Goal: Task Accomplishment & Management: Complete application form

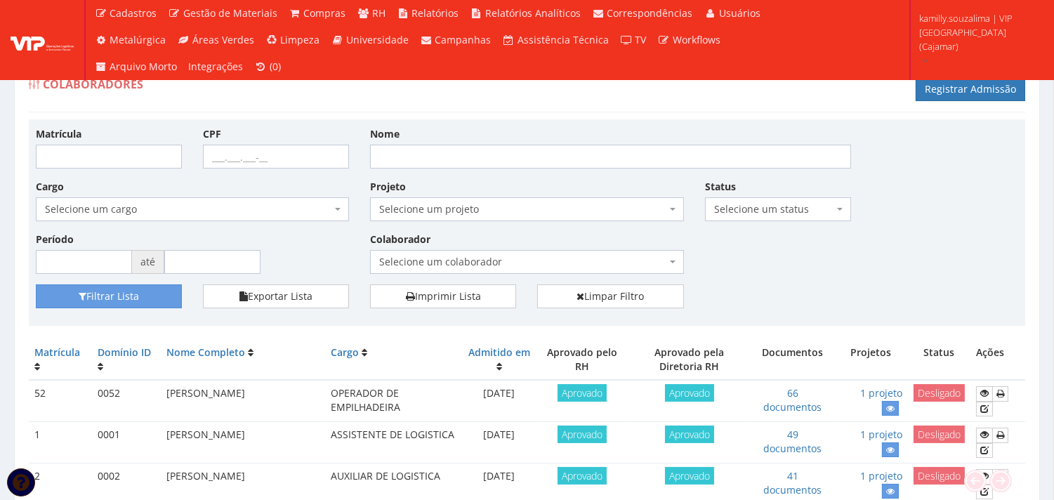
click at [757, 209] on span "Selecione um status" at bounding box center [773, 209] width 119 height 14
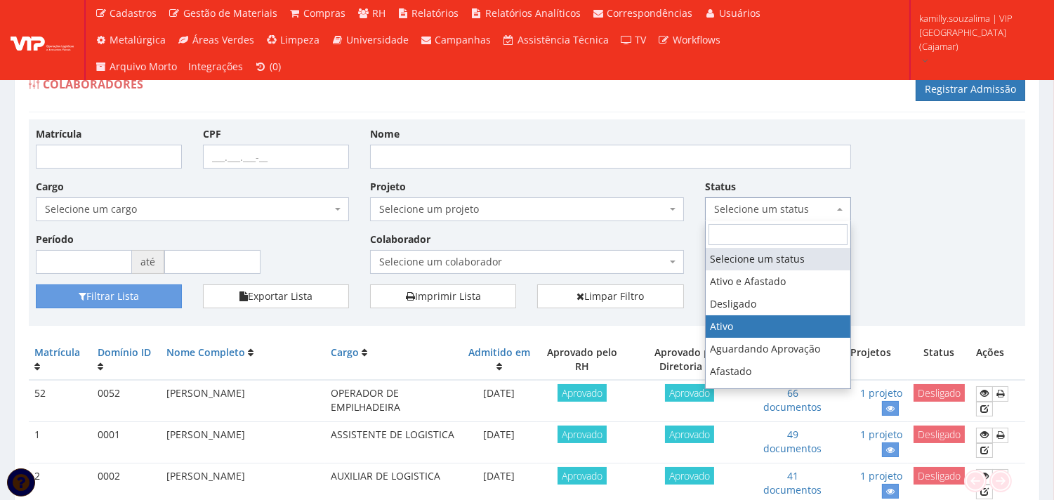
select select "1"
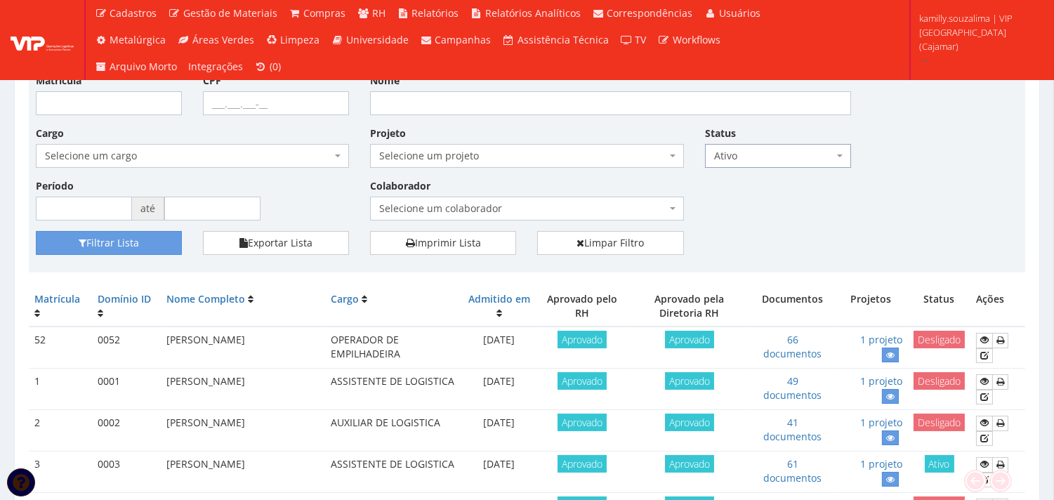
scroll to position [78, 0]
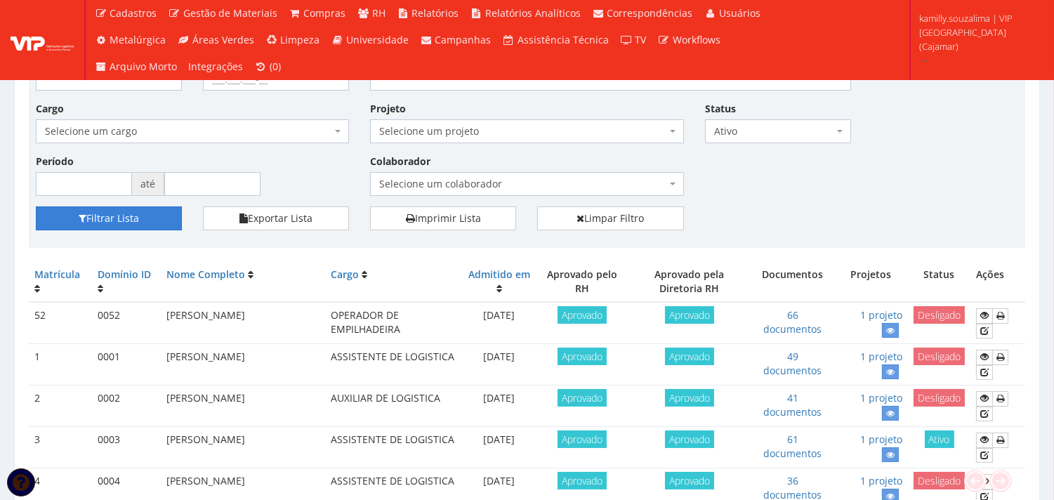
click at [163, 223] on button "Filtrar Lista" at bounding box center [109, 218] width 146 height 24
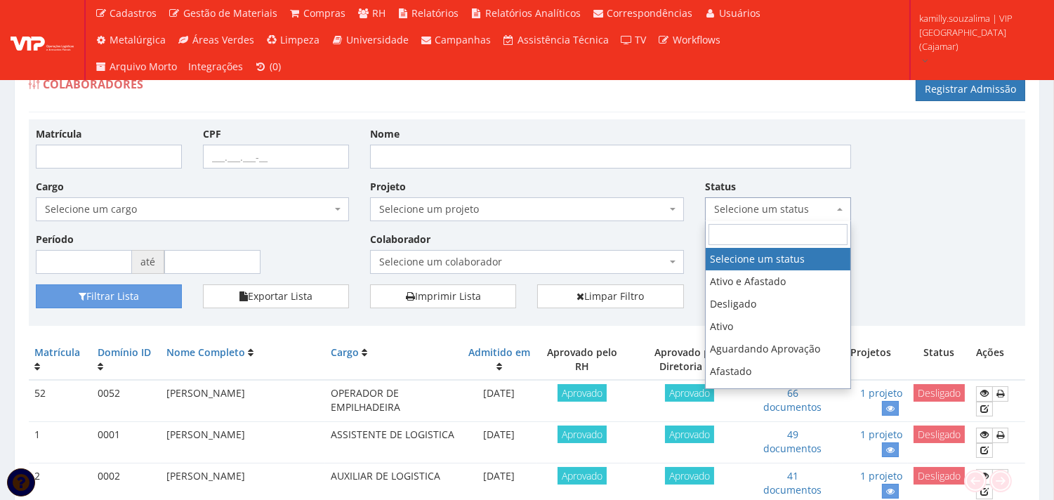
click at [769, 205] on span "Selecione um status" at bounding box center [773, 209] width 119 height 14
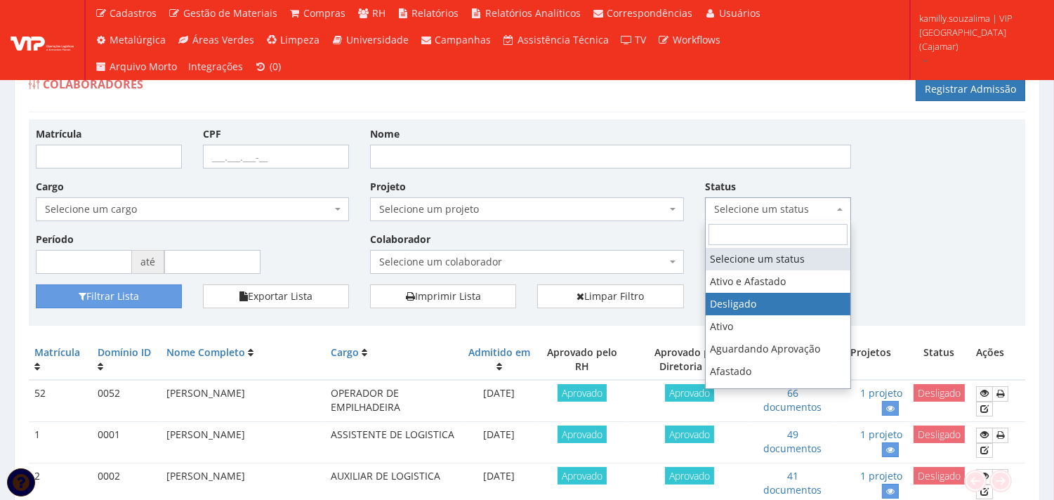
select select "1"
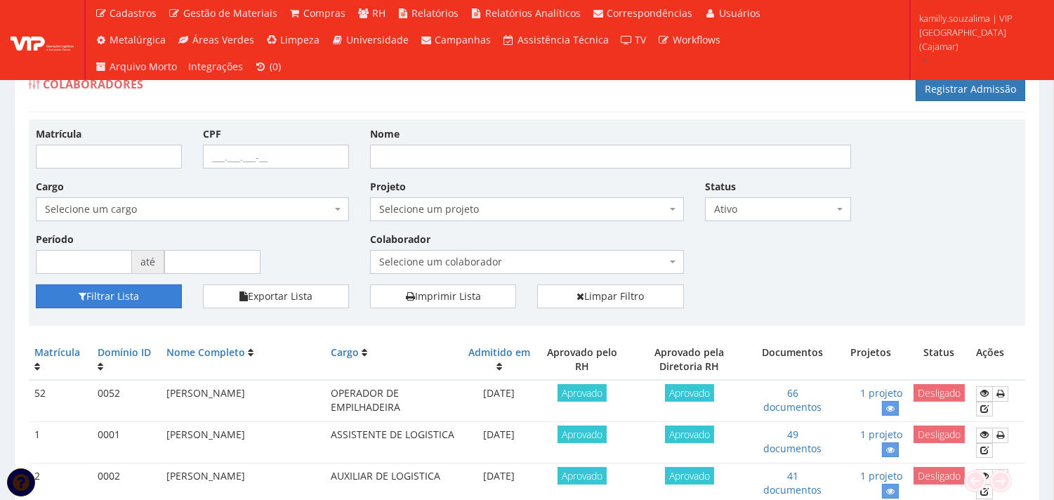
click at [151, 298] on button "Filtrar Lista" at bounding box center [109, 296] width 146 height 24
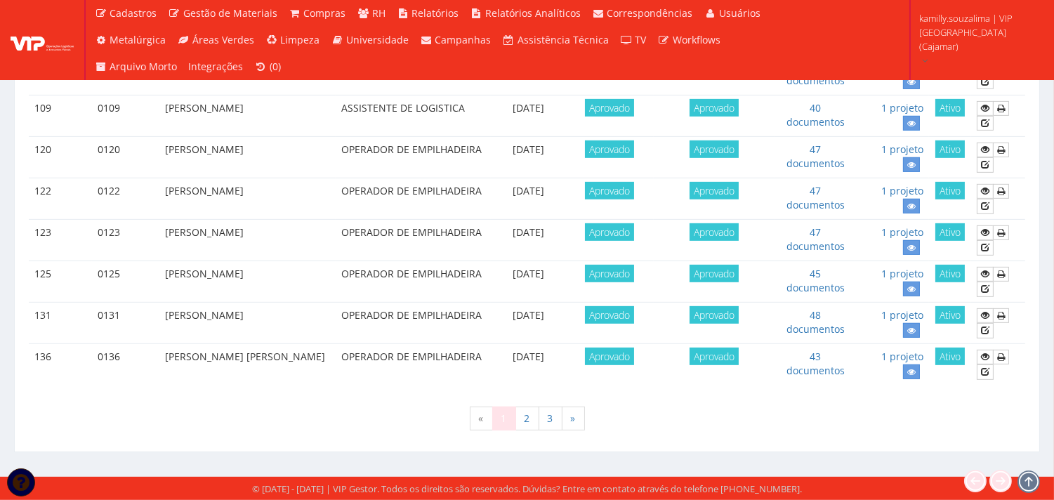
scroll to position [1249, 0]
click at [555, 422] on link "3" at bounding box center [551, 419] width 24 height 24
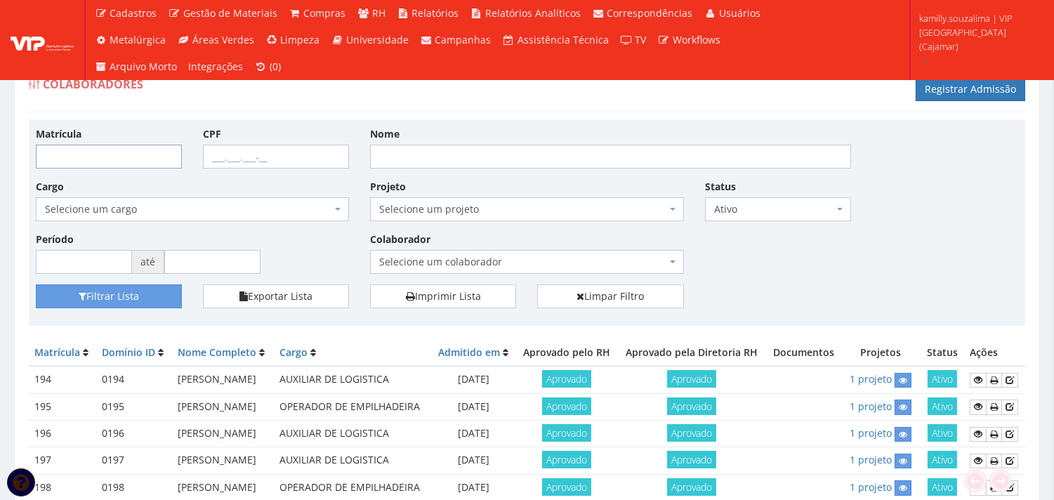
click at [88, 166] on input "Matrícula" at bounding box center [109, 157] width 146 height 24
type input "202"
click at [157, 298] on button "Filtrar Lista" at bounding box center [109, 296] width 146 height 24
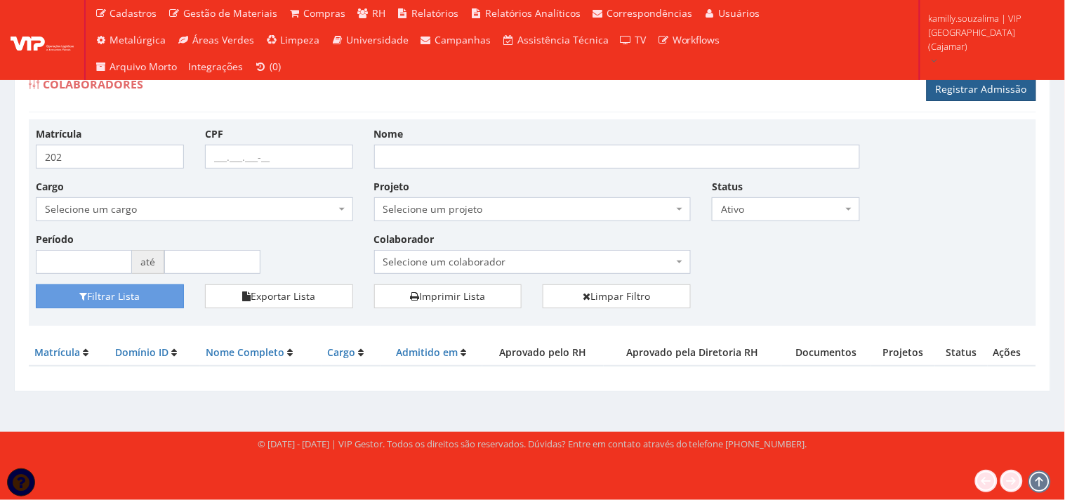
click at [999, 97] on link "Registrar Admissão" at bounding box center [982, 89] width 110 height 24
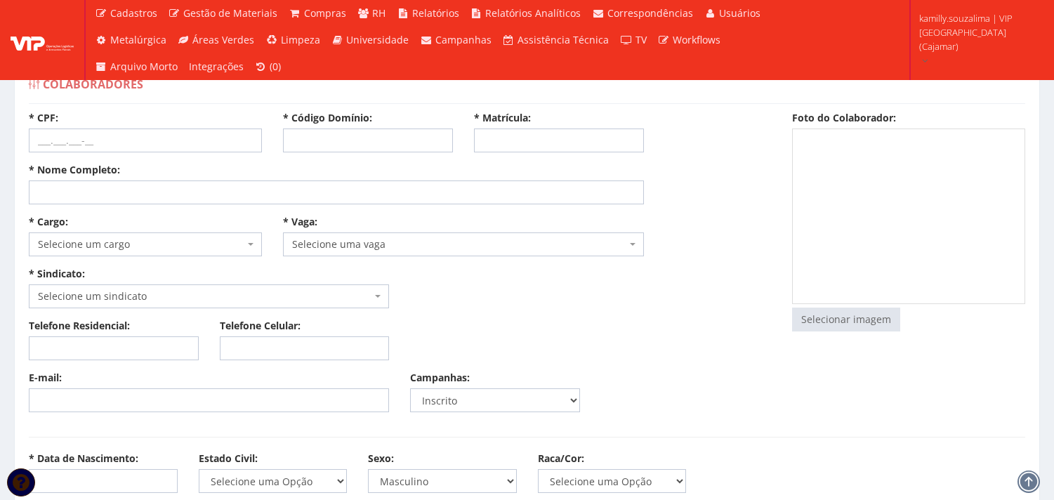
select select
click at [398, 131] on input "* Código Domínio:" at bounding box center [368, 141] width 170 height 24
type input "202"
click at [497, 143] on input "* Matrícula:" at bounding box center [559, 141] width 170 height 24
type input "202"
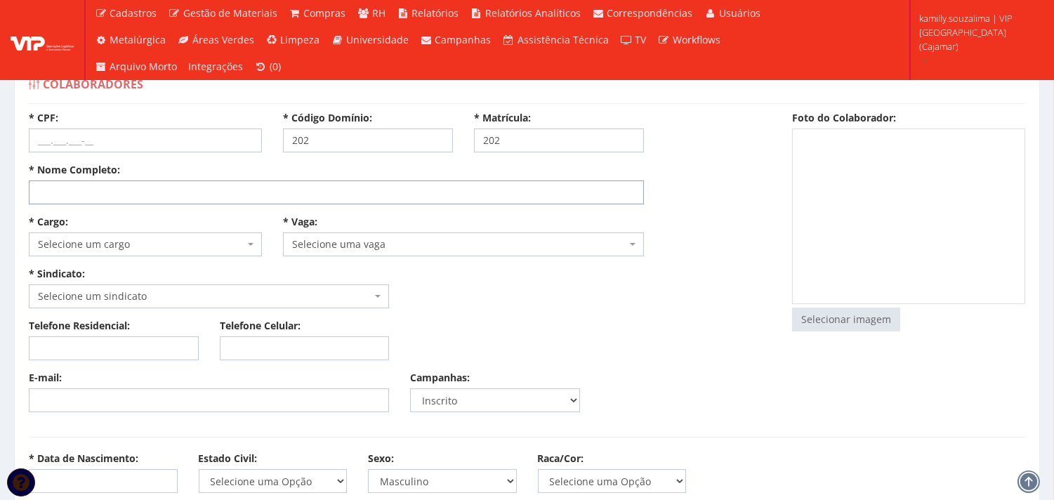
click at [458, 183] on input "* Nome Completo:" at bounding box center [336, 192] width 615 height 24
click at [121, 190] on input "* Nome Completo:" at bounding box center [336, 192] width 615 height 24
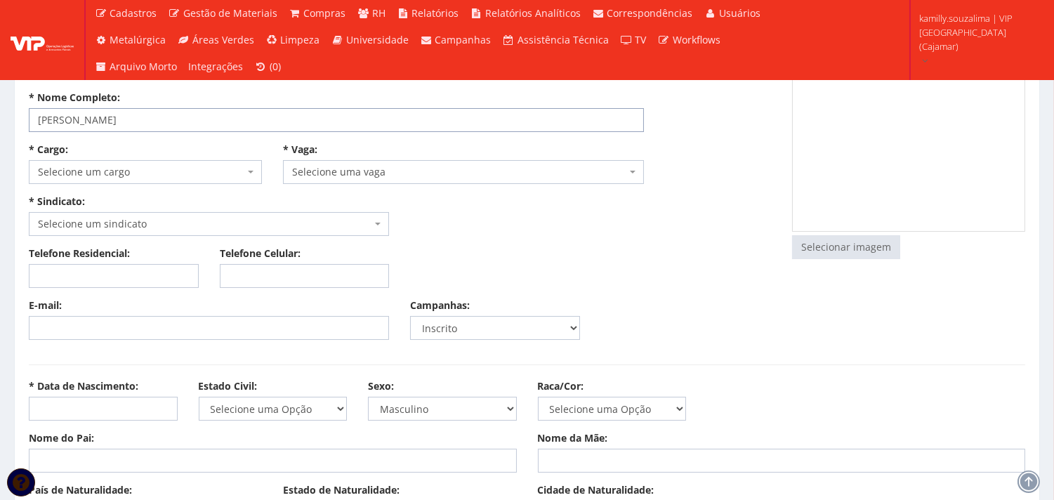
scroll to position [156, 0]
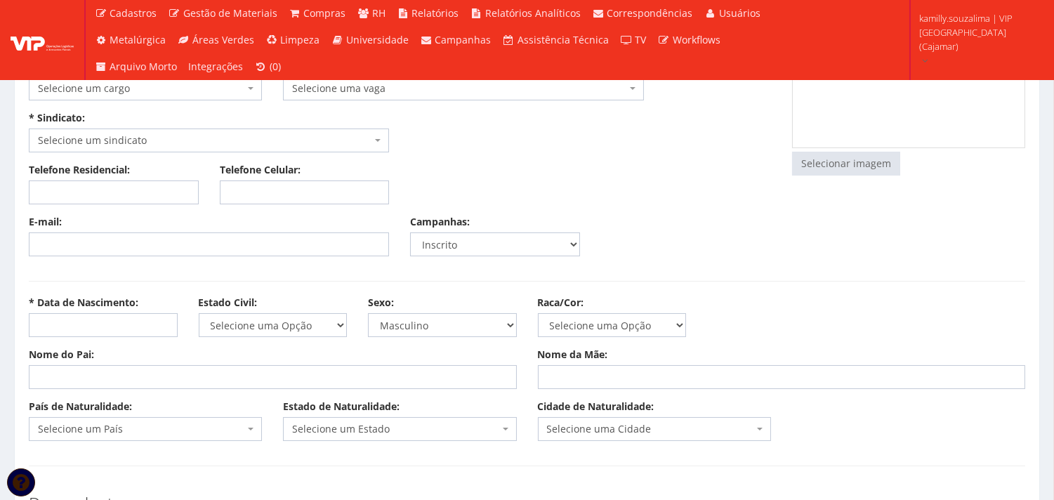
type input "ROBERTO CARLOS BAPTISTA RODRIGUES"
drag, startPoint x: 95, startPoint y: 320, endPoint x: 254, endPoint y: 322, distance: 158.7
click at [96, 320] on input "* Data de Nascimento:" at bounding box center [103, 325] width 149 height 24
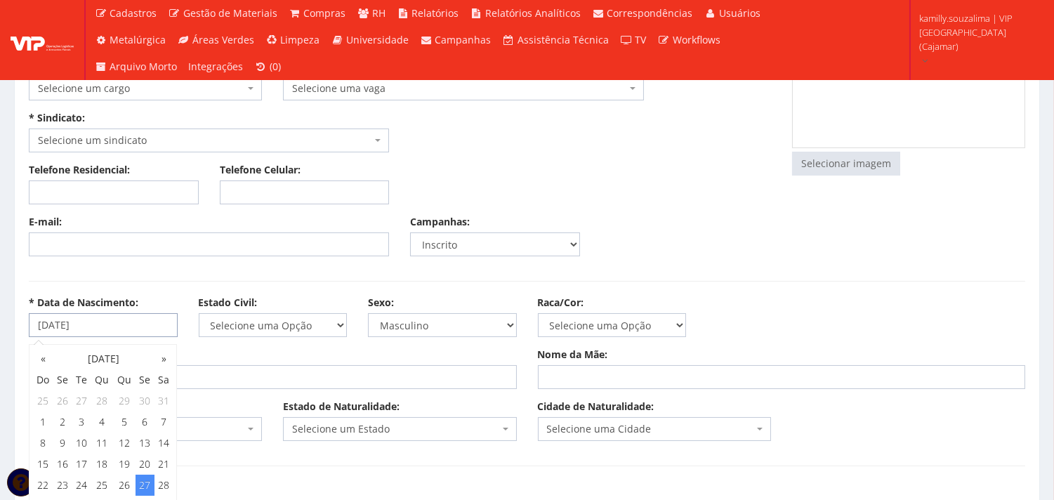
type input "27/02/1970"
drag, startPoint x: 261, startPoint y: 377, endPoint x: 269, endPoint y: 368, distance: 12.4
click at [261, 377] on input "Nome do Pai:" at bounding box center [273, 377] width 488 height 24
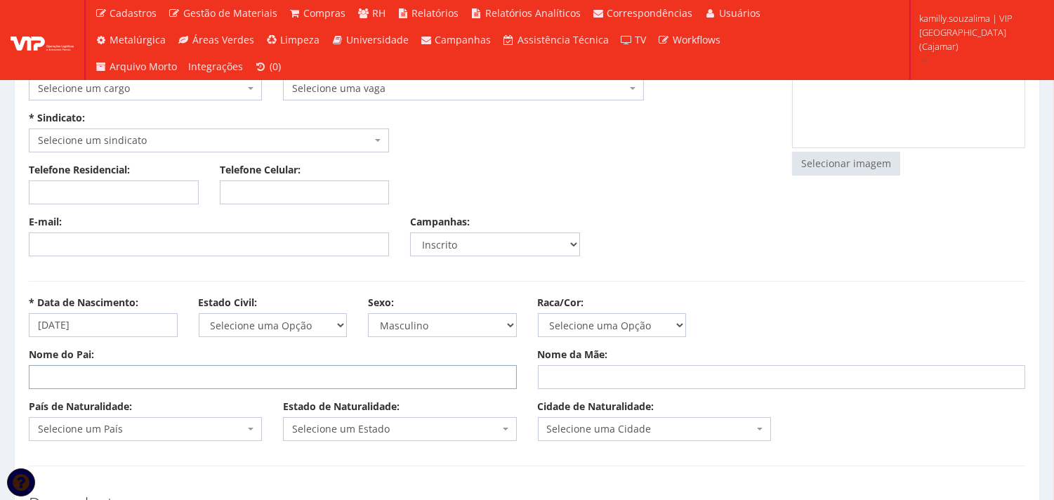
click at [114, 380] on input "Nome do Pai:" at bounding box center [273, 377] width 488 height 24
click at [173, 376] on input "Nome do Pai:" at bounding box center [273, 377] width 488 height 24
type input "ARLINDO RODRIGUES"
click at [569, 368] on input "Nome da Mãe:" at bounding box center [782, 377] width 488 height 24
type input "JORDELINA BAPTISTA RODRIGUES"
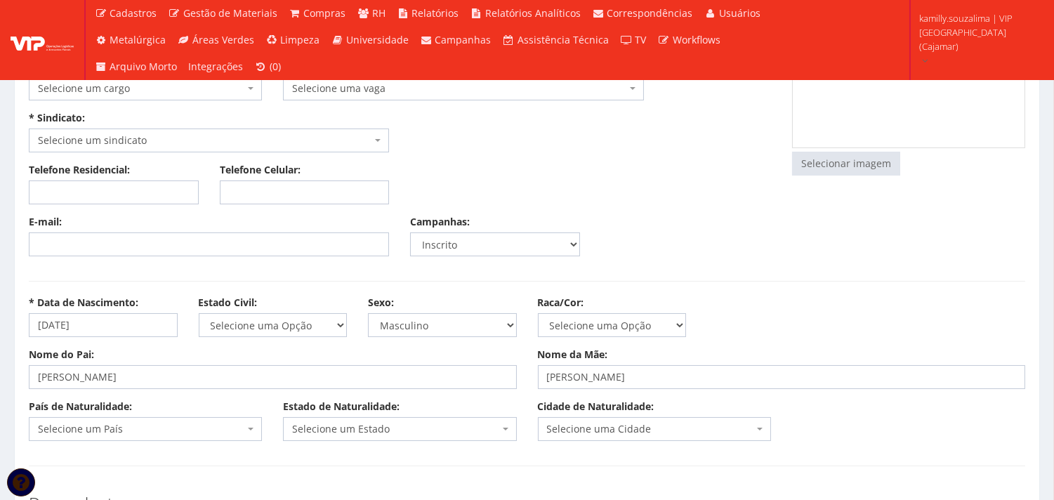
click at [166, 423] on span "Selecione um País" at bounding box center [141, 429] width 206 height 14
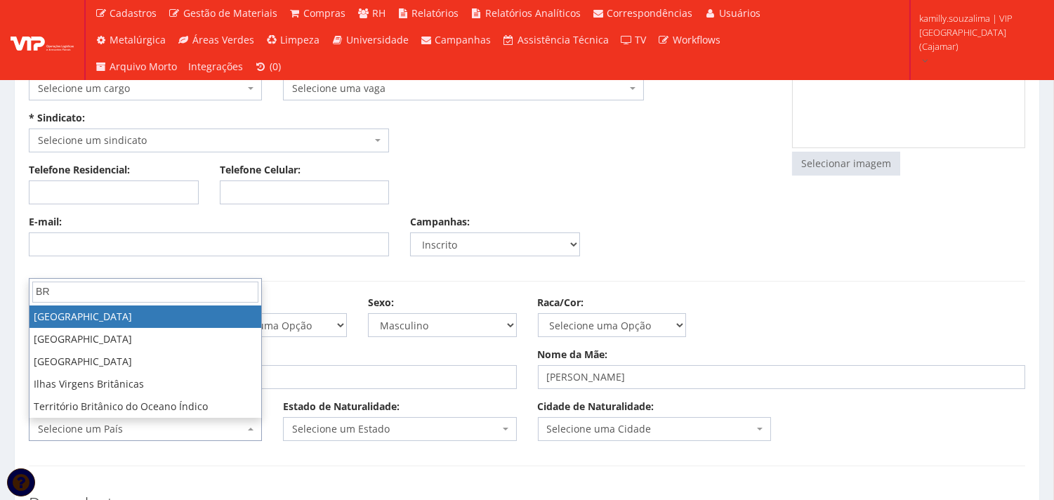
type input "BR"
select select "30"
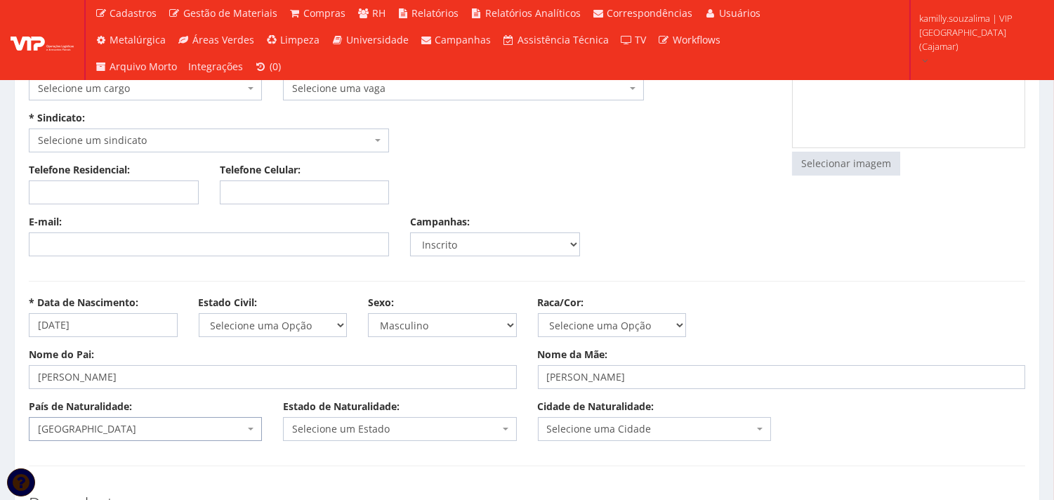
click at [362, 426] on span "Selecione um Estado" at bounding box center [395, 429] width 206 height 14
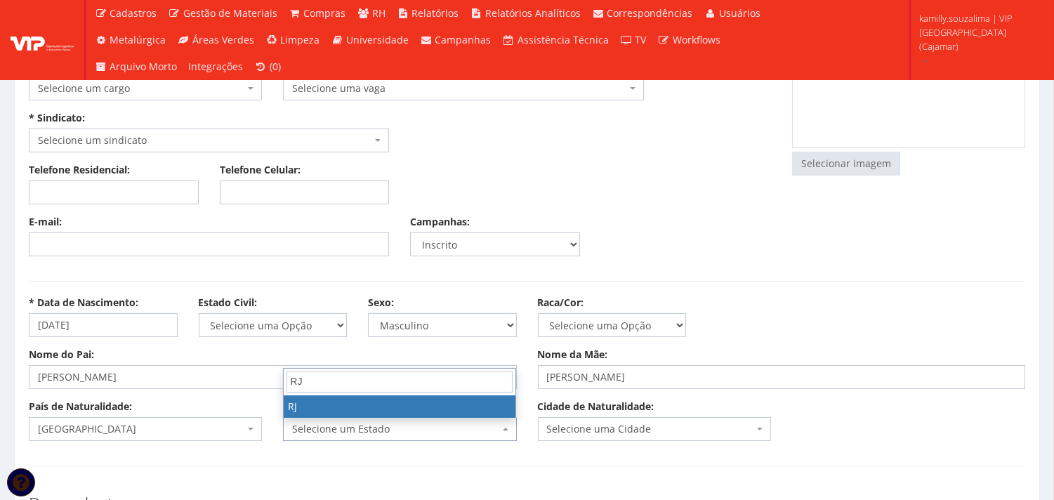
type input "RJ"
select select "19"
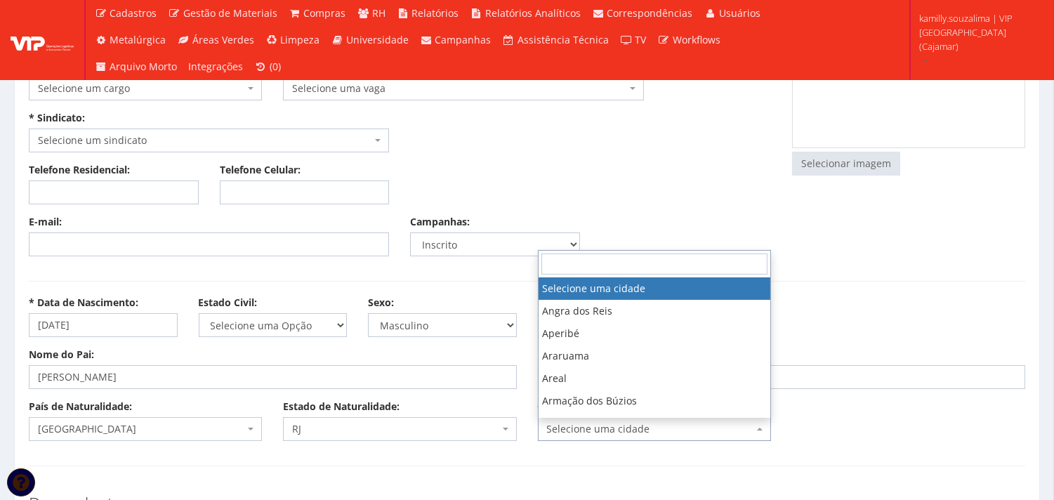
click at [614, 426] on span "Selecione uma cidade" at bounding box center [650, 429] width 206 height 14
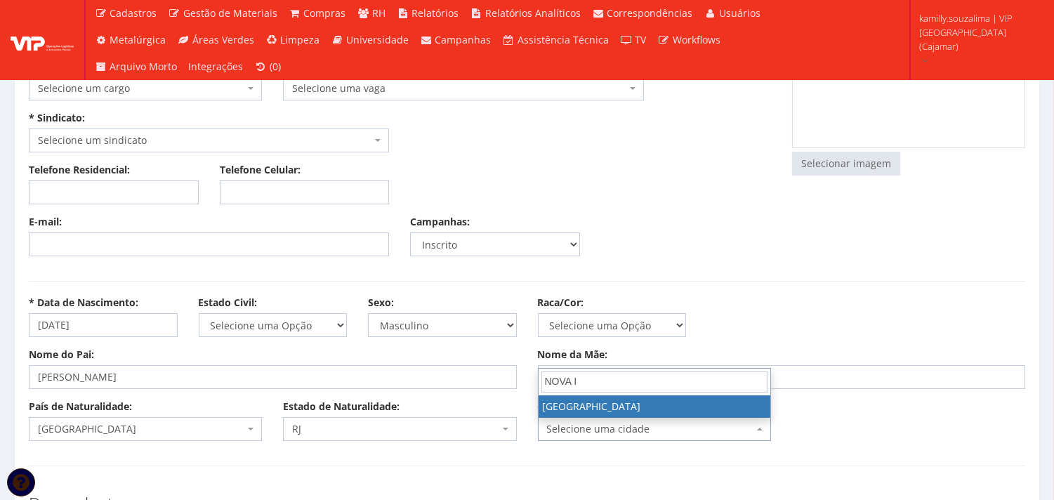
type input "NOVA I"
select select "3640"
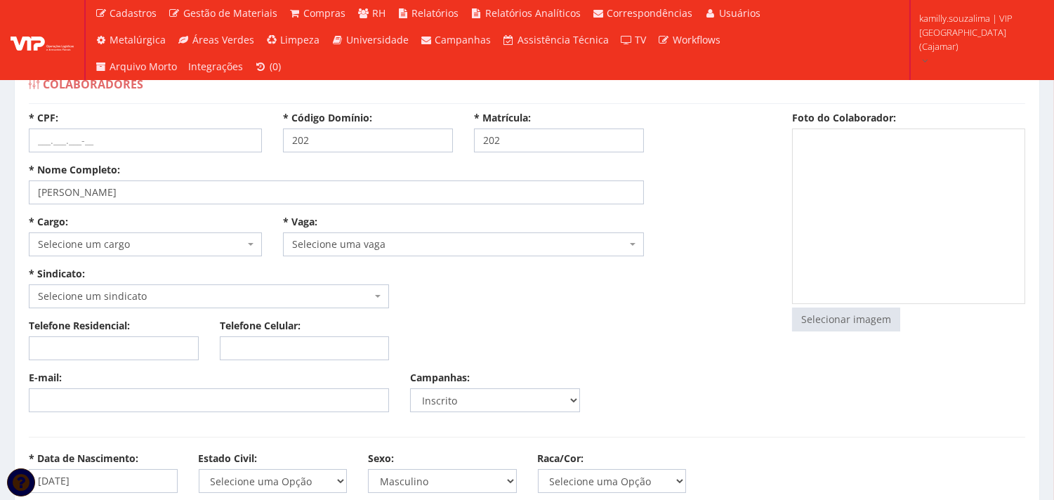
scroll to position [312, 0]
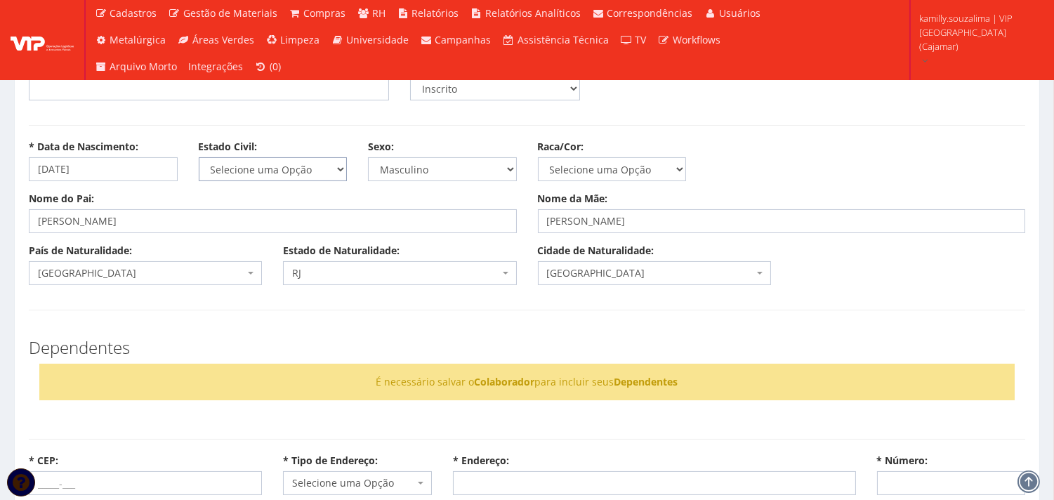
click at [303, 165] on select "Selecione uma Opção Solteiro Casado União Estável Divorciado Viúvo Separado" at bounding box center [273, 169] width 149 height 24
select select "casado"
click at [199, 157] on select "Selecione uma Opção Solteiro Casado União Estável Divorciado Viúvo Separado" at bounding box center [273, 169] width 149 height 24
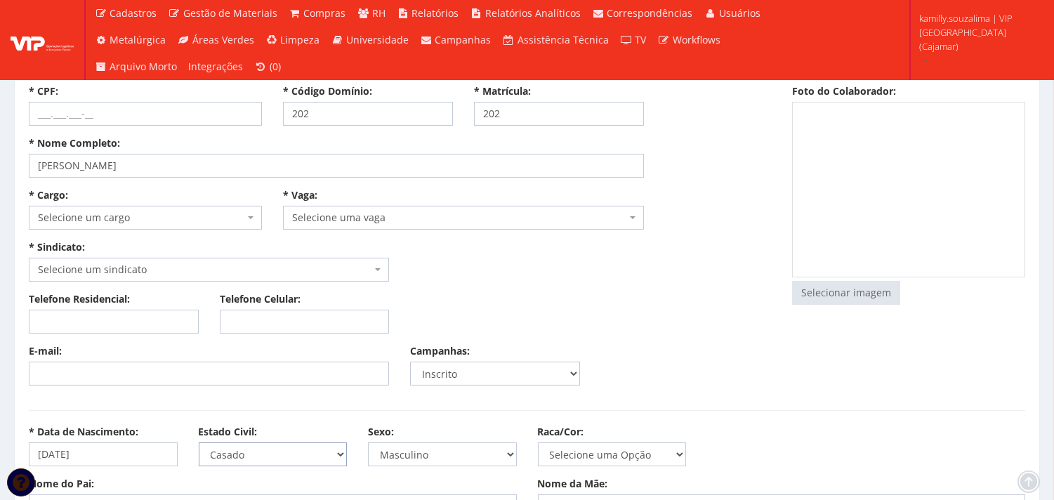
scroll to position [0, 0]
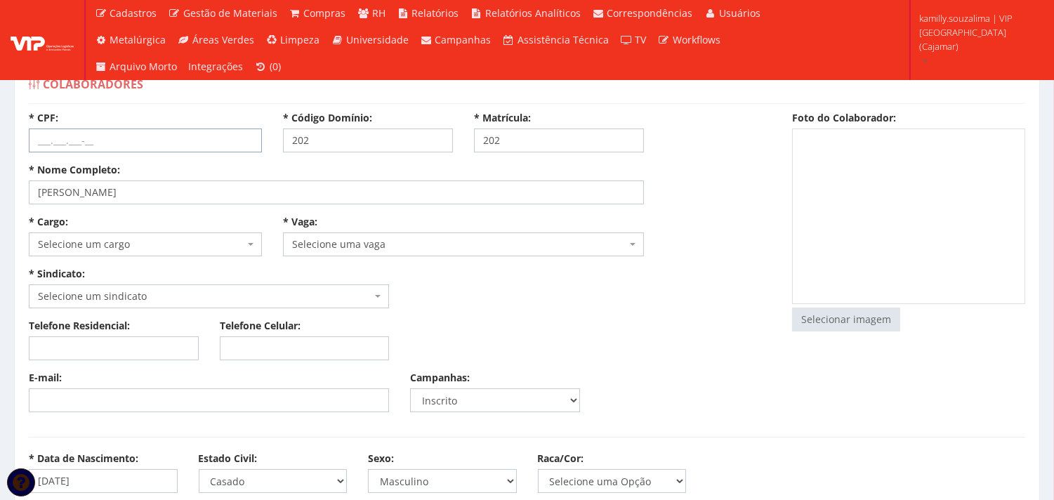
click at [81, 141] on input "* CPF:" at bounding box center [145, 141] width 233 height 24
type input "650.063.137-49"
click at [117, 236] on span "Selecione um cargo" at bounding box center [145, 244] width 233 height 24
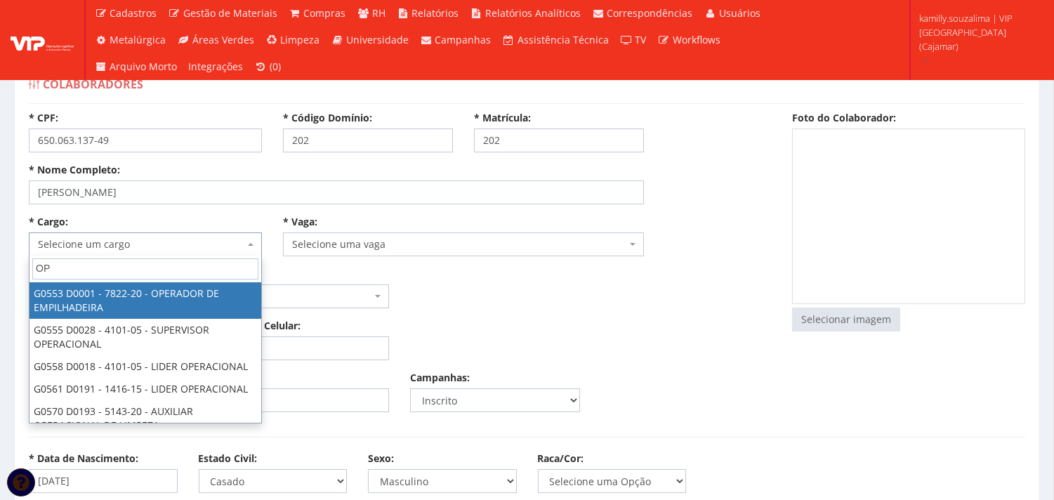
type input "O"
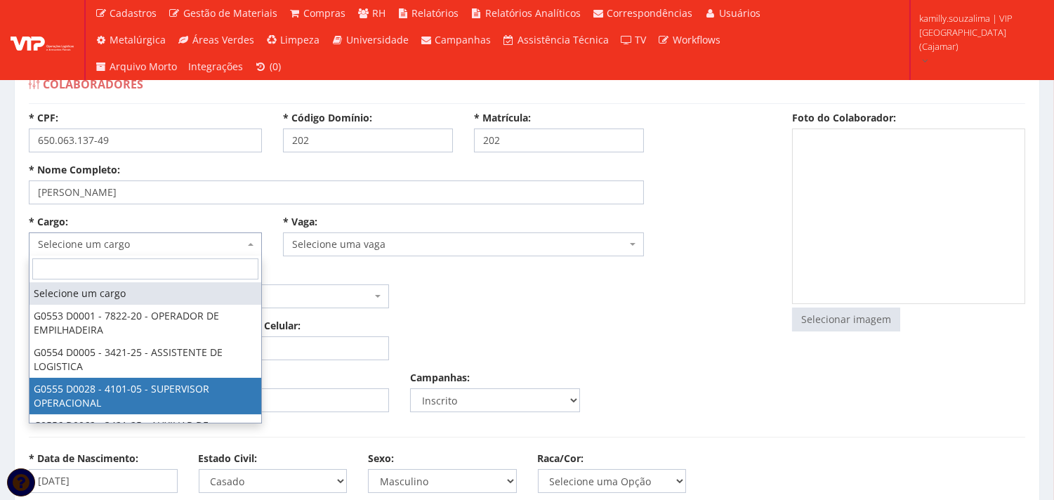
click at [145, 268] on input "search" at bounding box center [145, 268] width 226 height 21
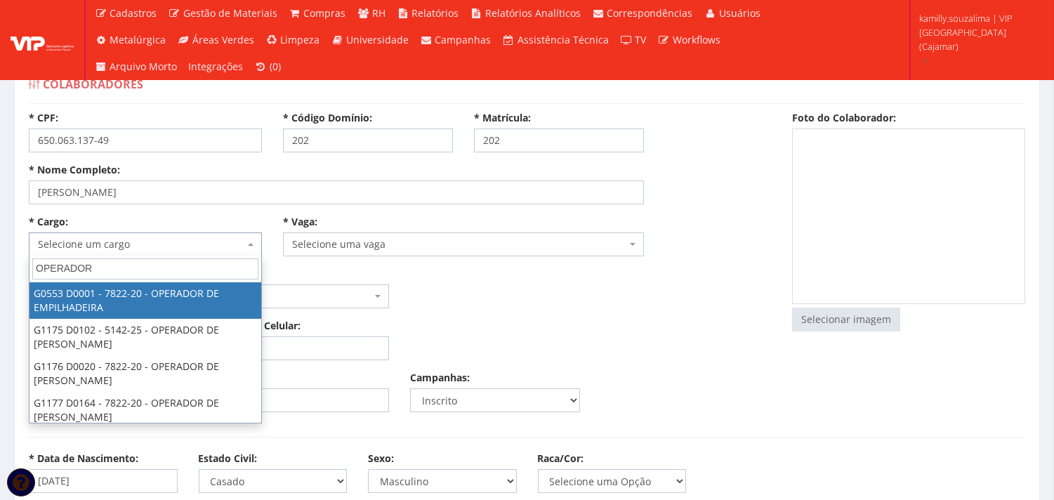
type input "OPERADOR"
drag, startPoint x: 155, startPoint y: 301, endPoint x: 451, endPoint y: 247, distance: 301.1
select select "553"
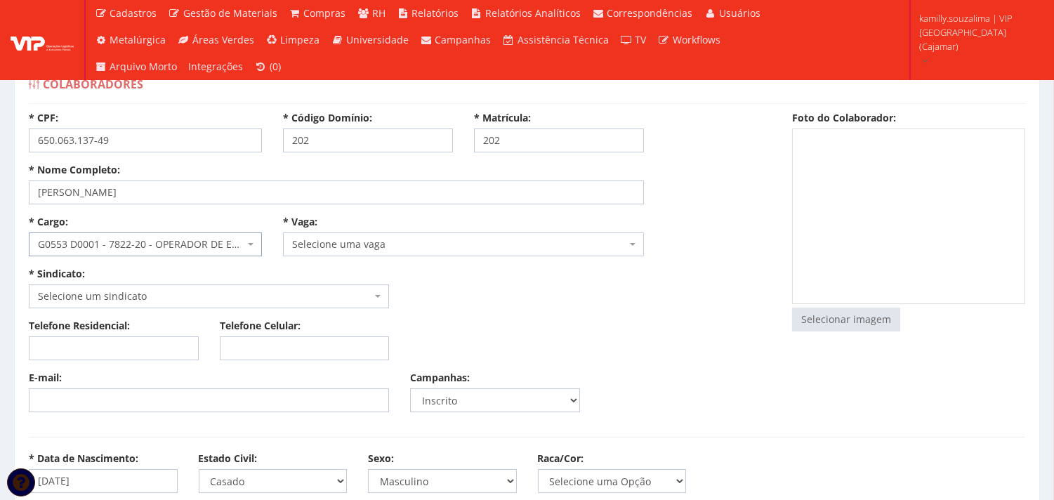
click at [454, 244] on span "Selecione uma vaga" at bounding box center [459, 244] width 334 height 14
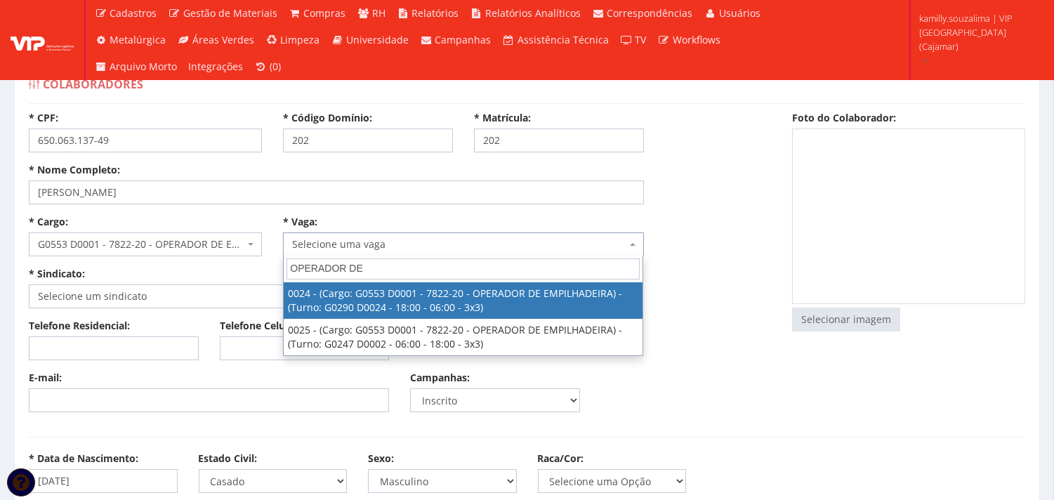
type input "OPERADOR DE"
select select "24"
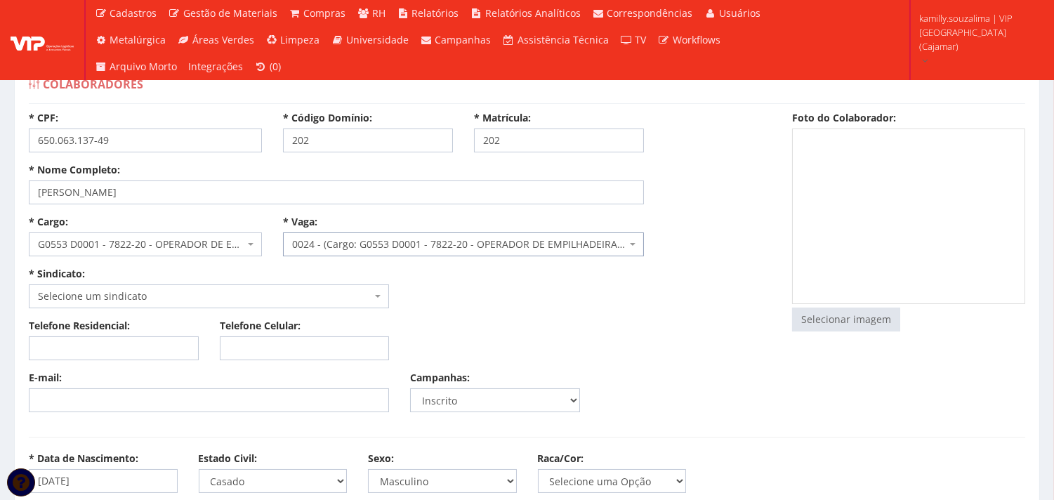
click at [177, 284] on span "Selecione um sindicato" at bounding box center [209, 296] width 360 height 24
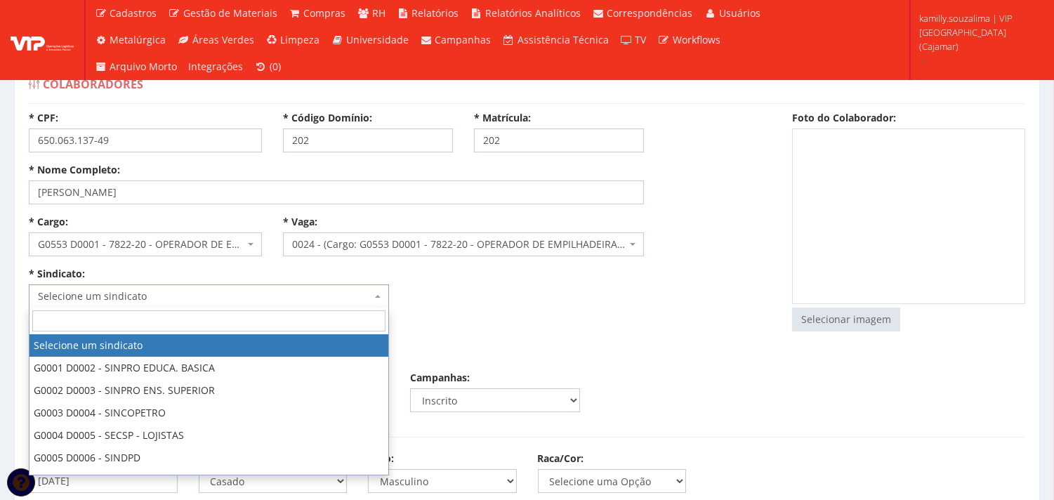
select select "290"
type input "2.305,28"
type input "17,72"
type input "13,29"
type input "260,00"
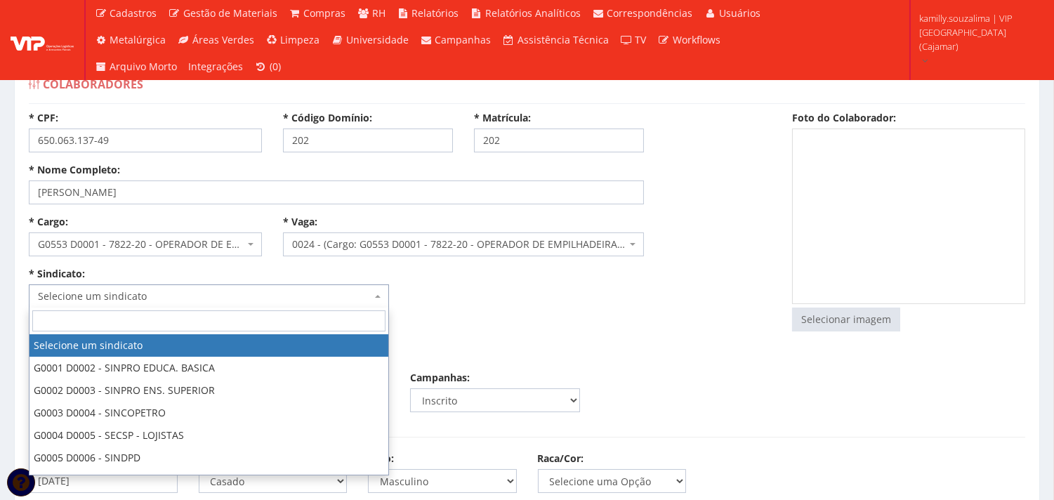
type input "27,82"
select select "230"
click at [235, 316] on input "search" at bounding box center [208, 320] width 353 height 21
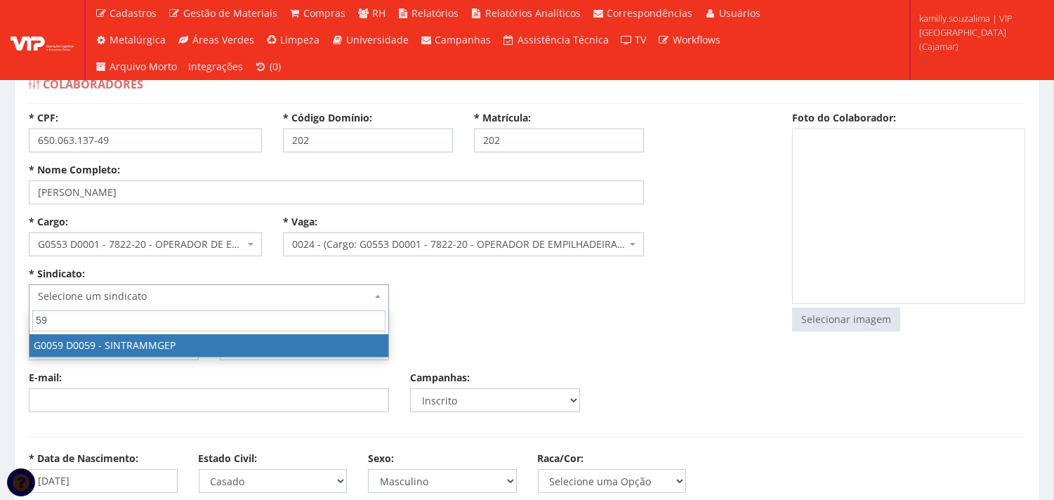
type input "59"
select select "59"
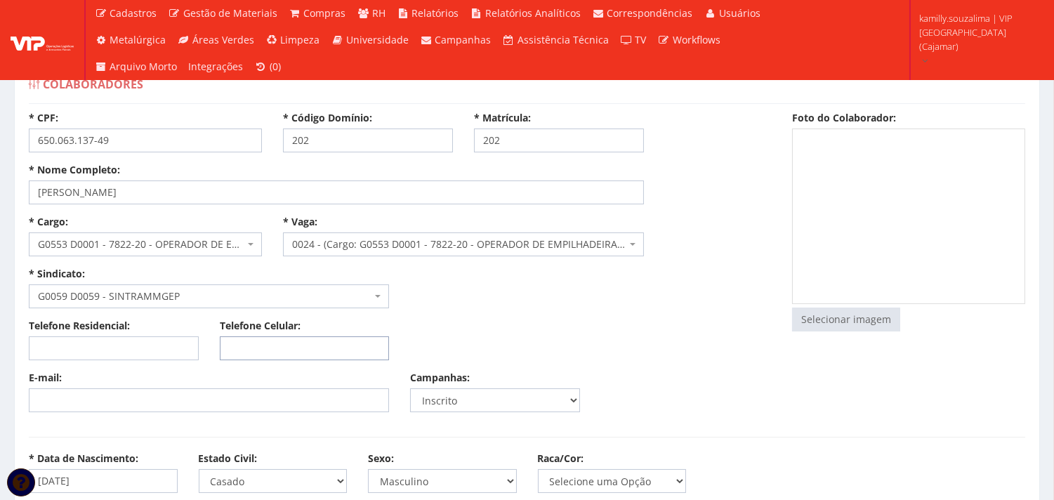
click at [300, 343] on input "Telefone Celular:" at bounding box center [305, 348] width 170 height 24
click at [271, 348] on input "Telefone Celular:" at bounding box center [305, 348] width 170 height 24
paste input "(11) 94253-2173"
type input "(11) 94253-2173"
click at [282, 390] on input "E-mail:" at bounding box center [209, 400] width 360 height 24
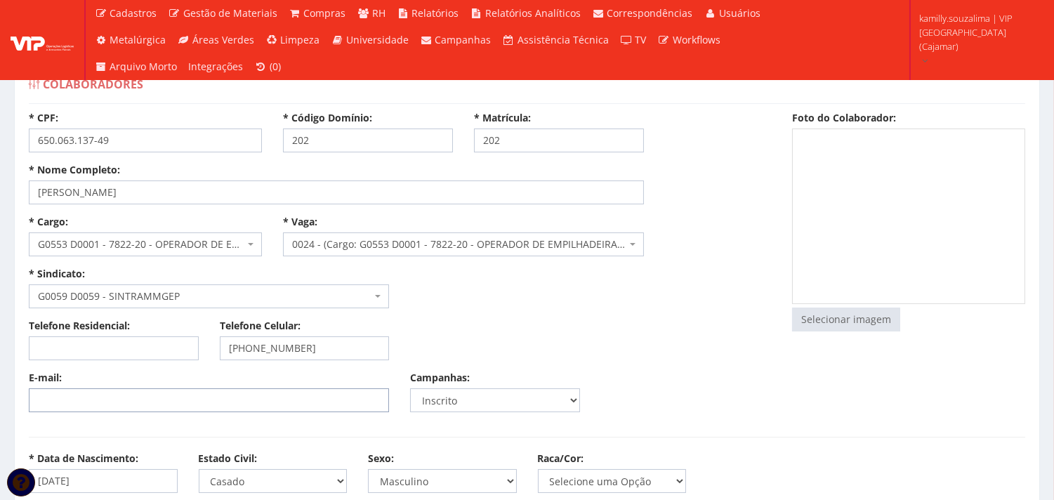
click at [268, 411] on input "E-mail:" at bounding box center [209, 400] width 360 height 24
paste input "robertocarlosbaptistarodrigues@gmail.com"
type input "robertocarlosbaptistarodrigues@gmail.com"
click at [865, 321] on input "file" at bounding box center [846, 319] width 107 height 22
type input "C:\fakepath\Captura de tela 2025-10-07 140043.png"
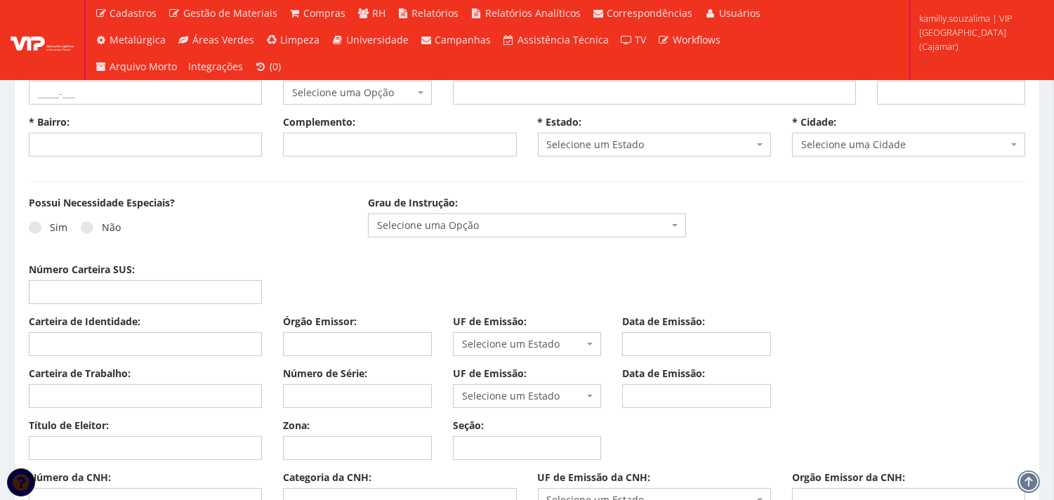
scroll to position [546, 0]
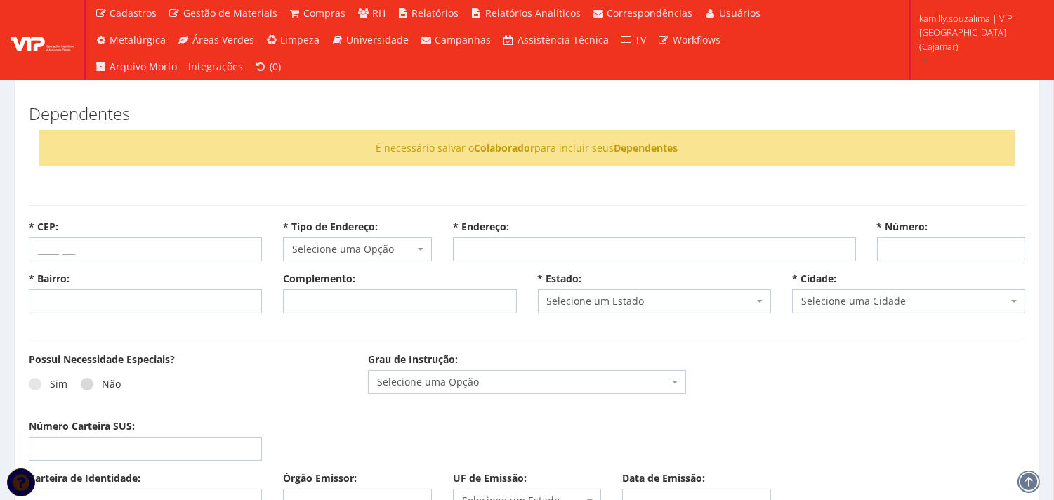
click at [95, 381] on label "Não" at bounding box center [101, 384] width 40 height 14
click at [102, 381] on input "Não" at bounding box center [106, 384] width 9 height 9
radio input "true"
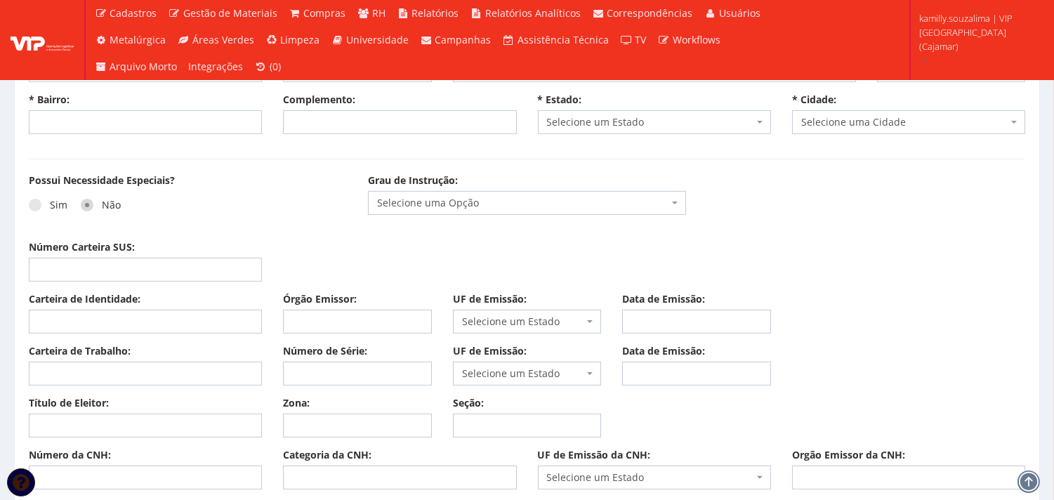
scroll to position [780, 0]
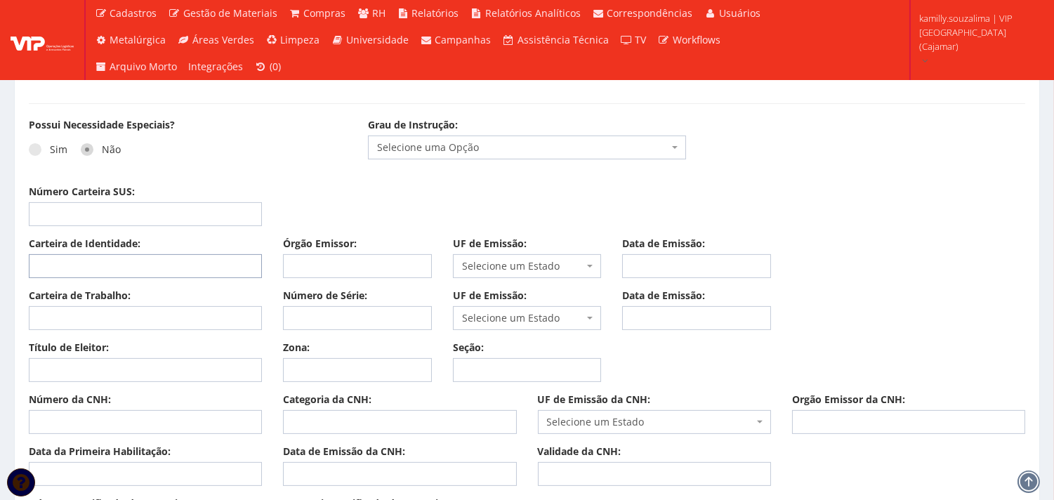
click at [123, 267] on input "Carteira de Identidade:" at bounding box center [145, 266] width 233 height 24
type input "3"
click at [343, 264] on input "Órgão Emissor:" at bounding box center [357, 266] width 149 height 24
click at [170, 269] on input "36506810x" at bounding box center [145, 266] width 233 height 24
type input "36506810X"
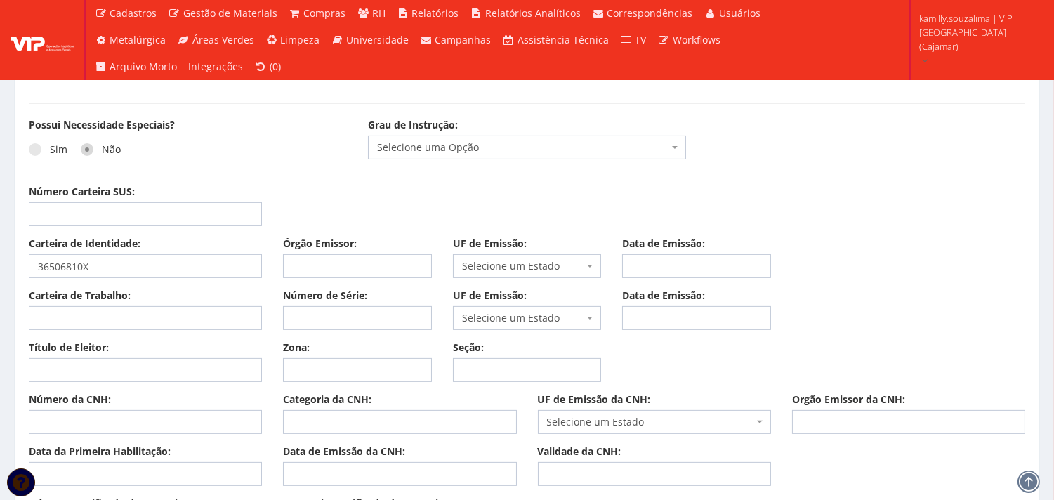
click at [369, 253] on div "Órgão Emissor:" at bounding box center [357, 257] width 170 height 41
click at [381, 251] on div "Órgão Emissor:" at bounding box center [357, 257] width 170 height 41
drag, startPoint x: 378, startPoint y: 257, endPoint x: 389, endPoint y: 261, distance: 11.8
click at [389, 260] on input "Órgão Emissor:" at bounding box center [357, 266] width 149 height 24
type input "SSP"
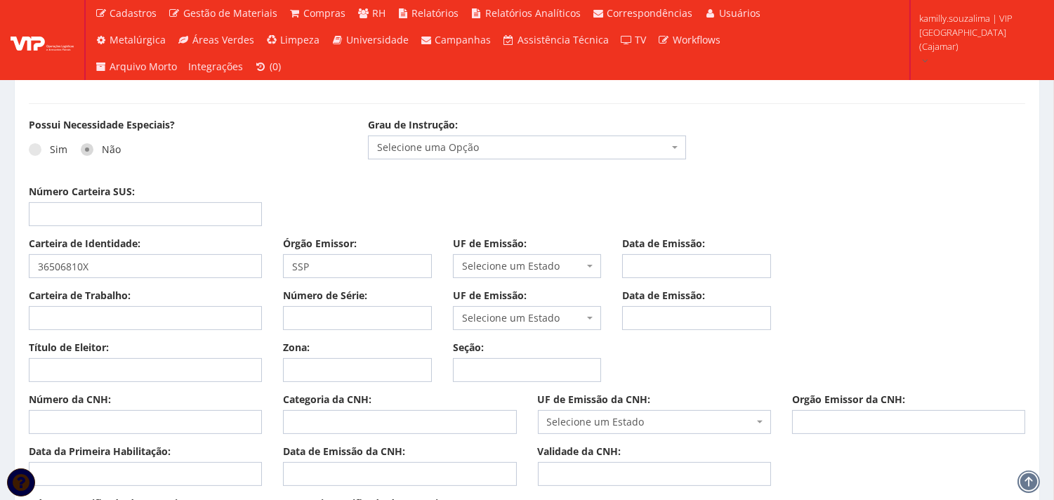
click at [517, 269] on span "Selecione um Estado" at bounding box center [523, 266] width 122 height 14
type input "SP"
drag, startPoint x: 511, startPoint y: 319, endPoint x: 562, endPoint y: 314, distance: 50.8
select select "SP"
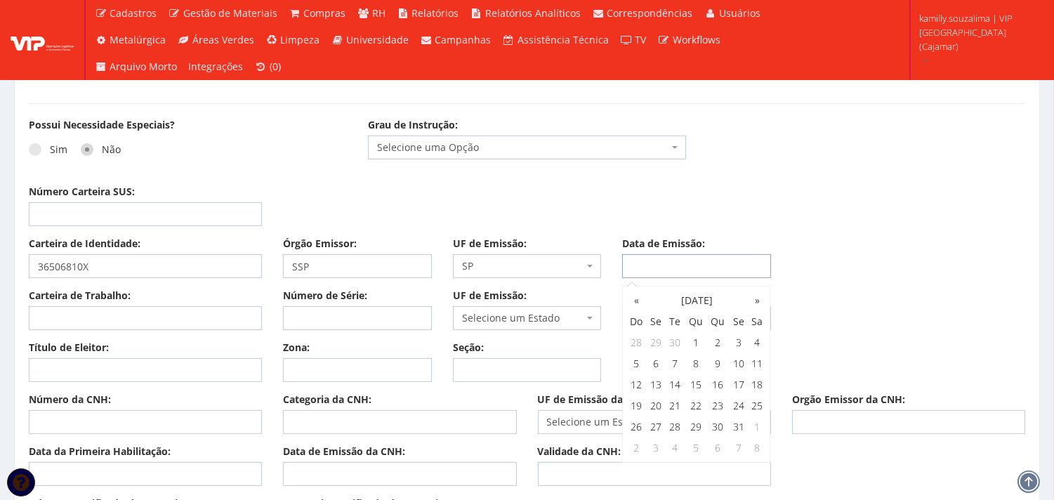
click at [746, 272] on input "Data de Emissão:" at bounding box center [696, 266] width 149 height 24
type input "19/07/2023"
click at [117, 317] on input "Carteira de Trabalho:" at bounding box center [145, 318] width 233 height 24
click at [103, 417] on input "Número da CNH:" at bounding box center [145, 422] width 233 height 24
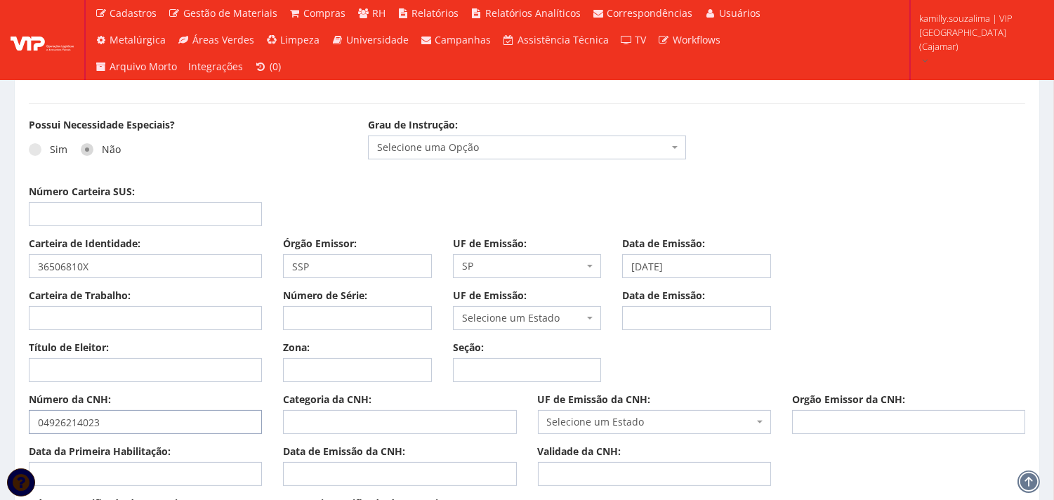
type input "04926214023"
click at [447, 424] on input "Categoria da CNH:" at bounding box center [399, 422] width 233 height 24
type input "B"
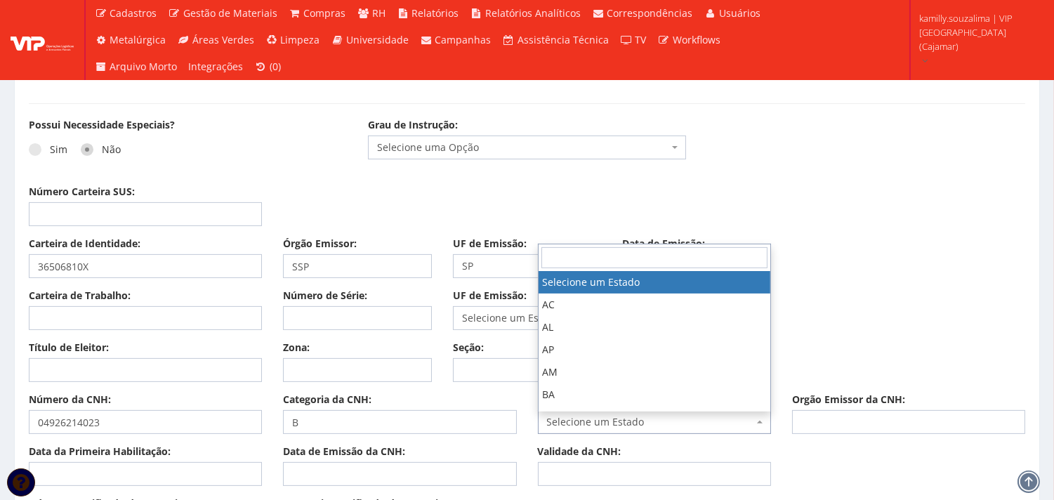
click at [603, 419] on span "Selecione um Estado" at bounding box center [650, 422] width 206 height 14
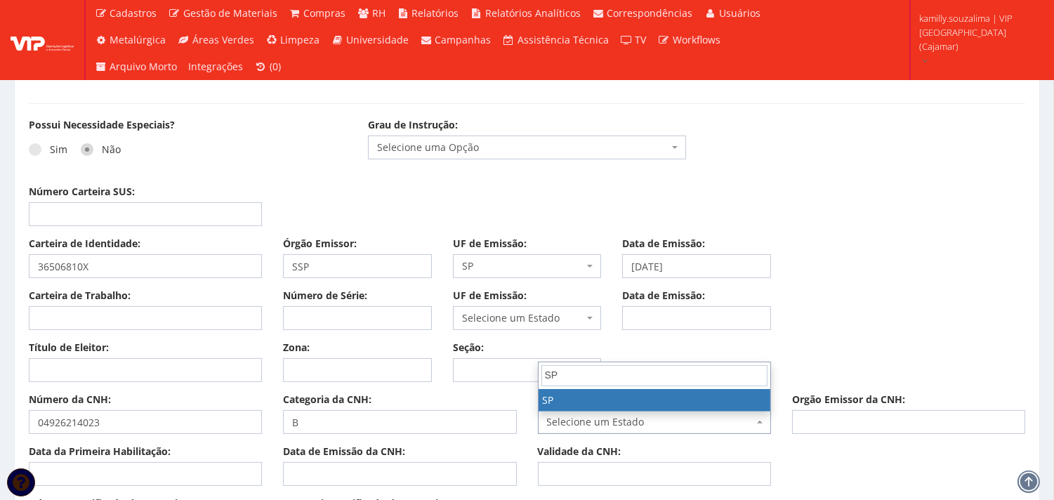
type input "SP"
select select "SP"
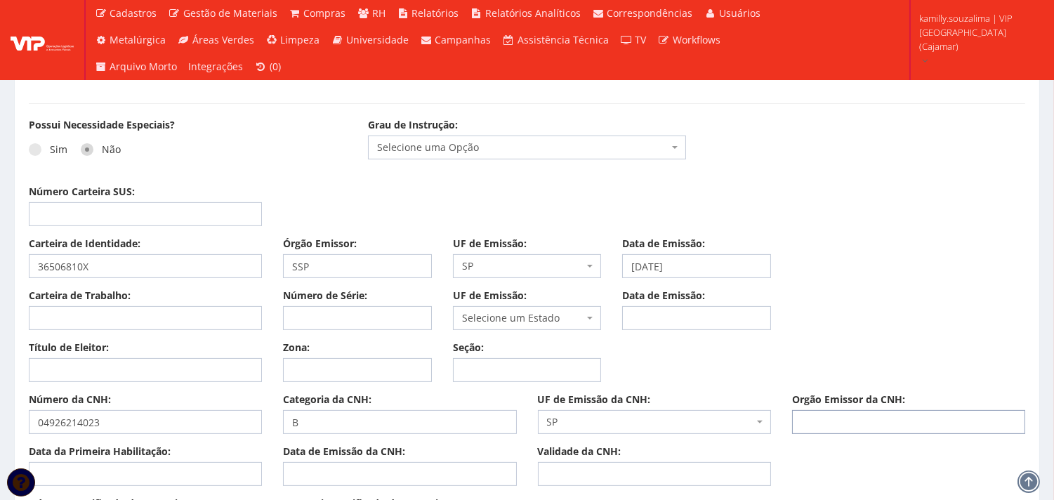
click at [906, 415] on input "Orgão Emissor da CNH:" at bounding box center [908, 422] width 233 height 24
type input "DETRAN"
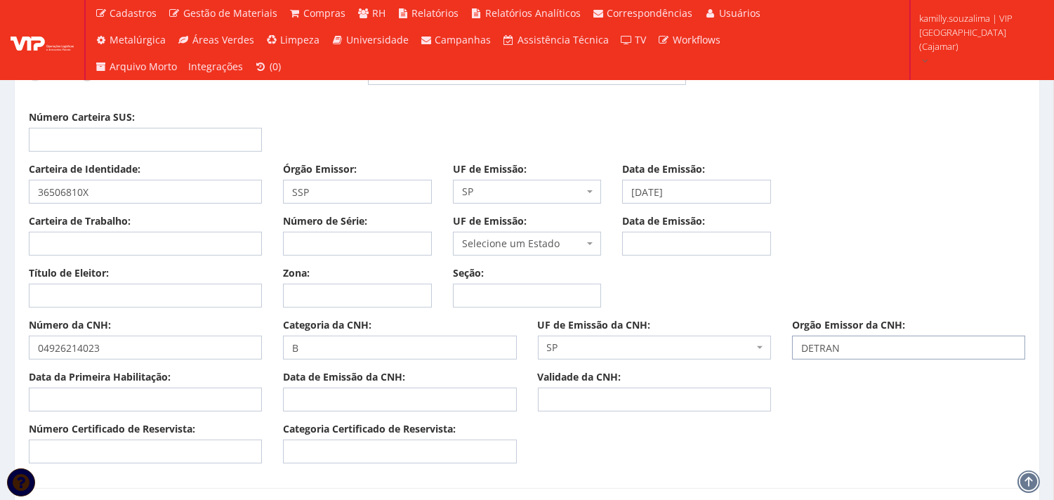
scroll to position [936, 0]
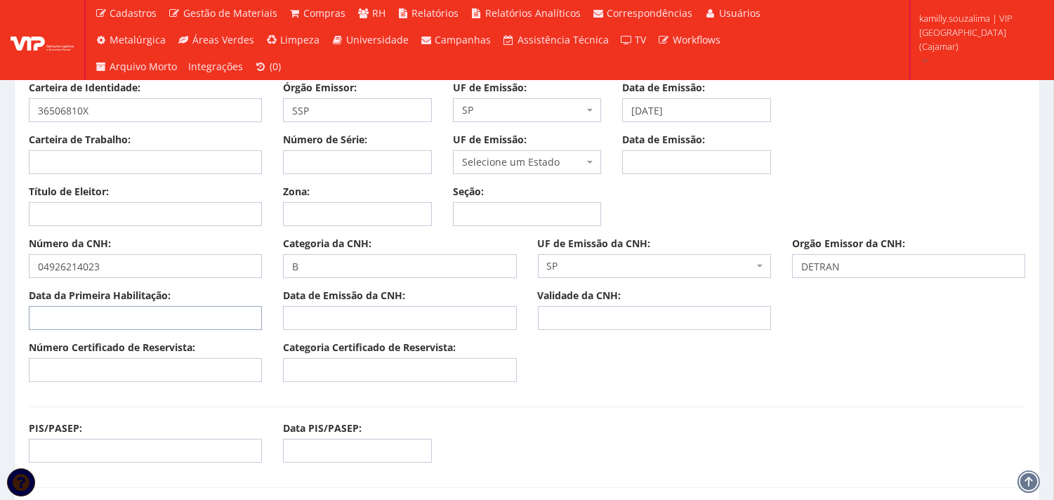
click at [199, 317] on input "Data da Primeira Habilitação:" at bounding box center [145, 318] width 233 height 24
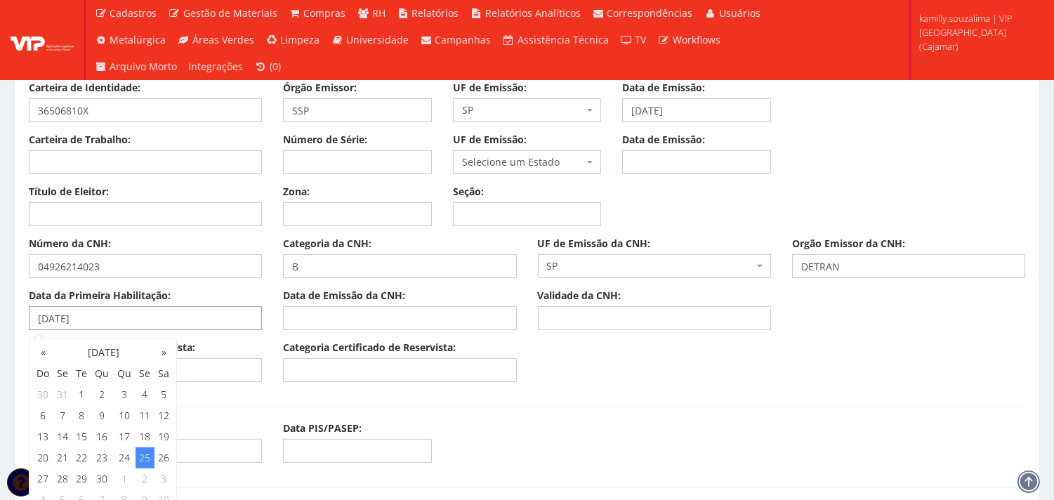
type input "25/11/1988"
click at [374, 316] on input "Data de Emissão da CNH:" at bounding box center [399, 318] width 233 height 24
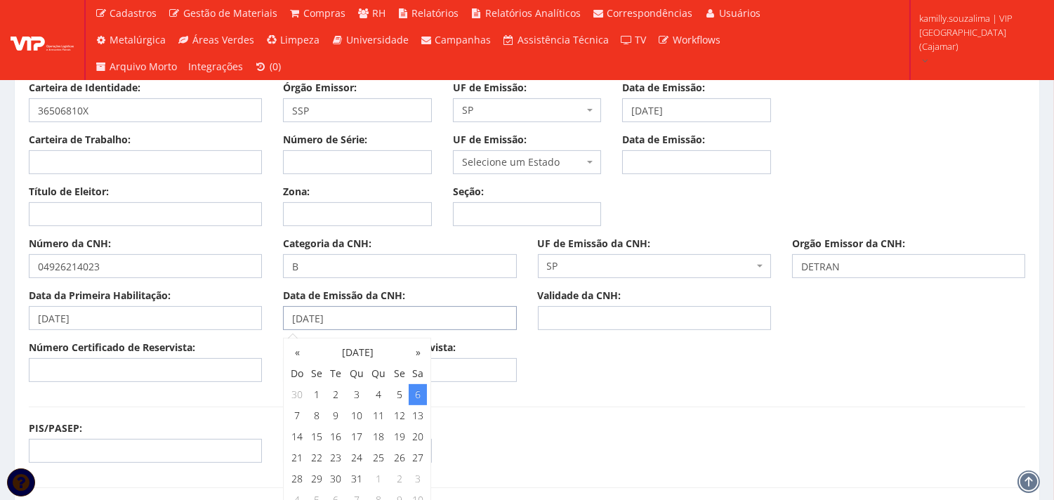
type input "06/05/2023"
click at [629, 314] on input "Validade da CNH:" at bounding box center [654, 318] width 233 height 24
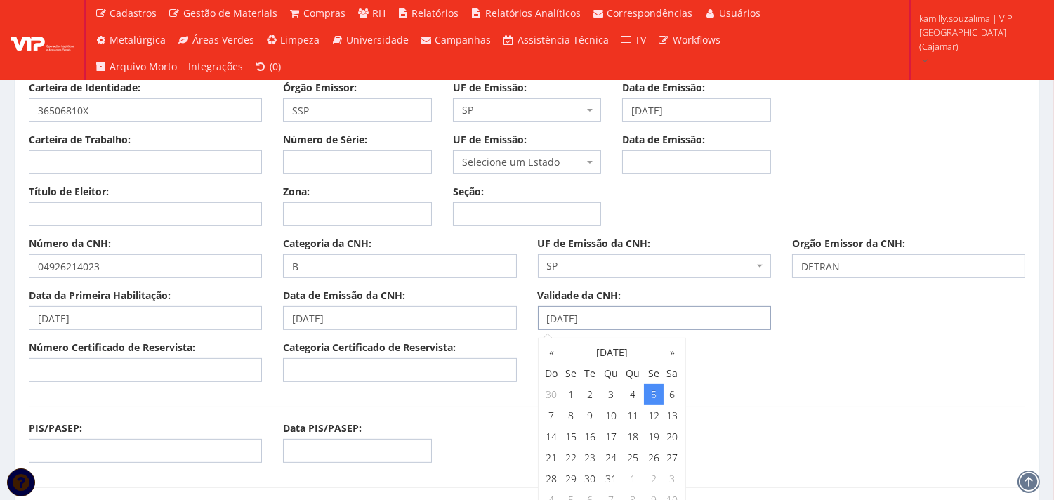
type input "05/05/2028"
click at [155, 360] on input "Número Certificado de Reservista:" at bounding box center [145, 370] width 233 height 24
click at [166, 452] on input "PIS/PASEP:" at bounding box center [145, 451] width 233 height 24
type input "12308005221"
click at [138, 374] on input "Número Certificado de Reservista:" at bounding box center [145, 370] width 233 height 24
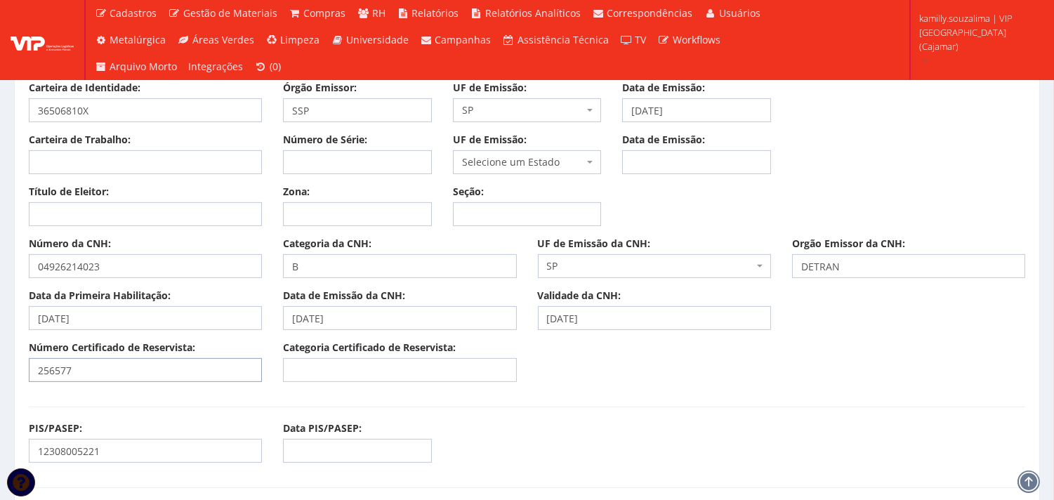
type input "256577"
click at [309, 381] on input "Categoria Certificado de Reservista:" at bounding box center [399, 370] width 233 height 24
type input "CDI"
click at [194, 374] on input "256577" at bounding box center [145, 370] width 233 height 24
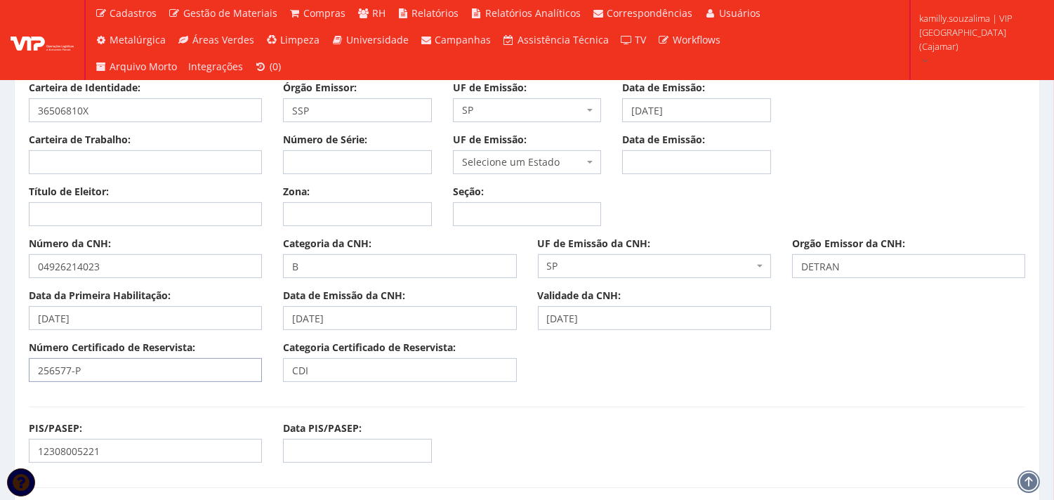
type input "256577-P"
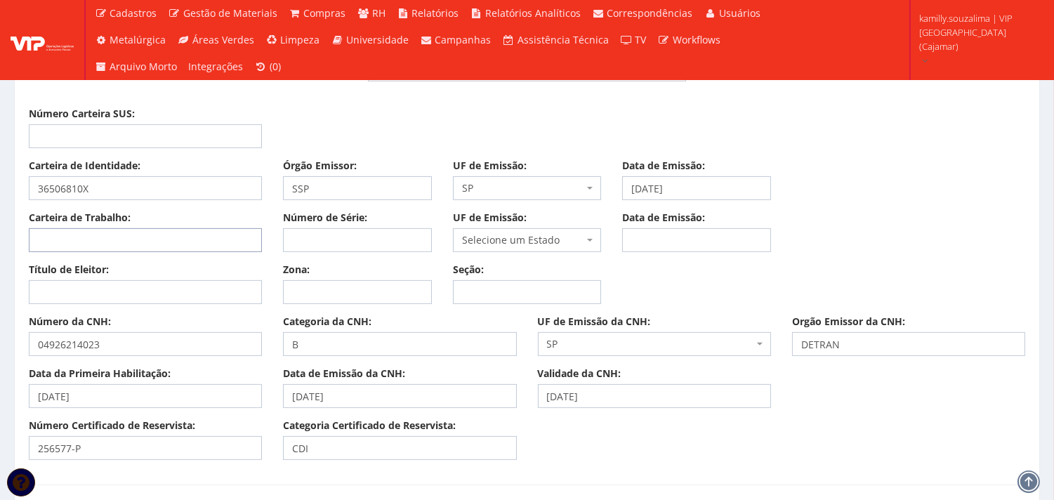
click at [138, 244] on input "Carteira de Trabalho:" at bounding box center [145, 240] width 233 height 24
click at [234, 296] on input "Título de Eleitor:" at bounding box center [145, 292] width 233 height 24
type input "171811140132"
click at [379, 294] on input "Zona:" at bounding box center [357, 292] width 149 height 24
type input "354"
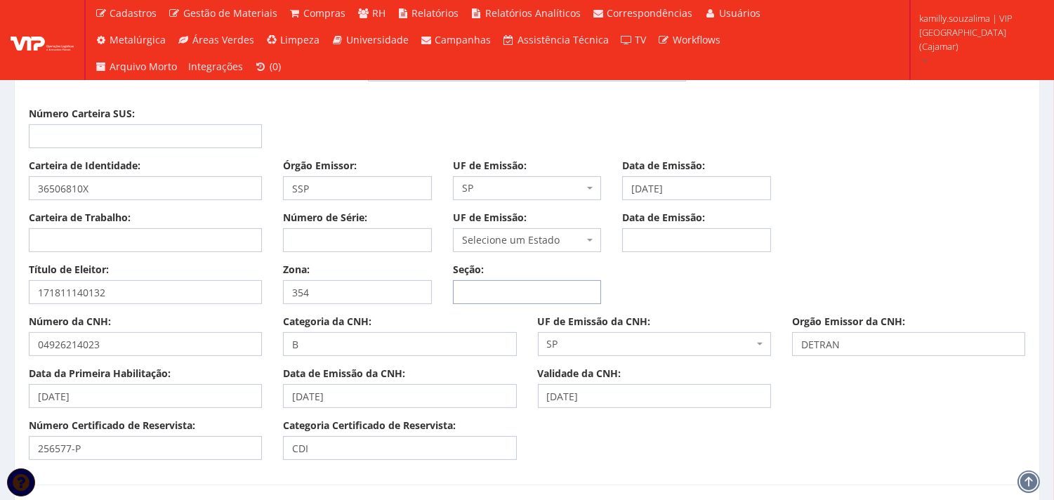
click at [578, 297] on input "Seção:" at bounding box center [527, 292] width 149 height 24
type input "0078"
click at [117, 234] on input "Carteira de Trabalho:" at bounding box center [145, 240] width 233 height 24
type input "6500631"
click at [367, 240] on input "Número de Série:" at bounding box center [357, 240] width 149 height 24
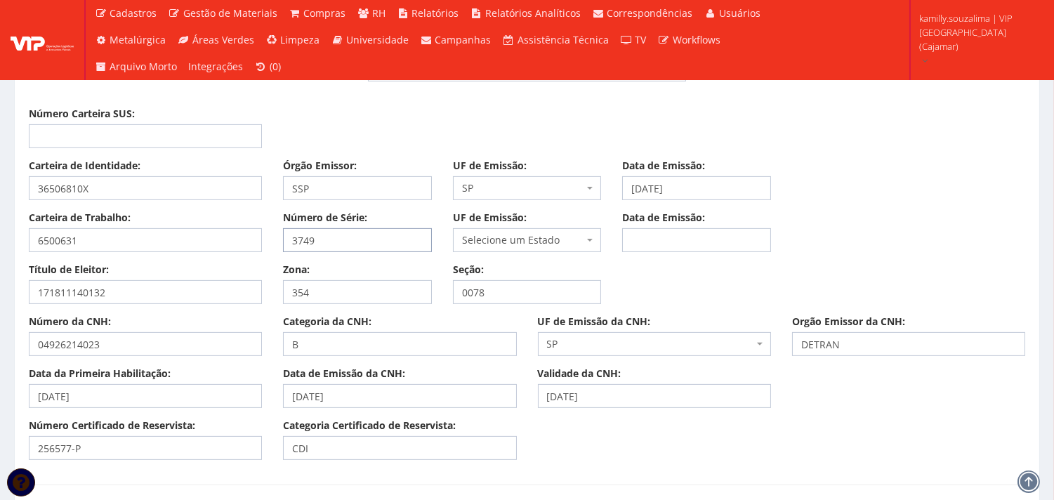
type input "3749"
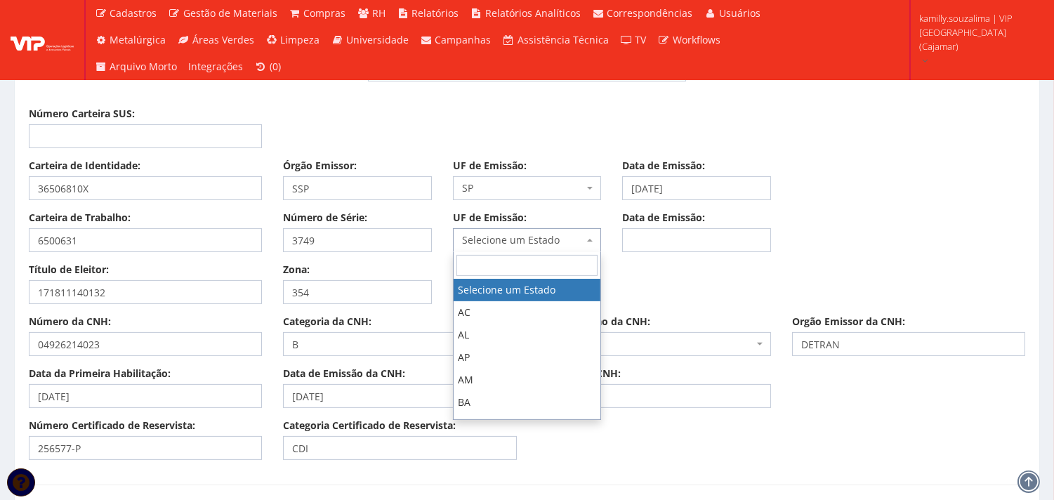
click at [501, 229] on span "Selecione um Estado" at bounding box center [527, 240] width 149 height 24
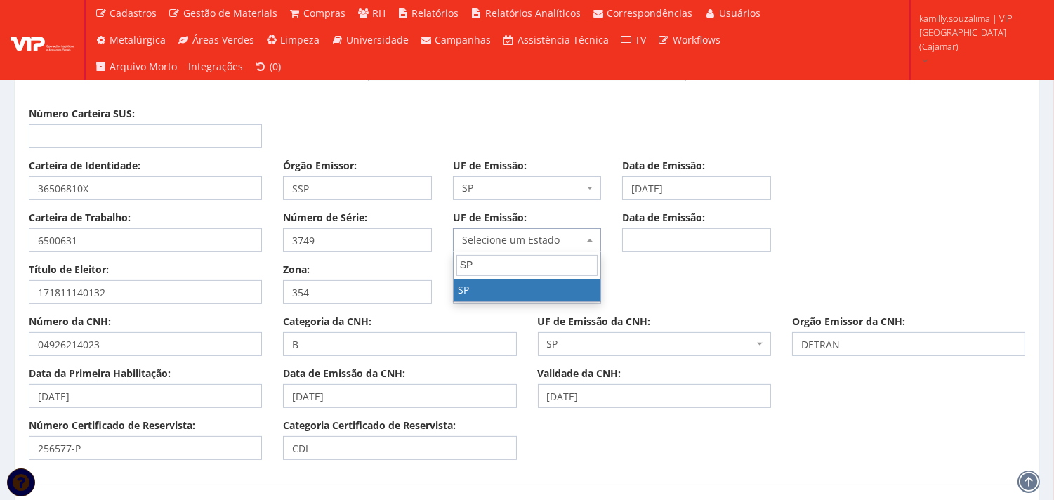
type input "SP"
select select "SP"
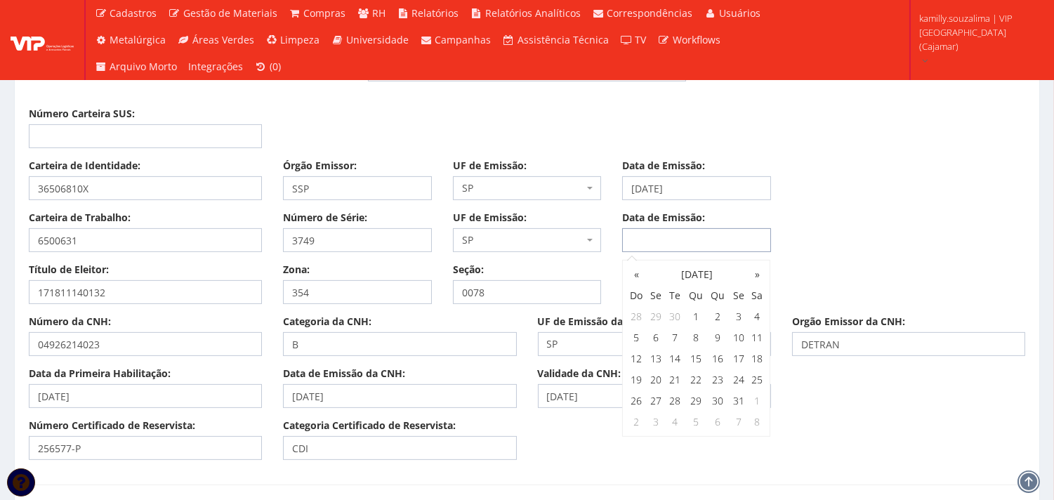
click at [727, 232] on input "Data de Emissão:" at bounding box center [696, 240] width 149 height 24
type input "17/09/2021"
click at [858, 208] on div "Carteira de Identidade: 36506810X Órgão Emissor: SSP UF de Emissão: Selecione u…" at bounding box center [527, 185] width 1018 height 52
click at [115, 127] on input "Número Carteira SUS:" at bounding box center [145, 136] width 233 height 24
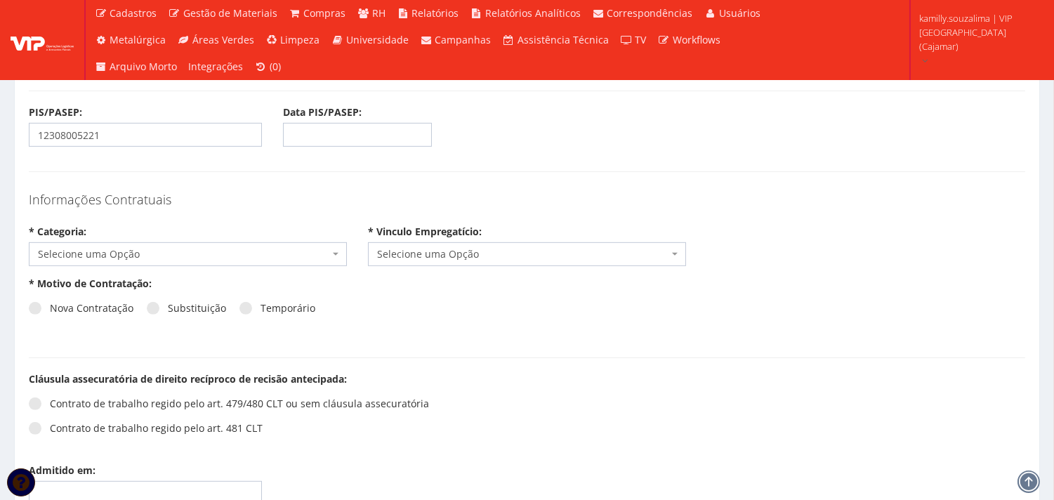
scroll to position [1326, 0]
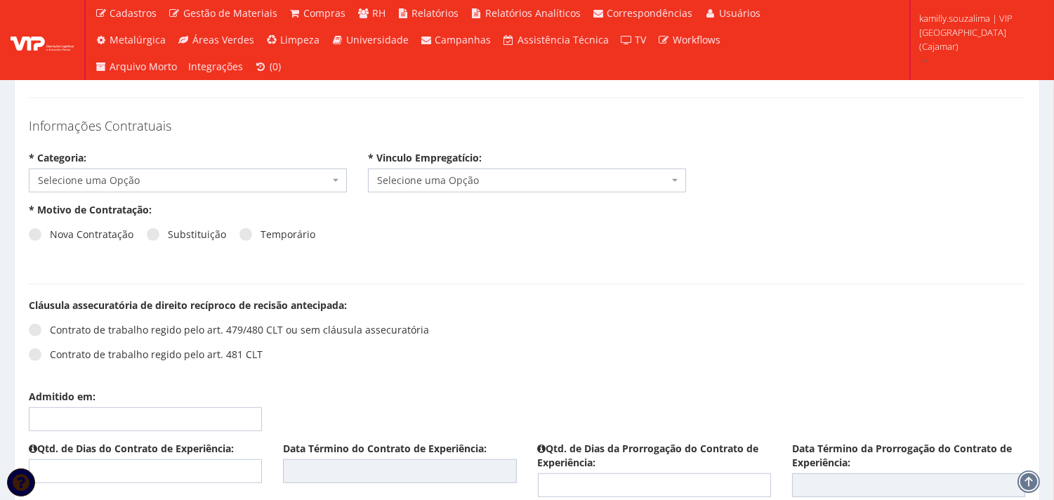
type input "702600709328244"
click at [219, 173] on span "Selecione uma Opção" at bounding box center [183, 180] width 291 height 14
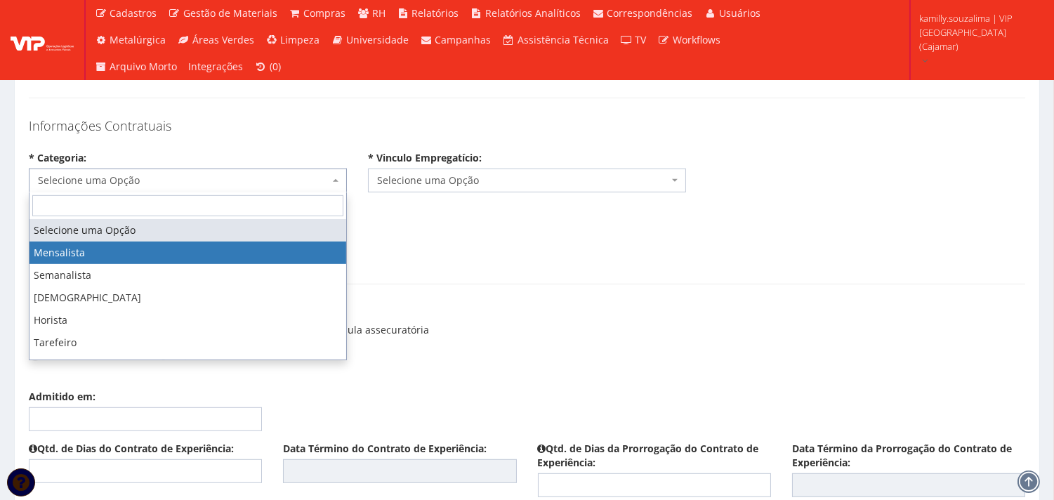
drag, startPoint x: 170, startPoint y: 249, endPoint x: 319, endPoint y: 223, distance: 151.3
select select "mensalista"
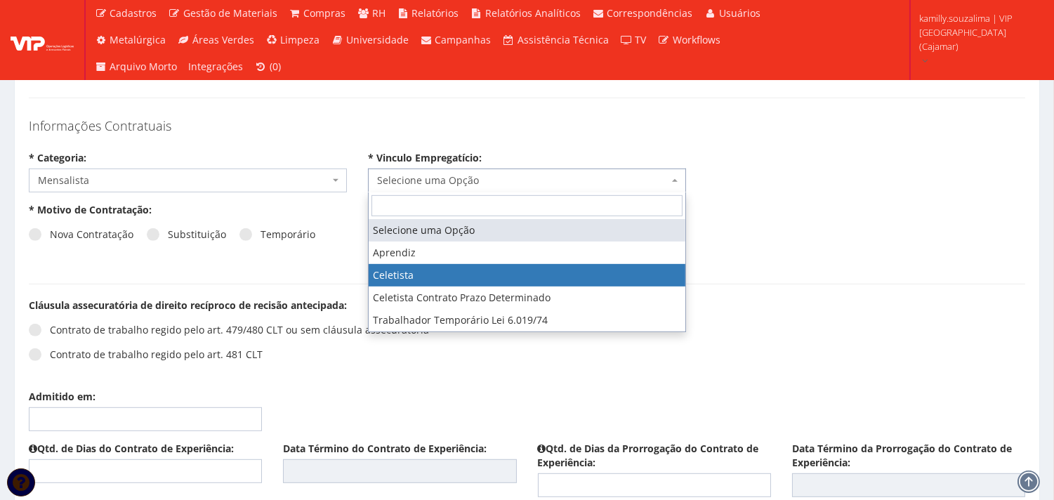
drag, startPoint x: 480, startPoint y: 270, endPoint x: 413, endPoint y: 270, distance: 66.7
select select "celetista"
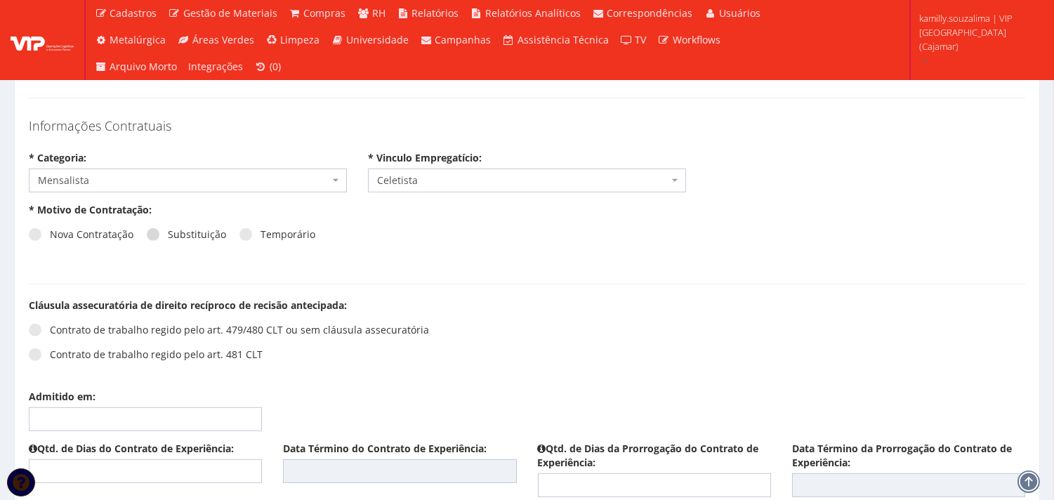
click at [147, 232] on span at bounding box center [153, 234] width 13 height 13
click at [168, 232] on input "Substituição" at bounding box center [172, 234] width 9 height 9
radio input "true"
click at [478, 232] on span "Selecione um colaborador" at bounding box center [522, 232] width 291 height 14
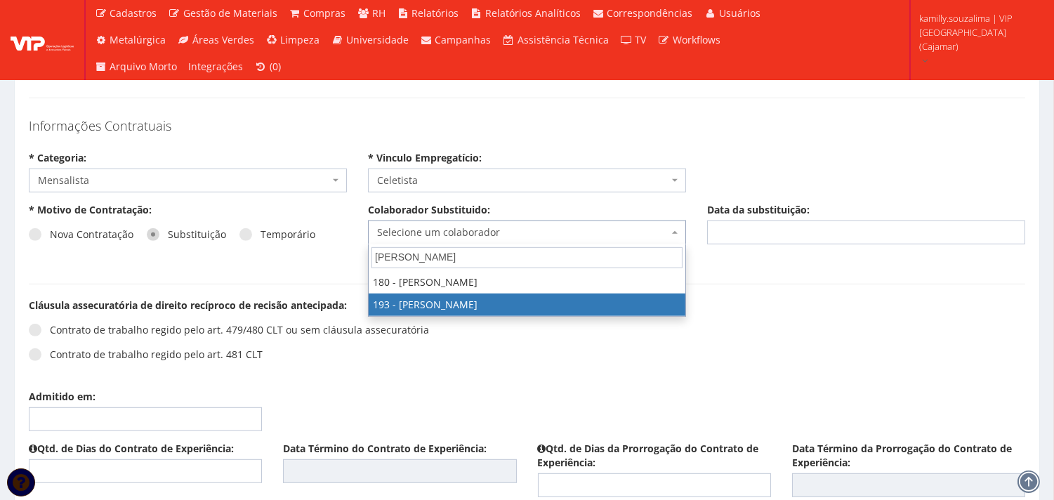
type input "BRUNO"
select select "4092"
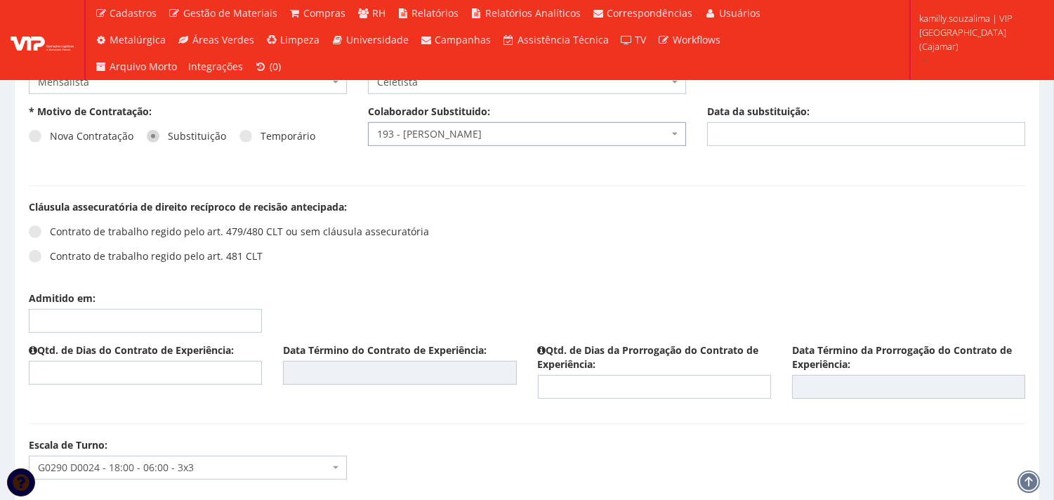
scroll to position [1483, 0]
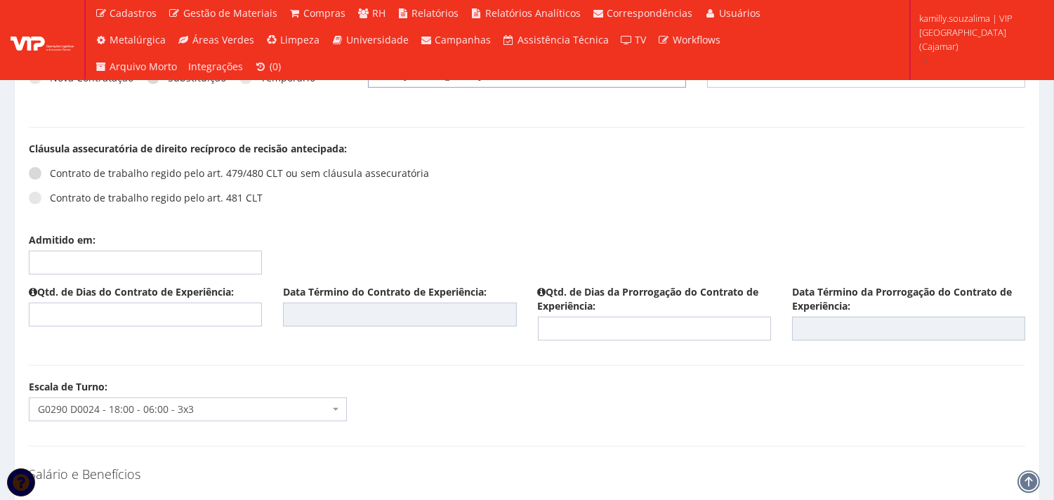
click at [37, 178] on span at bounding box center [35, 173] width 13 height 13
click at [50, 178] on input "Contrato de trabalho regido pelo art. 479/480 CLT ou sem cláusula assecuratória" at bounding box center [54, 173] width 9 height 9
radio input "true"
click at [108, 262] on input "Admitido em:" at bounding box center [145, 263] width 233 height 24
click at [62, 376] on td "13" at bounding box center [62, 381] width 19 height 21
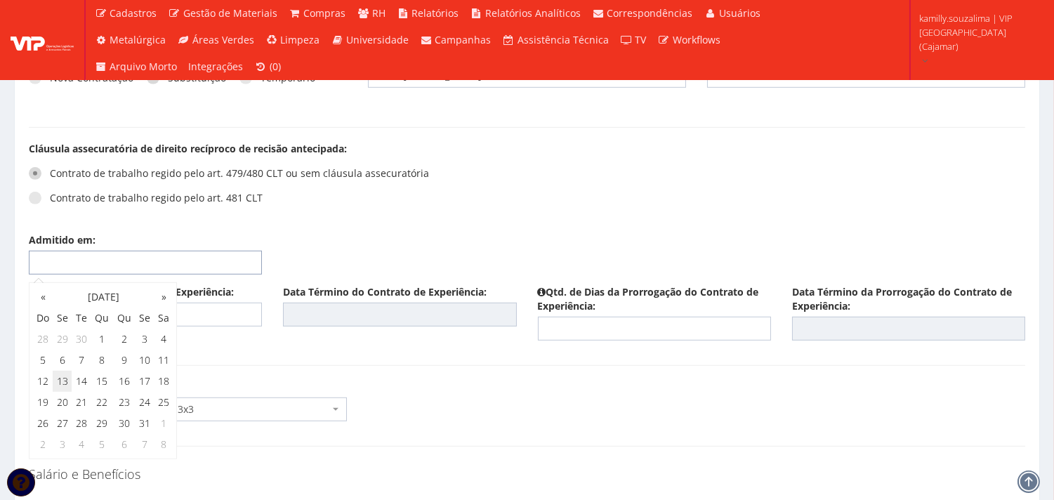
type input "13/10/2025"
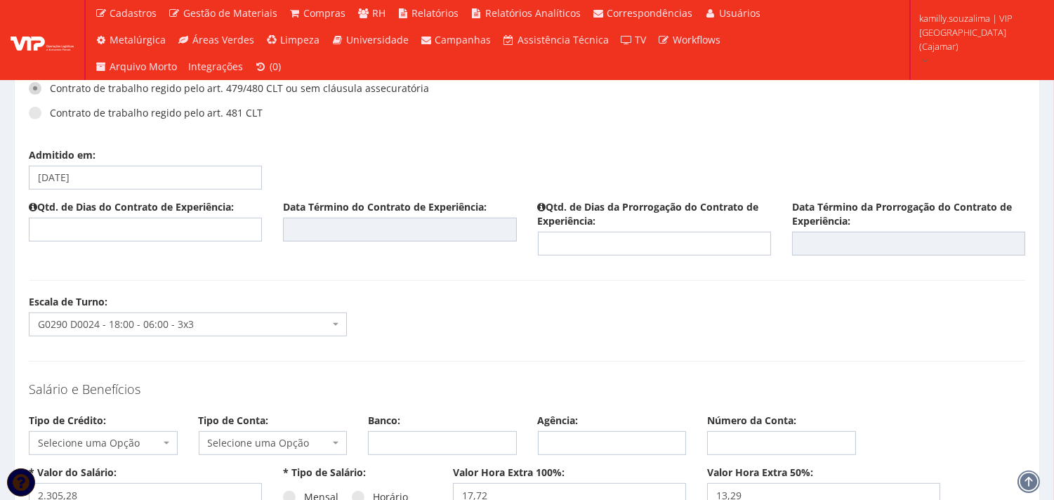
scroll to position [1638, 0]
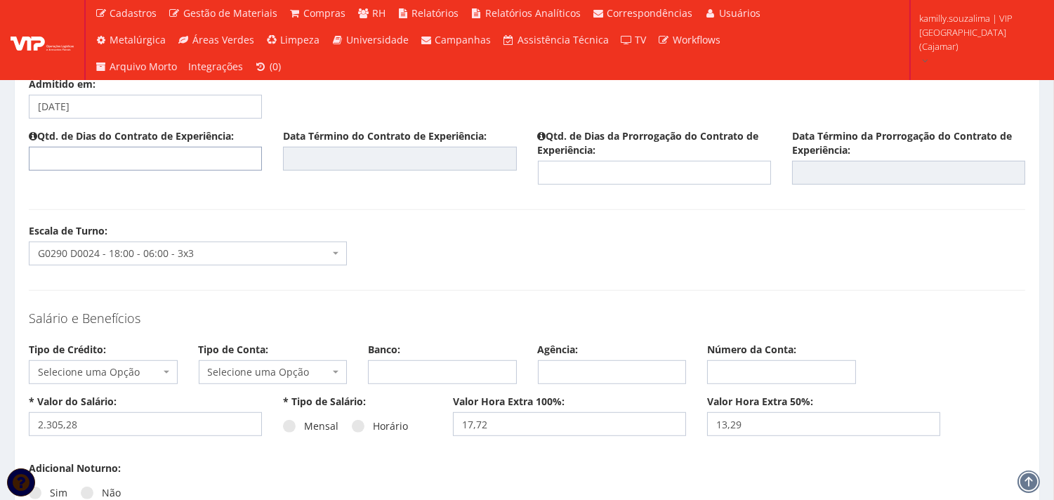
click at [183, 151] on input "text" at bounding box center [145, 159] width 233 height 24
type input "45"
type input "26/11/2025"
click at [600, 159] on div "Qtd. de Dias da Prorrogação do Contrato de Experiência:" at bounding box center [654, 156] width 254 height 55
click at [608, 169] on input "text" at bounding box center [654, 173] width 233 height 24
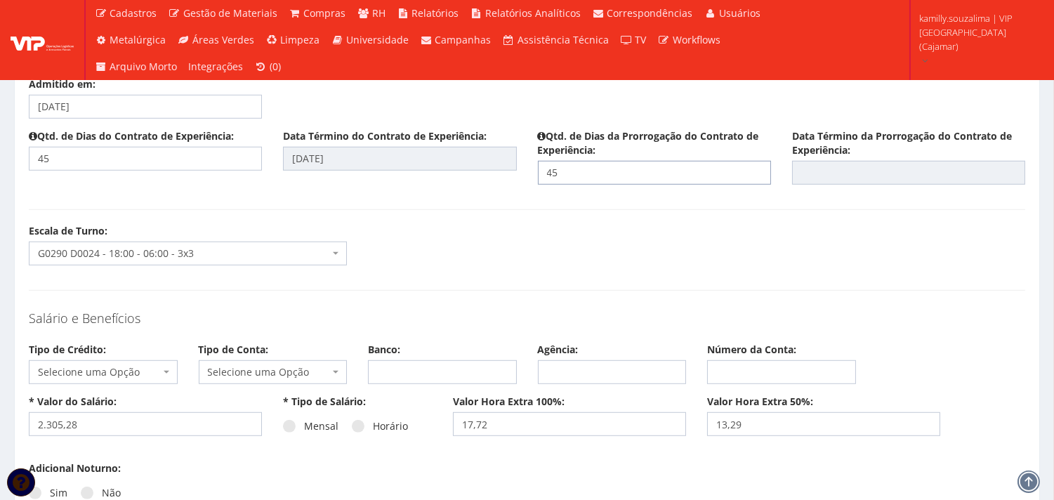
type input "45"
type input "10/01/2026"
click at [600, 219] on form "* CPF: 650.063.137-49 * Código Domínio: 202 * Matrícula: 202 * Nome Completo: R…" at bounding box center [527, 405] width 997 height 3864
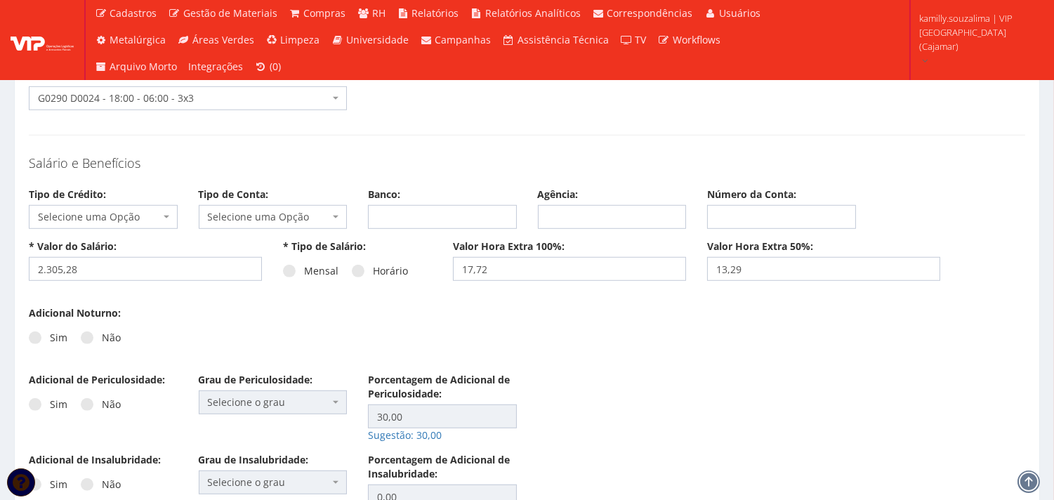
scroll to position [1794, 0]
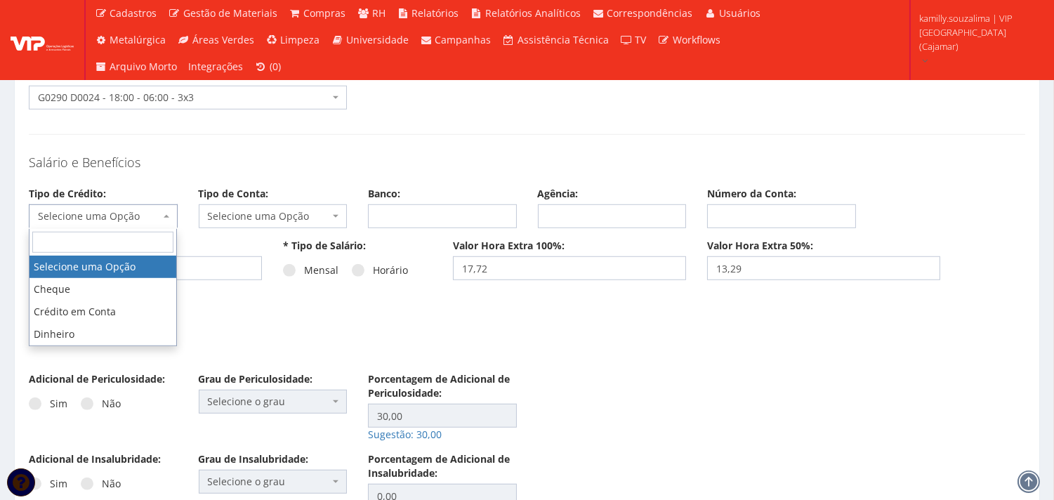
click at [107, 228] on body "Cadastros Clientes Unidades Subclientes Unidades de Subclientes Projetos Vagas …" at bounding box center [527, 223] width 1054 height 4034
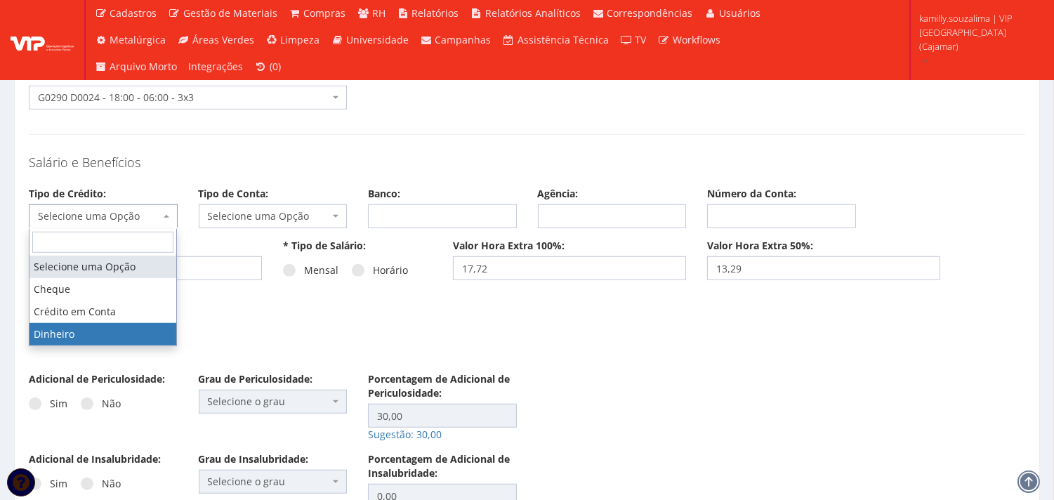
select select "dinheiro"
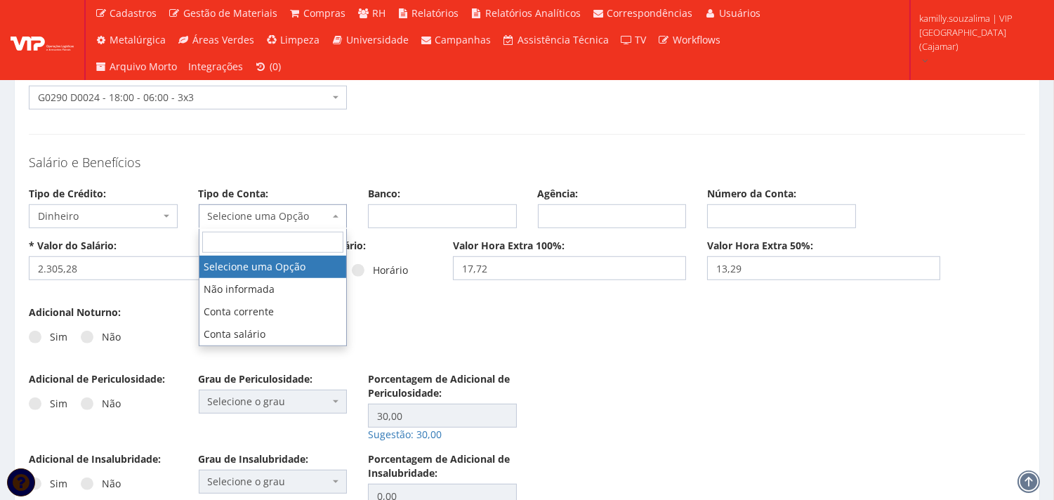
click at [254, 221] on span "Selecione uma Opção" at bounding box center [269, 216] width 122 height 14
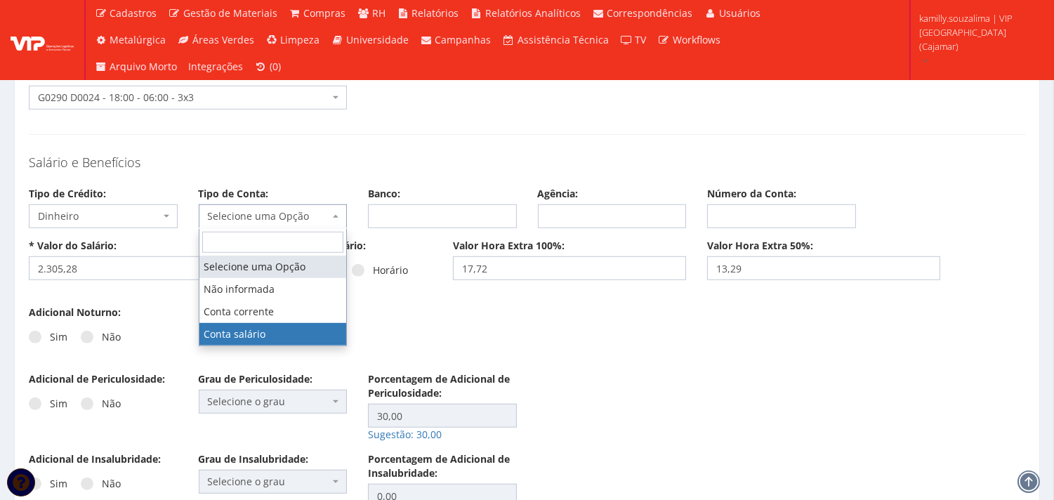
select select "conta_salario"
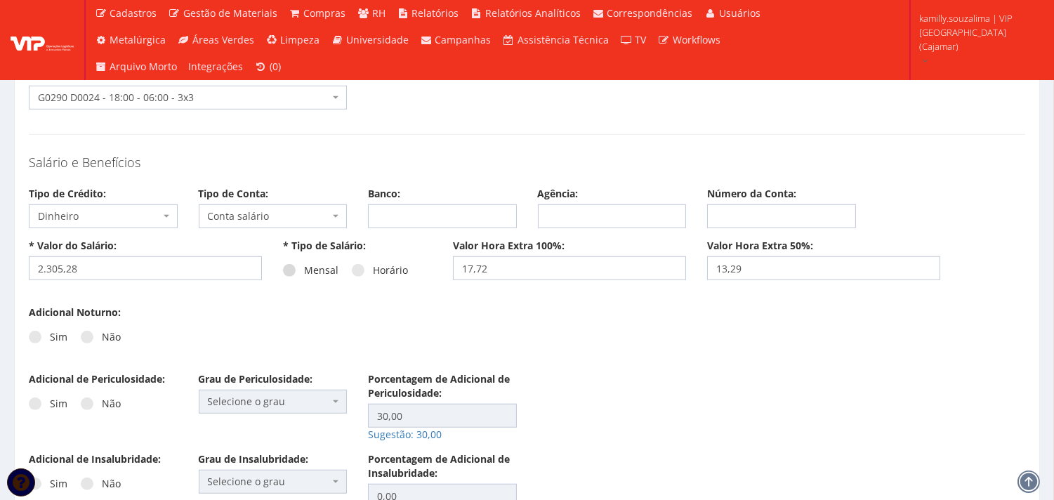
click at [291, 274] on span at bounding box center [289, 270] width 13 height 13
click at [304, 274] on input "Mensal" at bounding box center [308, 270] width 9 height 9
radio input "true"
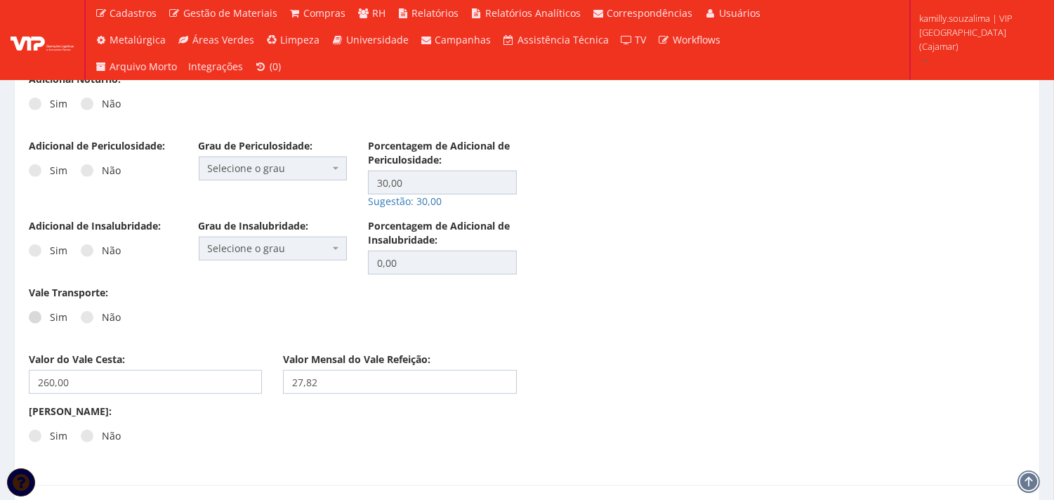
scroll to position [2028, 0]
click at [84, 324] on div "Sim Não" at bounding box center [103, 322] width 149 height 39
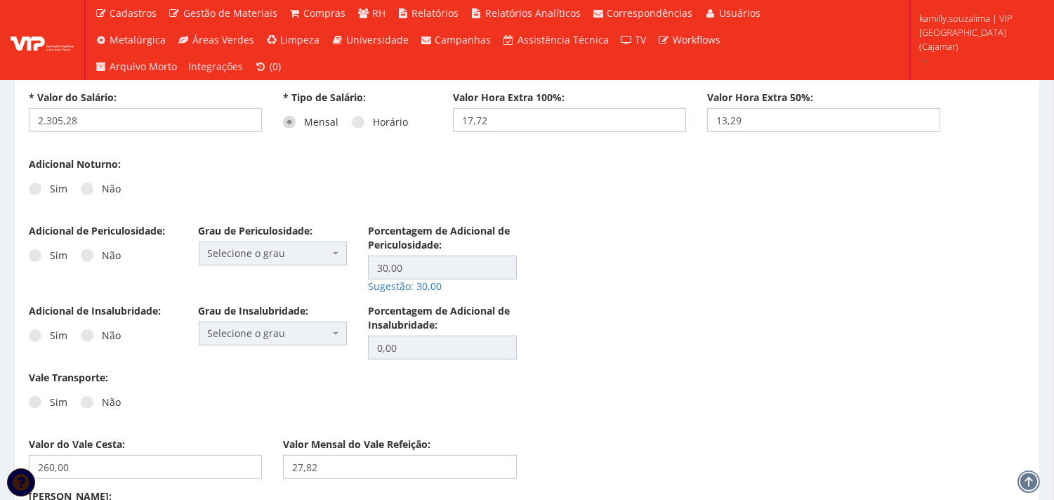
scroll to position [1872, 0]
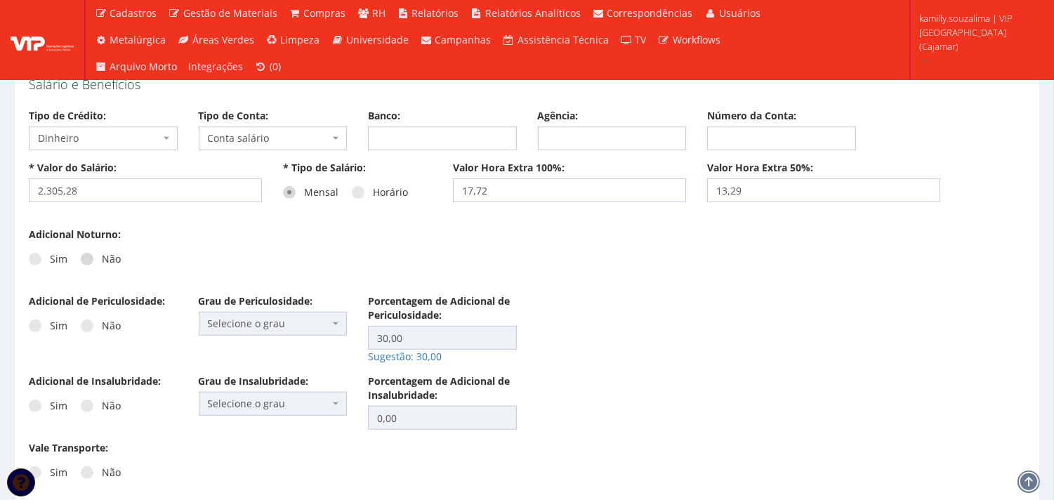
click at [88, 258] on span at bounding box center [87, 259] width 13 height 13
click at [102, 258] on input "Não" at bounding box center [106, 259] width 9 height 9
radio input "true"
click at [93, 327] on label "Não" at bounding box center [101, 326] width 40 height 14
click at [102, 327] on input "Não" at bounding box center [106, 326] width 9 height 9
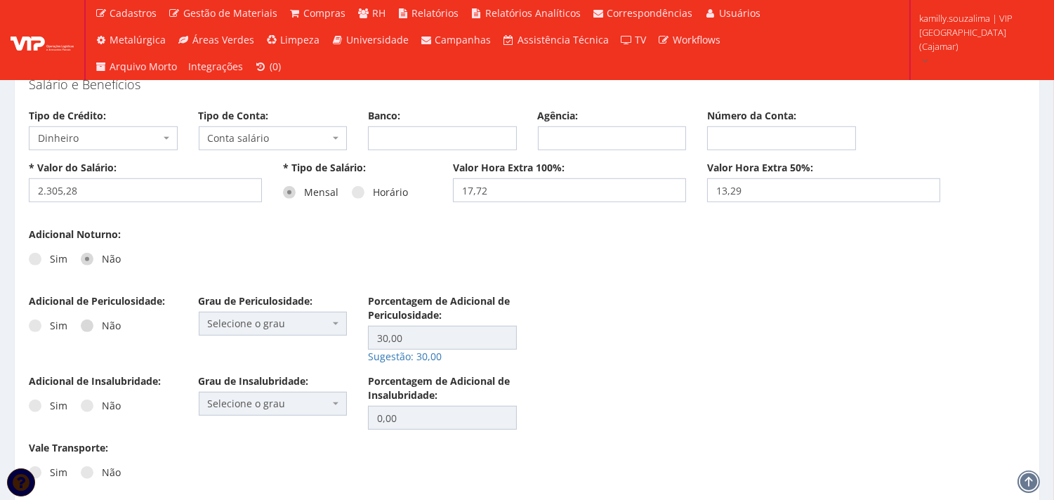
radio input "true"
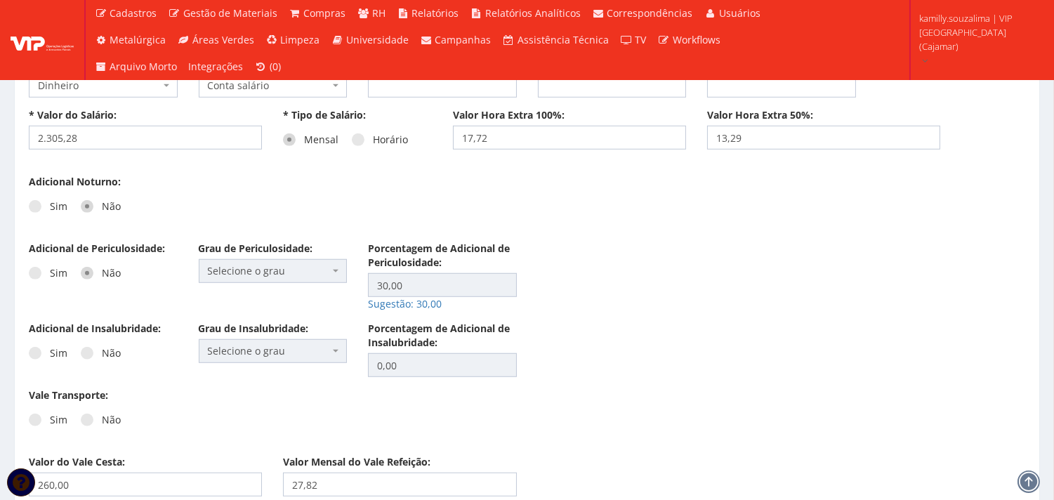
scroll to position [1950, 0]
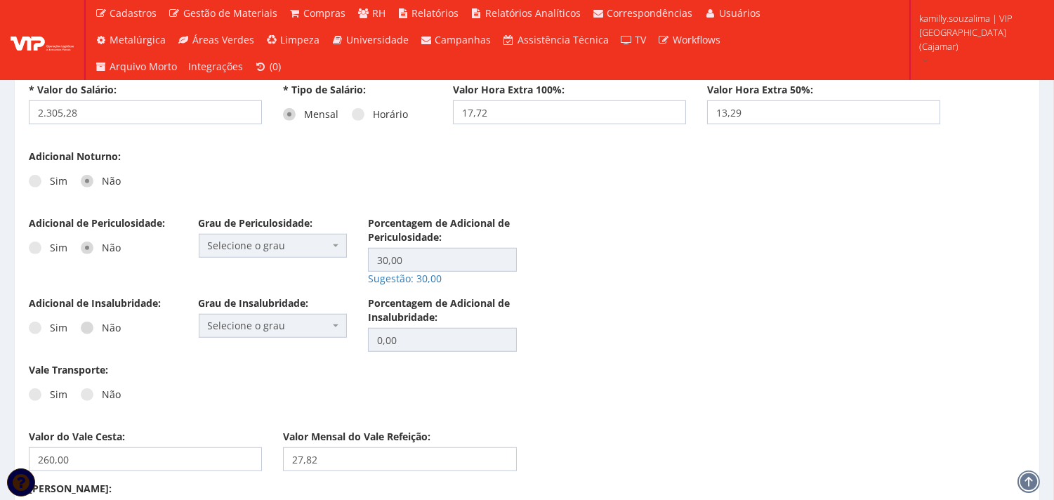
click at [93, 327] on label "Não" at bounding box center [101, 328] width 40 height 14
click at [102, 327] on input "Não" at bounding box center [106, 328] width 9 height 9
radio input "true"
click at [86, 401] on span at bounding box center [87, 394] width 13 height 13
click at [102, 400] on input "Não" at bounding box center [106, 394] width 9 height 9
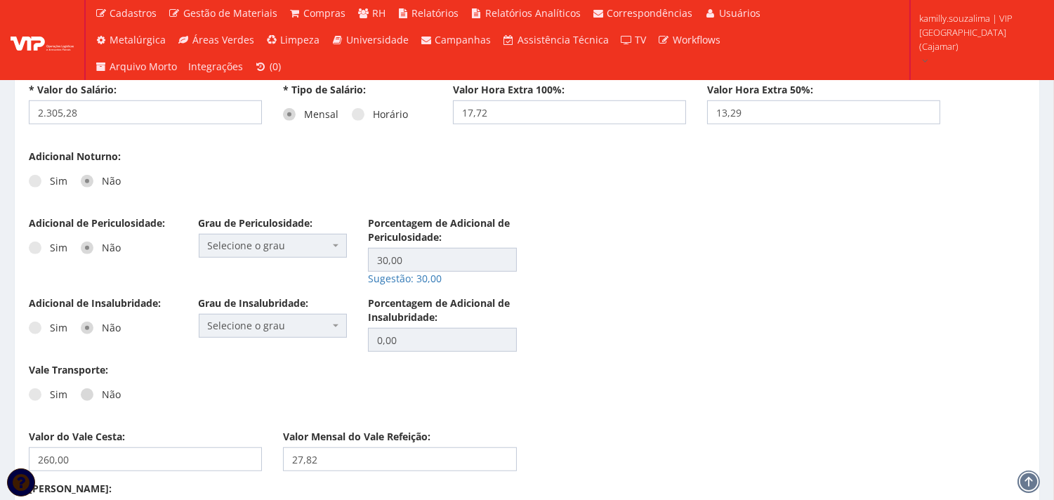
radio input "true"
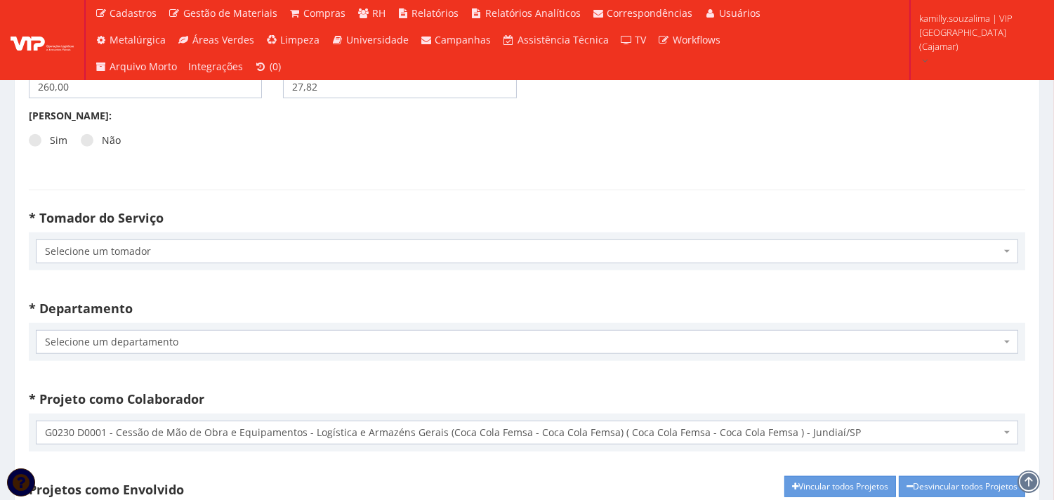
scroll to position [2419, 0]
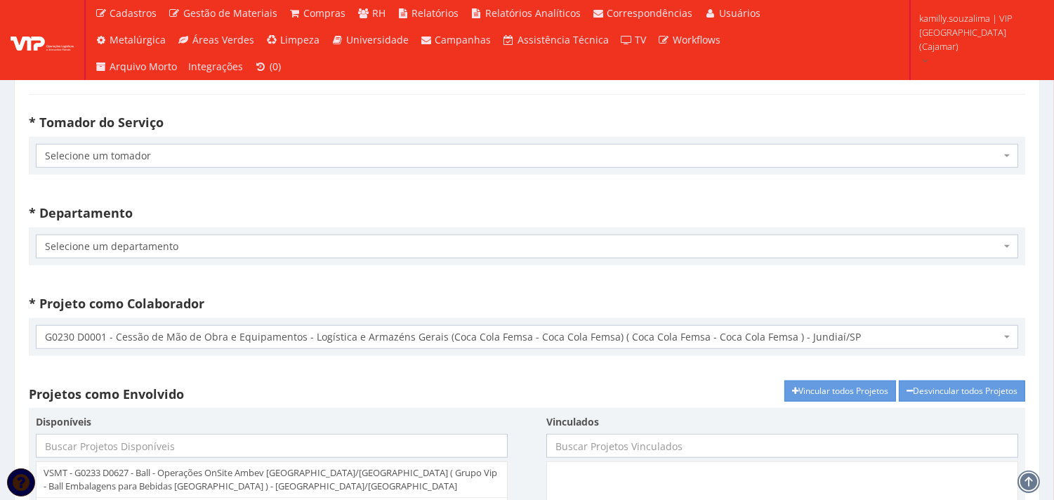
click at [207, 143] on div "Selecione um tomador G0068 D0001 - G0068 D0001 - Coca Cola Femsa - 61.186.888/0…" at bounding box center [527, 156] width 997 height 38
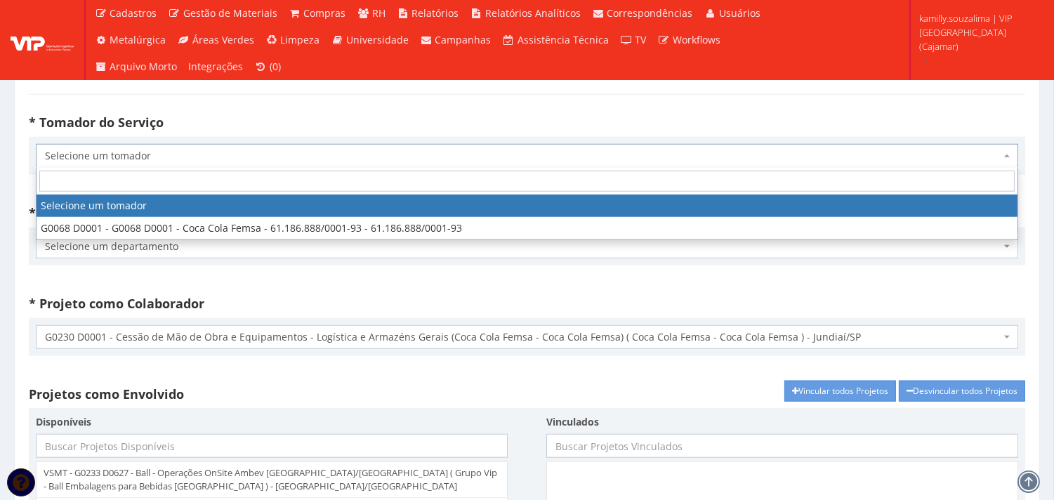
click at [192, 153] on span "Selecione um tomador" at bounding box center [523, 156] width 956 height 14
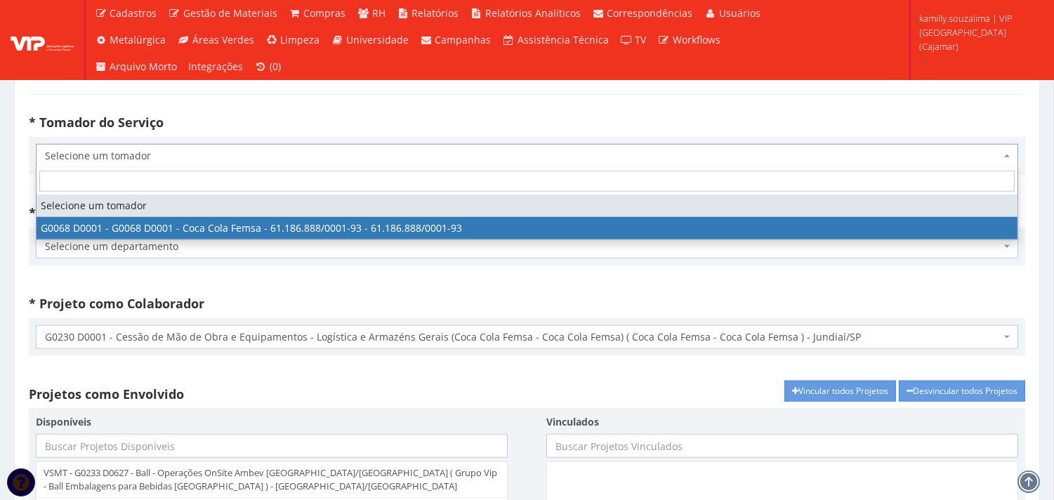
select select "68"
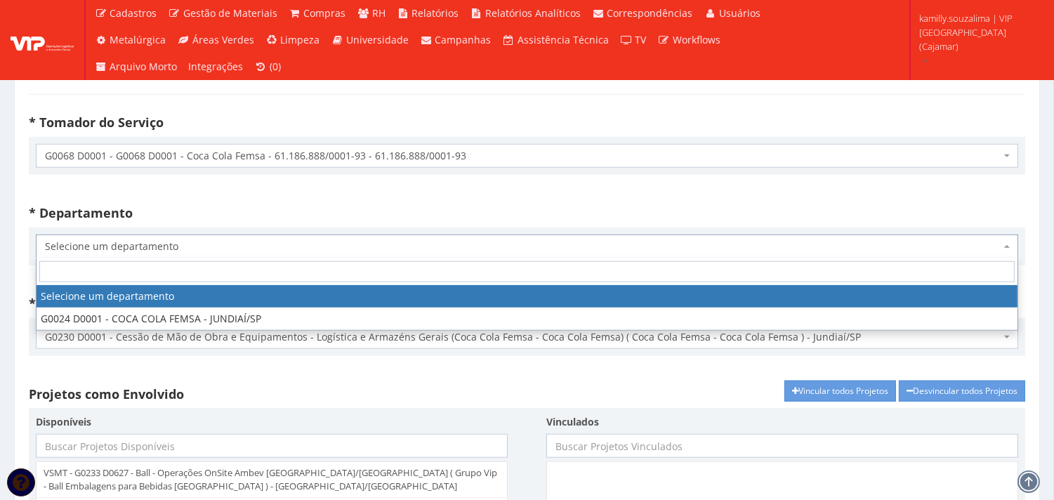
click at [183, 249] on span "Selecione um departamento" at bounding box center [523, 246] width 956 height 14
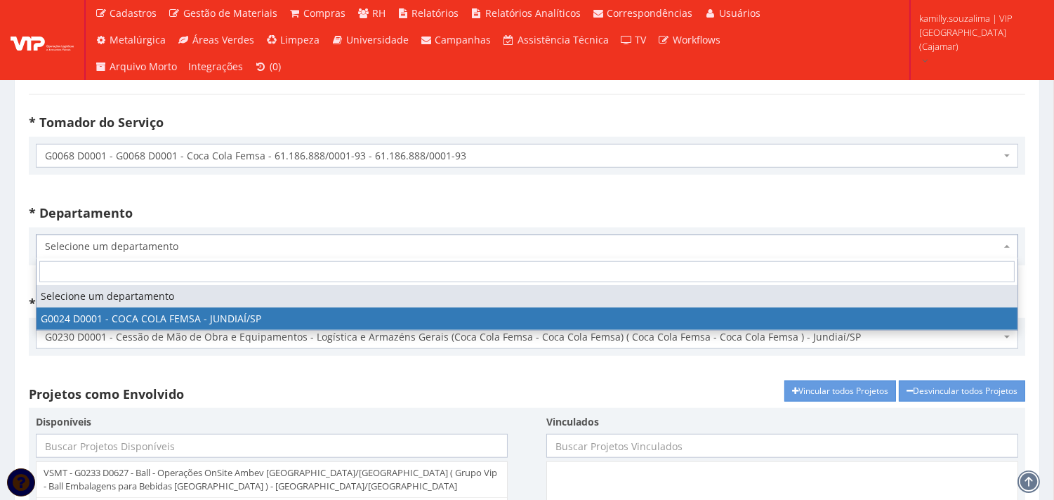
select select "24"
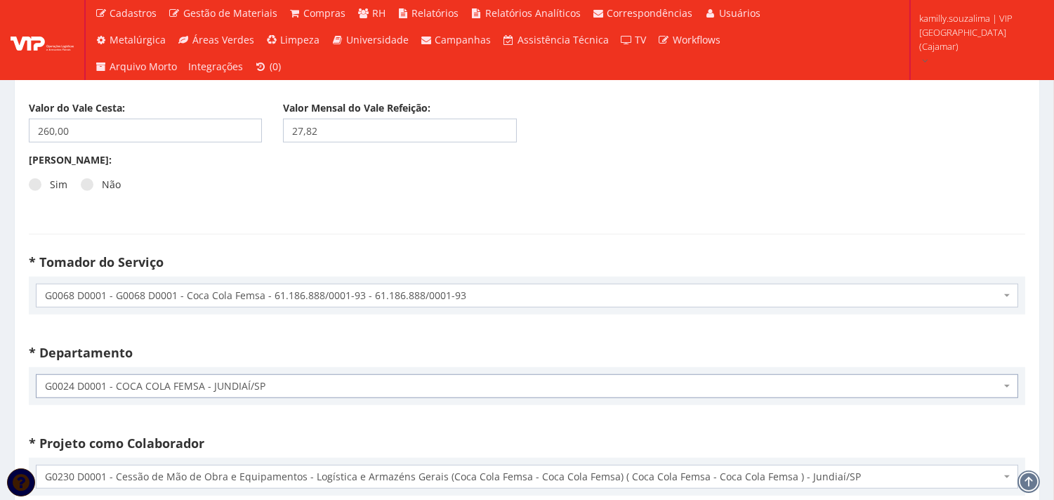
scroll to position [2263, 0]
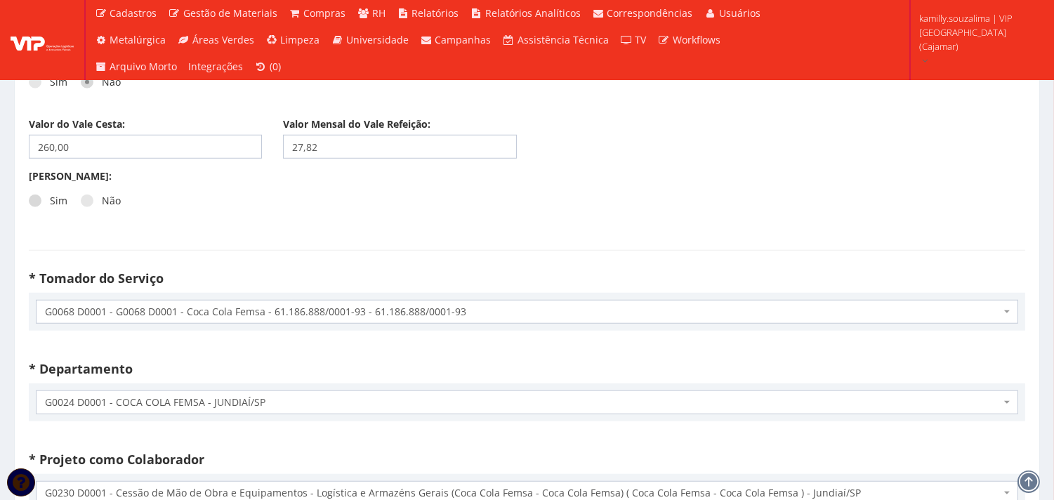
click at [39, 201] on span at bounding box center [35, 201] width 13 height 13
click at [50, 201] on input "Sim" at bounding box center [54, 201] width 9 height 9
radio input "true"
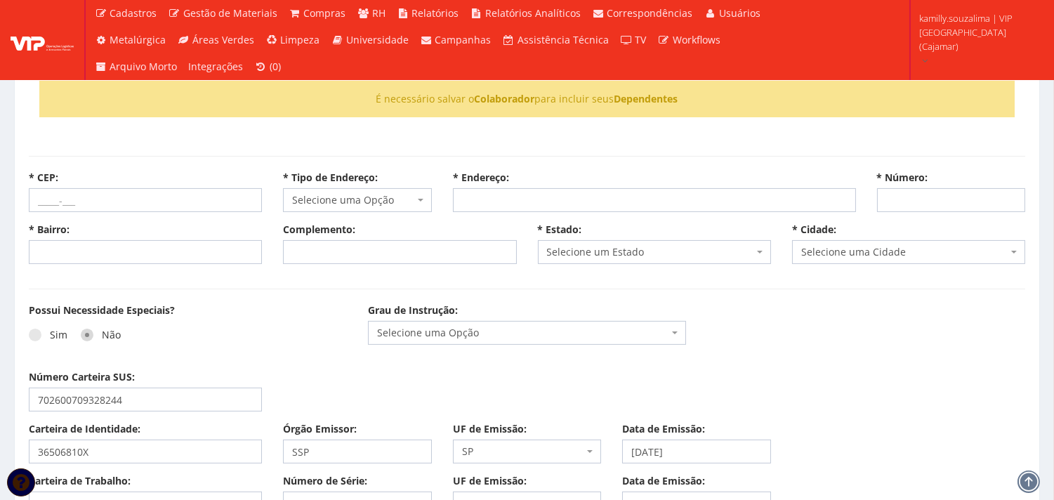
scroll to position [546, 0]
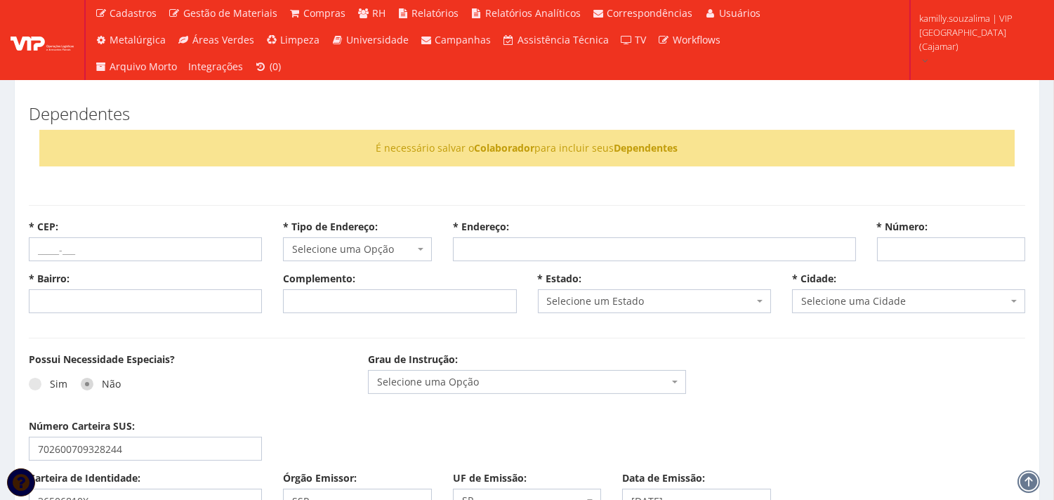
select select "ensino_medio_completo"
click at [517, 390] on span "Ensino Médio Completo" at bounding box center [527, 382] width 318 height 24
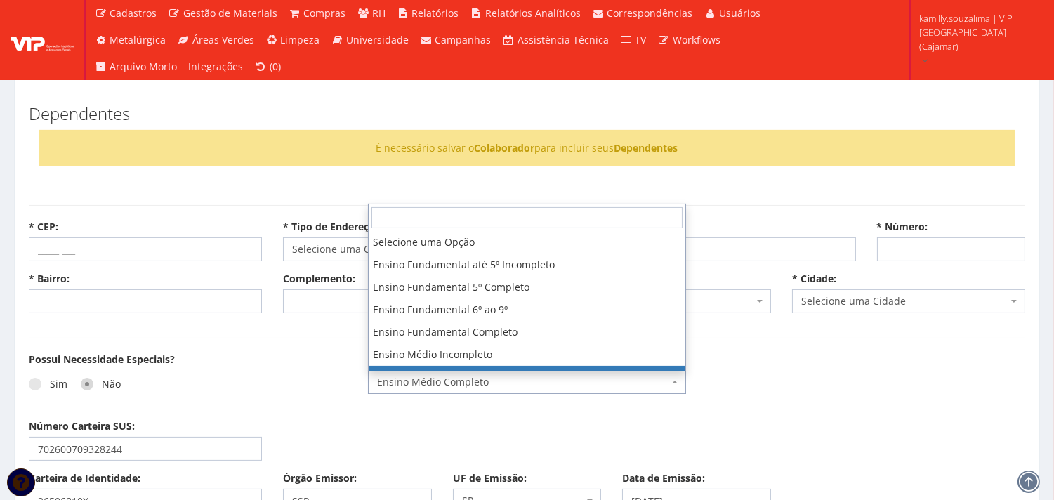
scroll to position [112, 0]
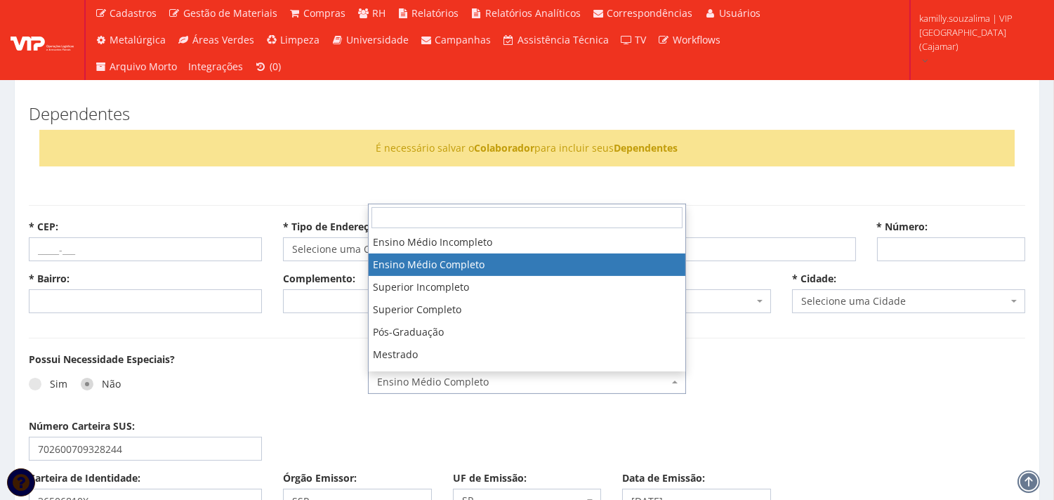
click at [616, 423] on div "Número Carteira SUS: 702600709328244" at bounding box center [527, 445] width 1018 height 52
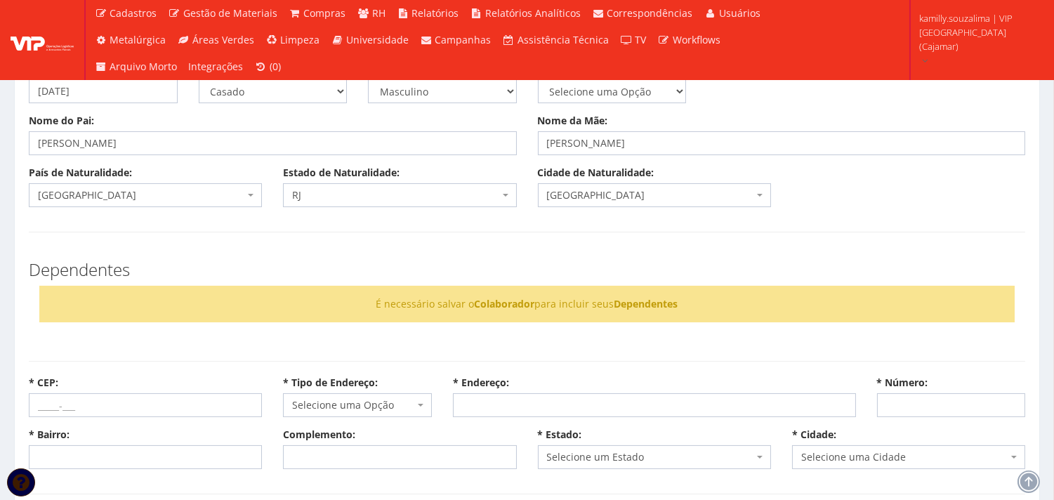
scroll to position [468, 0]
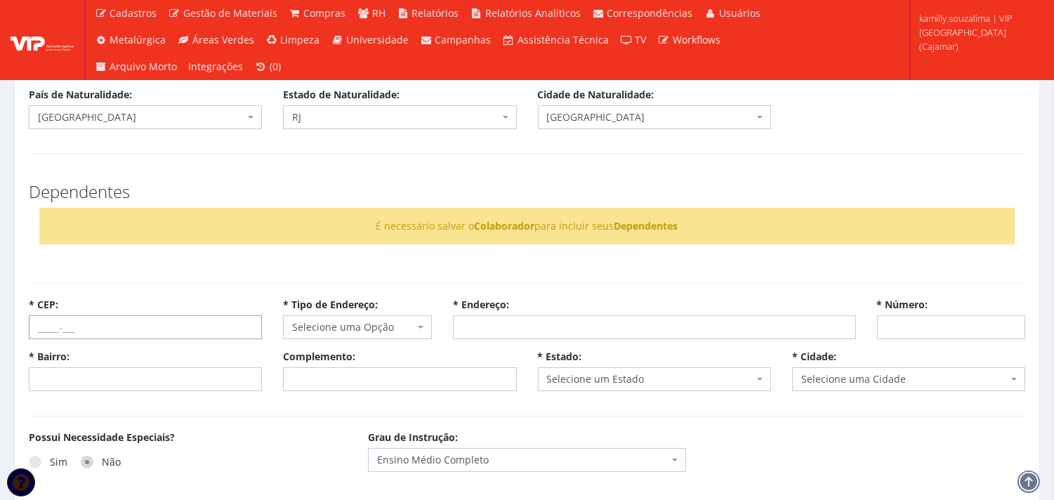
drag, startPoint x: 120, startPoint y: 339, endPoint x: 229, endPoint y: 327, distance: 109.5
click at [120, 339] on input "* CEP:" at bounding box center [145, 327] width 233 height 24
drag, startPoint x: 65, startPoint y: 323, endPoint x: 13, endPoint y: 327, distance: 52.8
paste input "7786-015"
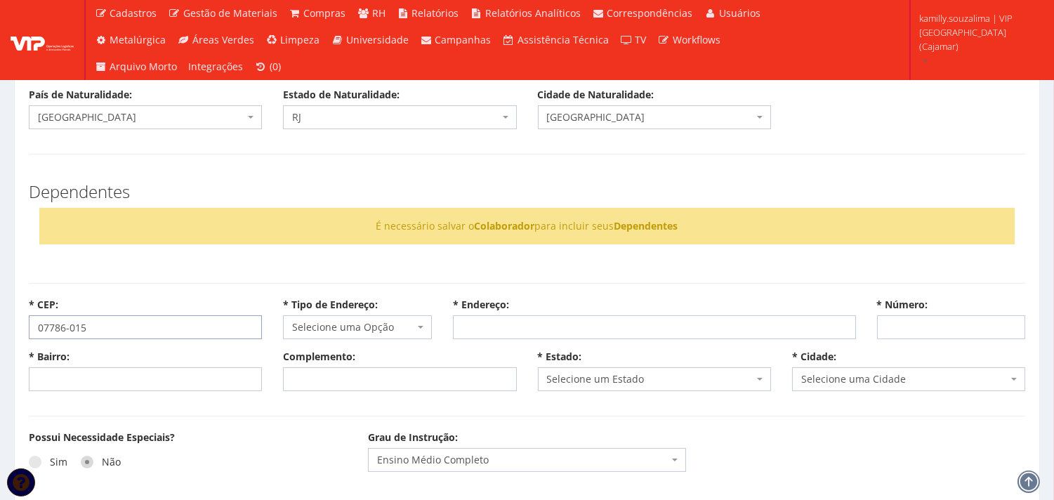
type input "07786-015"
select select
type input "Carregando..."
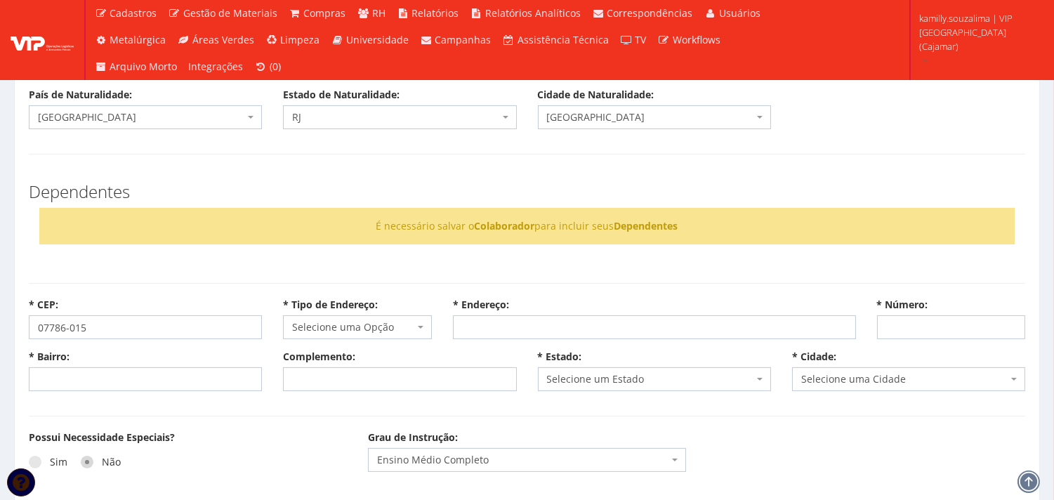
select select
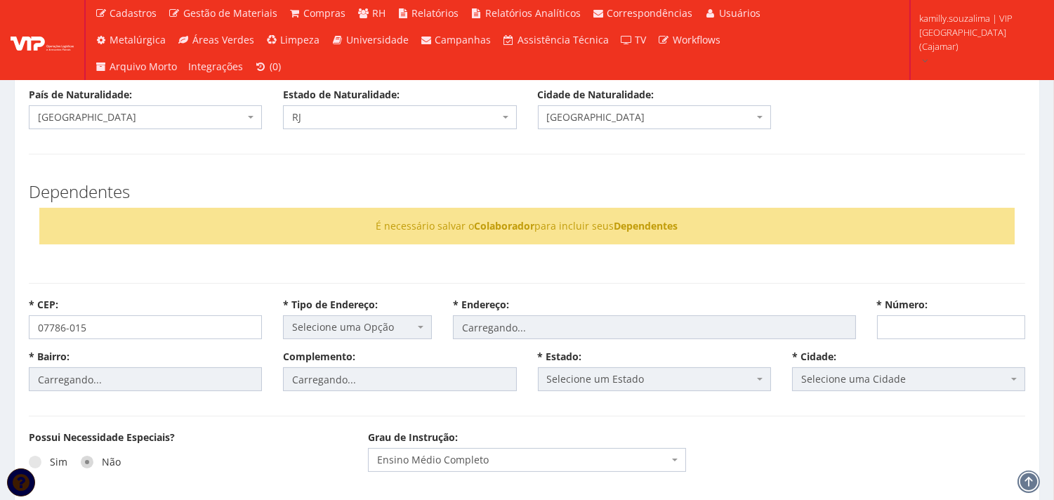
click at [541, 258] on div "Dependentes É necessário salvar o Colaborador para incluir seus Dependentes" at bounding box center [527, 219] width 1018 height 100
select select "rodovia"
type input "Edgard Máximo Zamboto"
type input "Santa Terezinha (Jordanésia)"
select select "25"
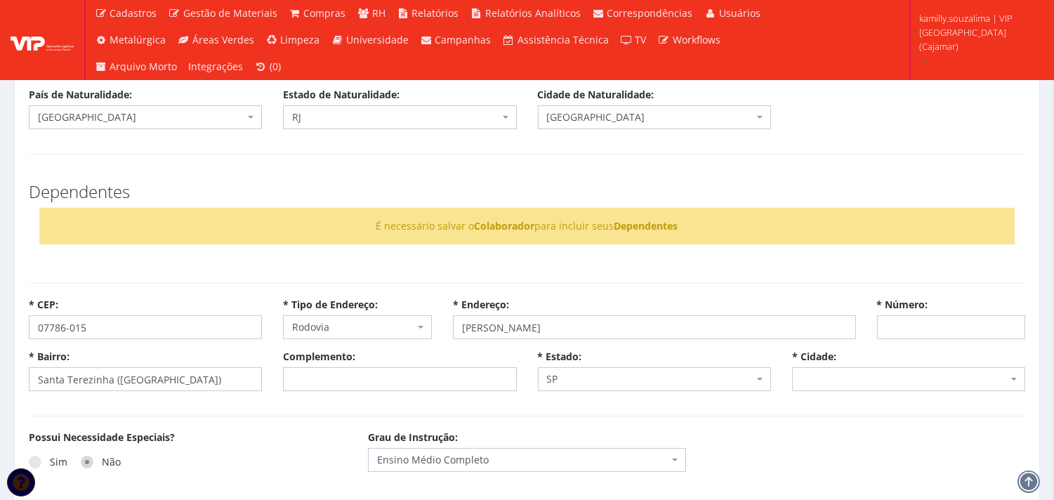
select select "4809"
click at [962, 331] on input "* Número:" at bounding box center [951, 327] width 149 height 24
type input "354"
click at [389, 369] on input "Complemento:" at bounding box center [399, 379] width 233 height 24
type input "a"
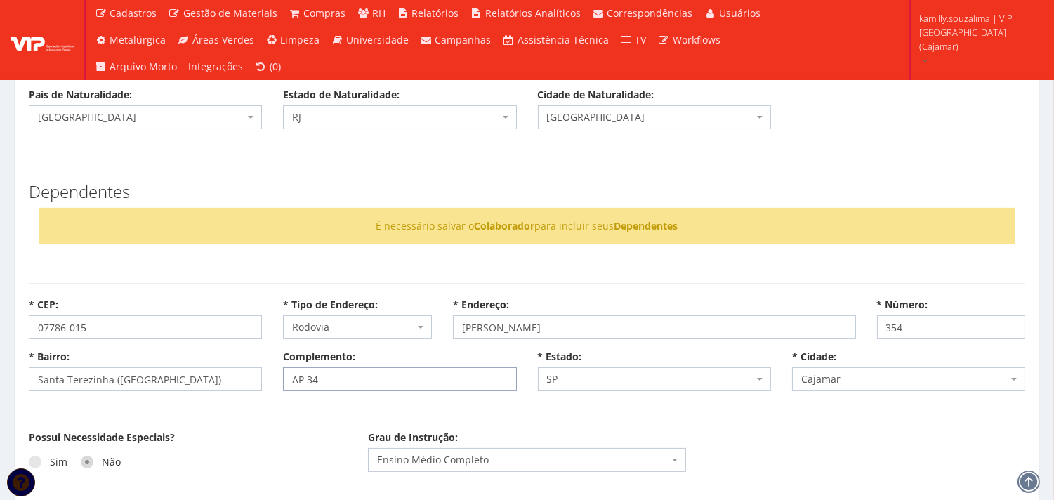
type input "AP 34"
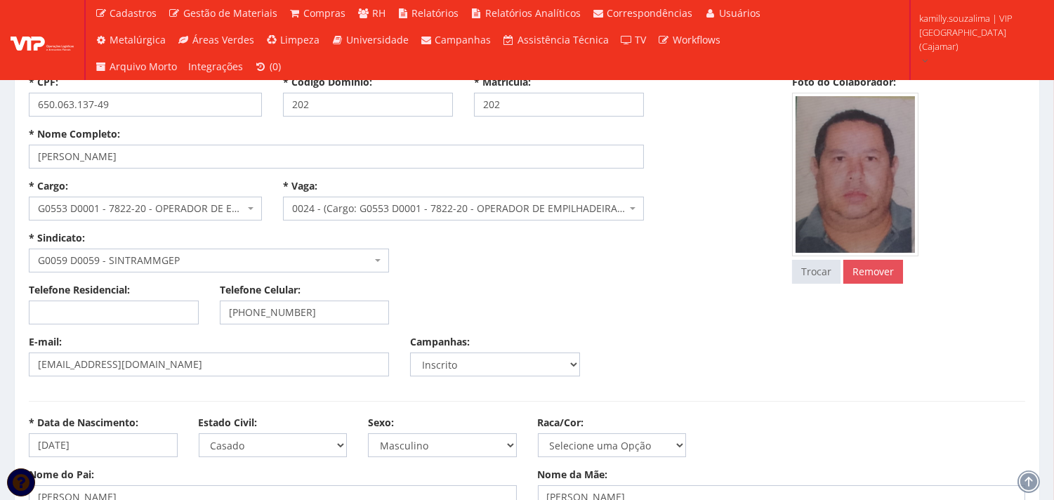
scroll to position [0, 0]
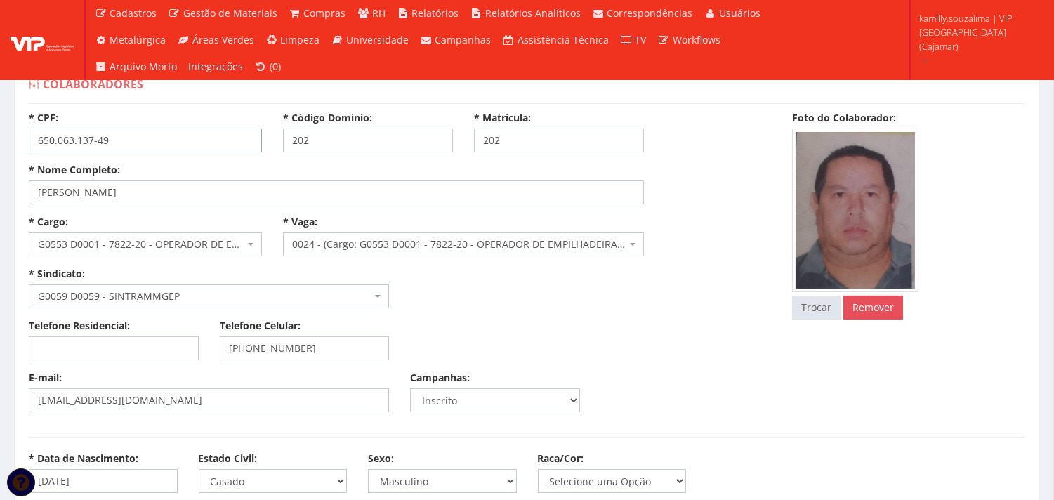
drag, startPoint x: 337, startPoint y: 348, endPoint x: 228, endPoint y: 350, distance: 109.6
click at [228, 350] on input "(11) 94253-2173" at bounding box center [305, 348] width 170 height 24
drag, startPoint x: 107, startPoint y: 476, endPoint x: 20, endPoint y: 478, distance: 87.1
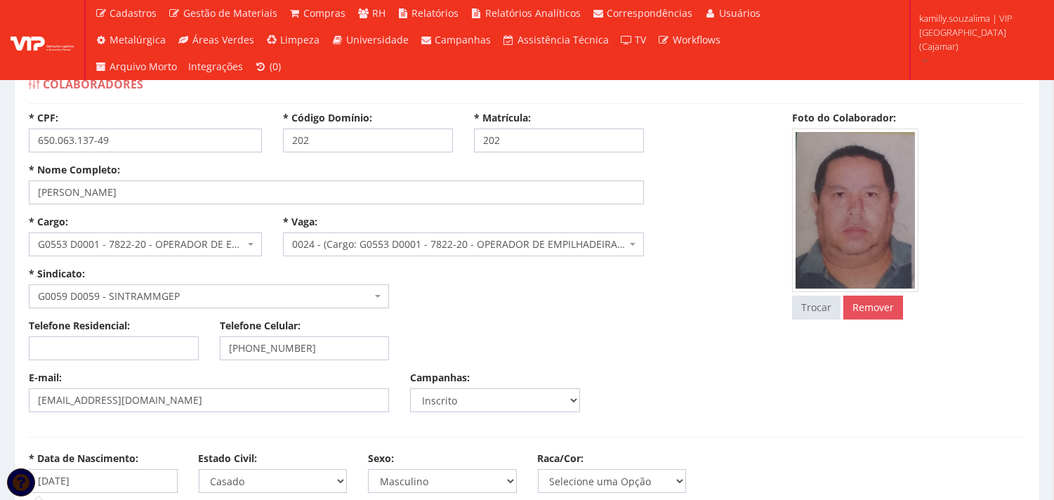
click at [567, 325] on div "Telefone Residencial: Telefone Celular: (11) 94253-2173" at bounding box center [399, 345] width 763 height 52
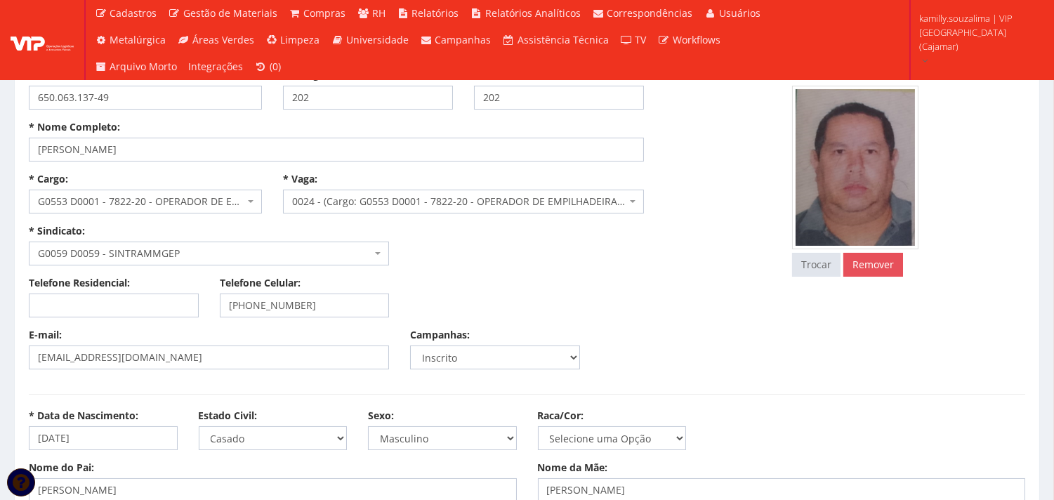
scroll to position [78, 0]
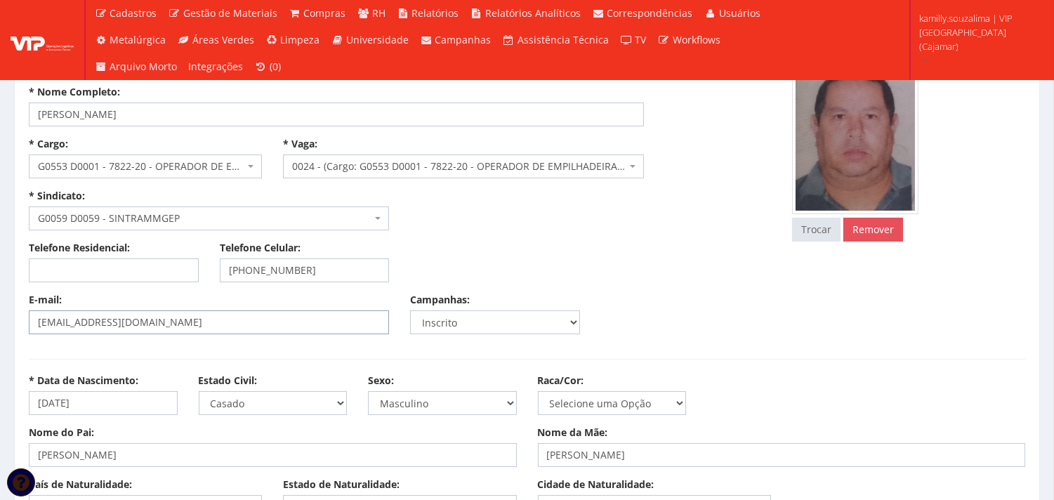
drag, startPoint x: 173, startPoint y: 324, endPoint x: 0, endPoint y: 320, distance: 172.8
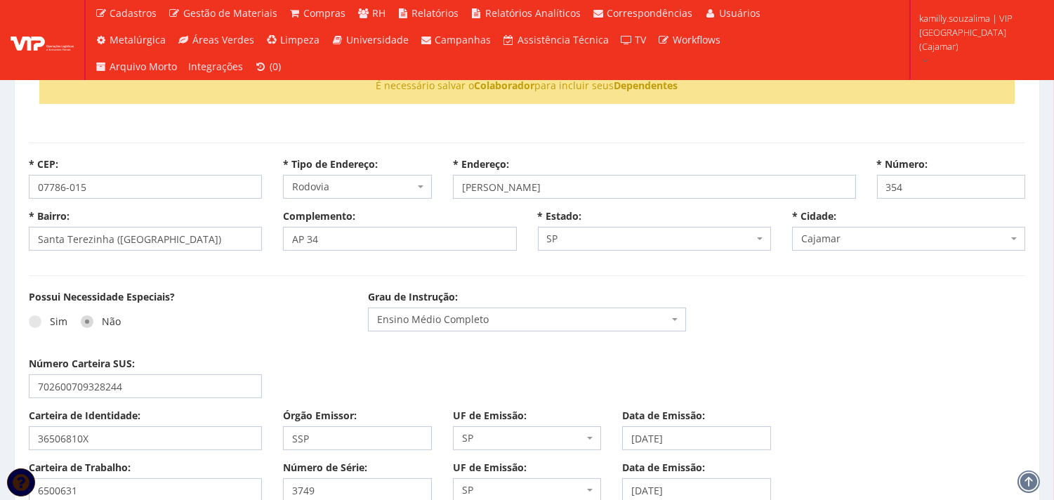
scroll to position [624, 0]
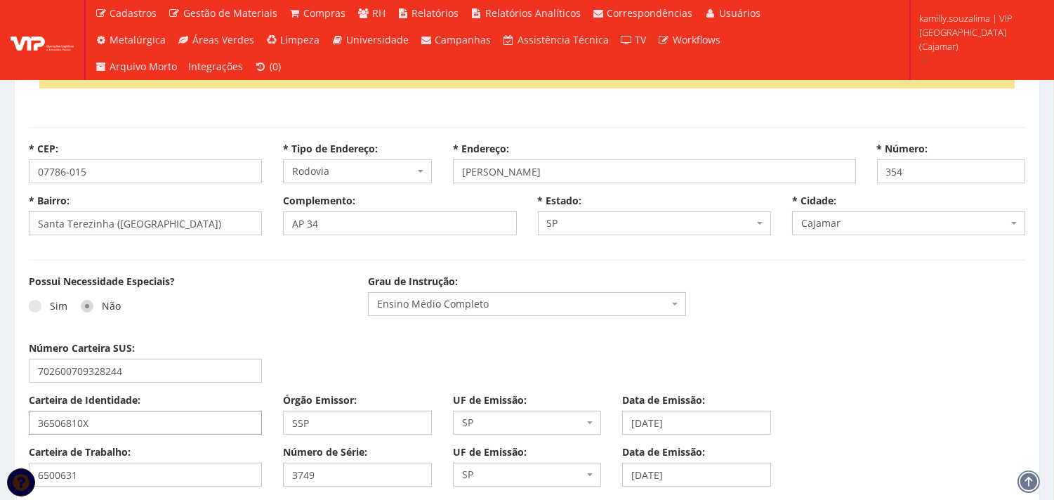
drag, startPoint x: 147, startPoint y: 424, endPoint x: 14, endPoint y: 431, distance: 133.6
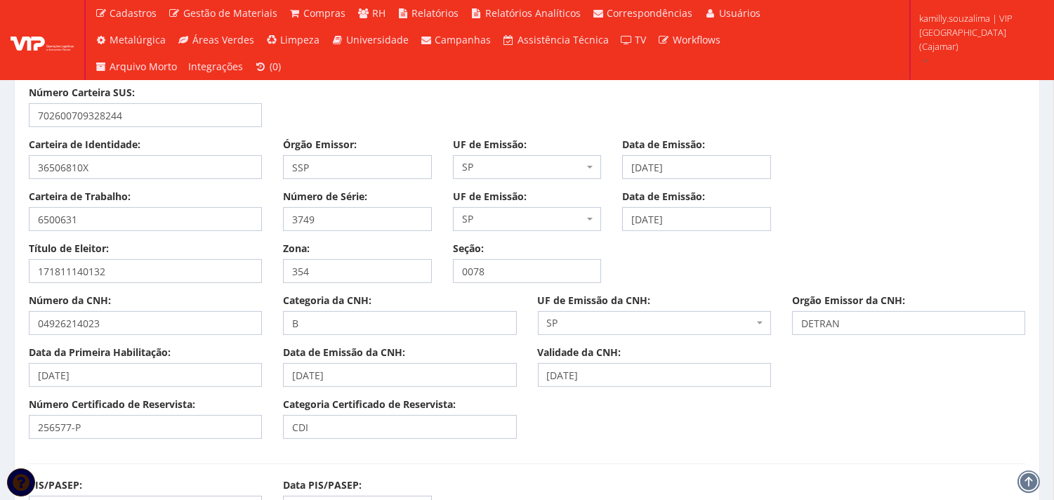
scroll to position [936, 0]
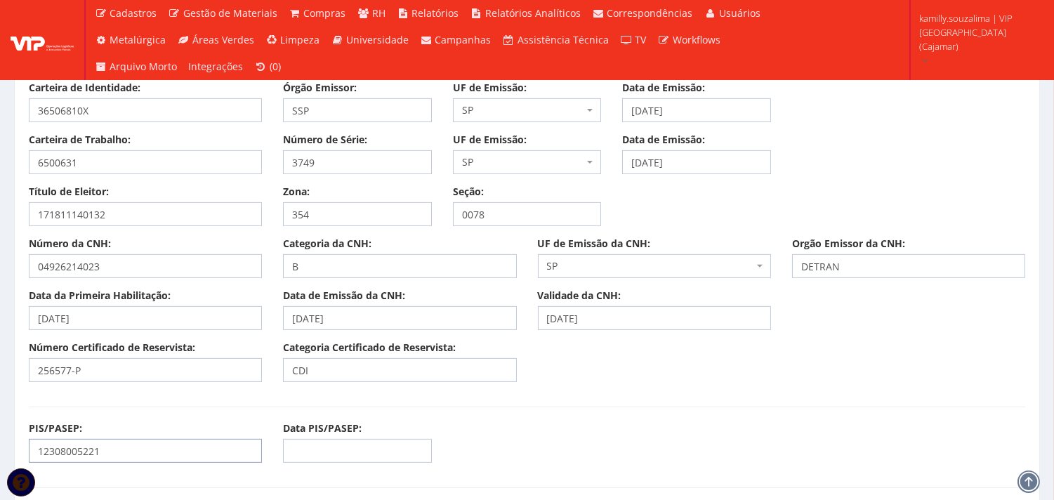
drag, startPoint x: 139, startPoint y: 447, endPoint x: 31, endPoint y: 448, distance: 108.2
click at [31, 448] on input "12308005221" at bounding box center [145, 451] width 233 height 24
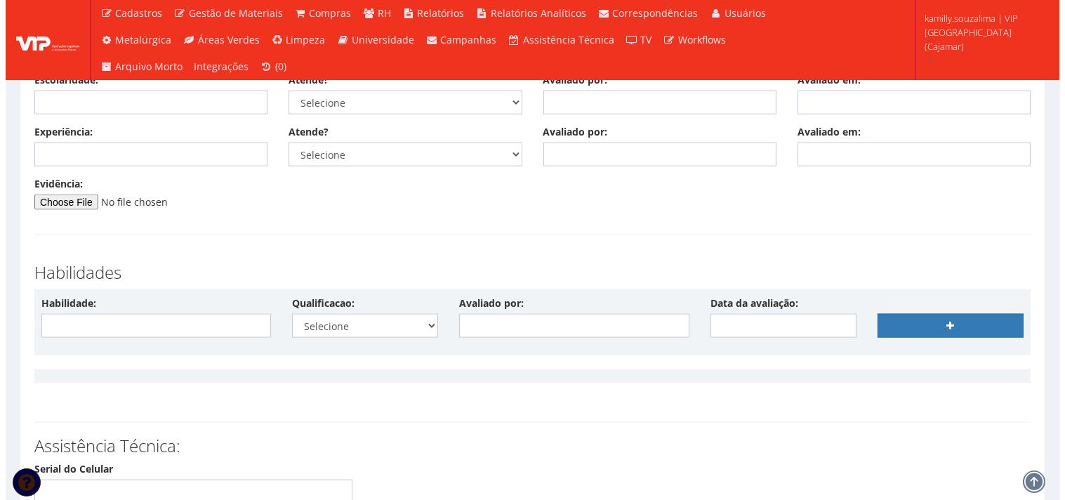
scroll to position [3535, 0]
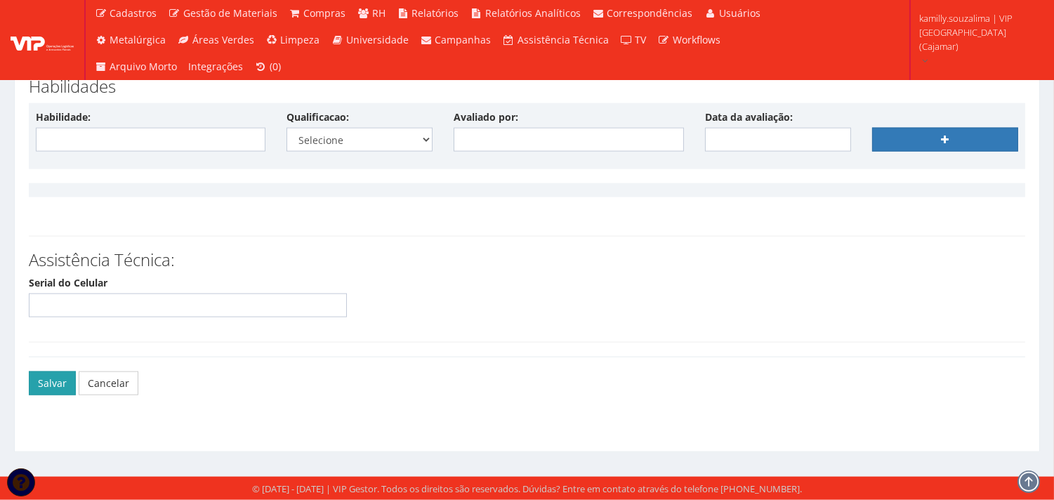
click at [42, 378] on button "Salvar" at bounding box center [52, 384] width 47 height 24
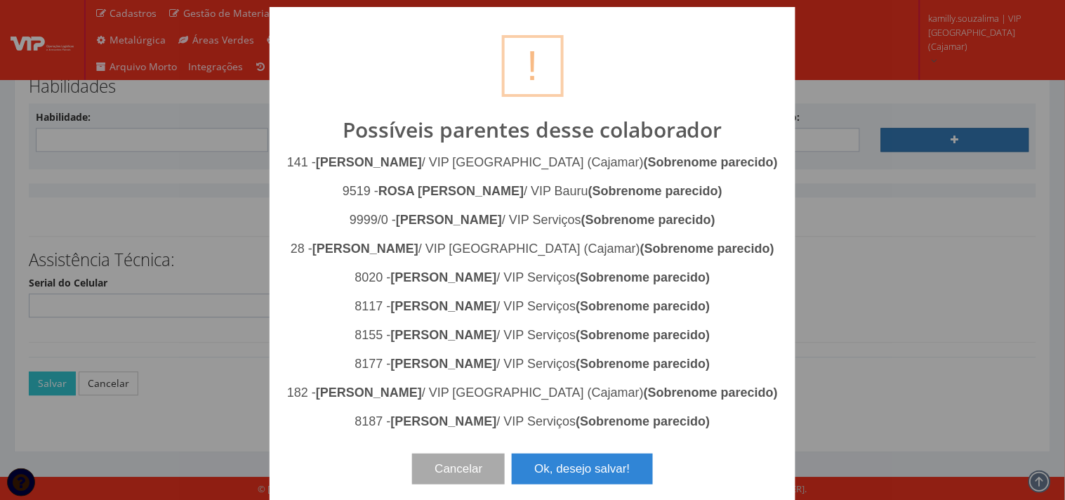
scroll to position [50, 0]
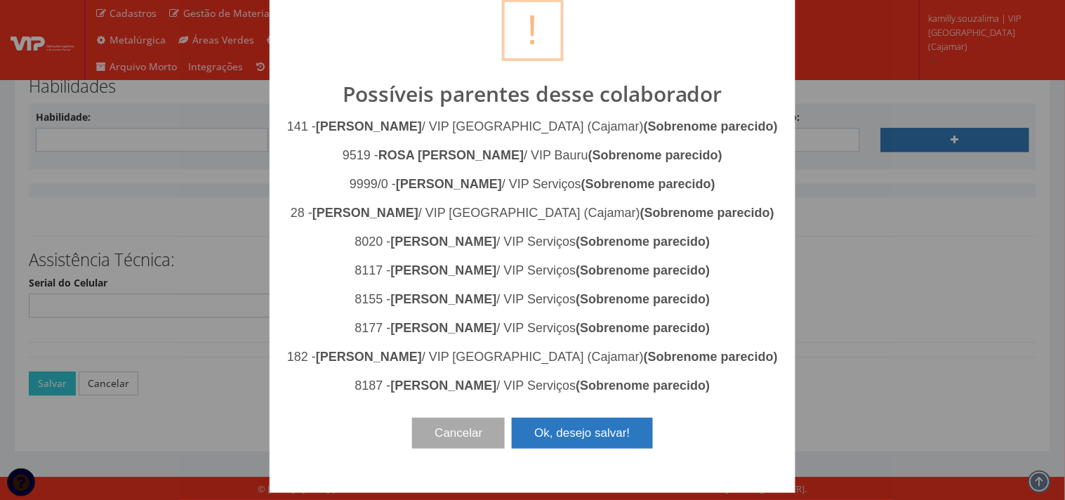
click at [590, 449] on button "Ok, desejo salvar!" at bounding box center [582, 433] width 140 height 31
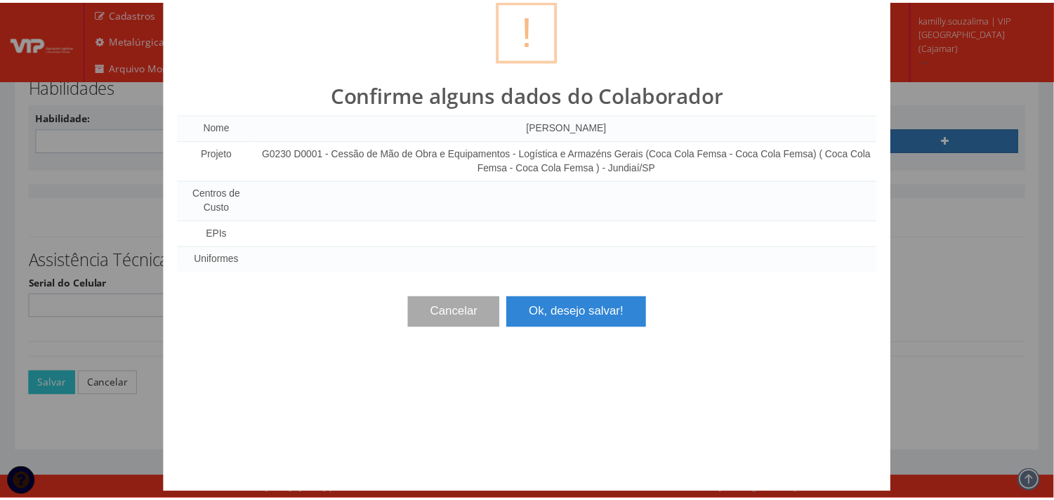
scroll to position [0, 0]
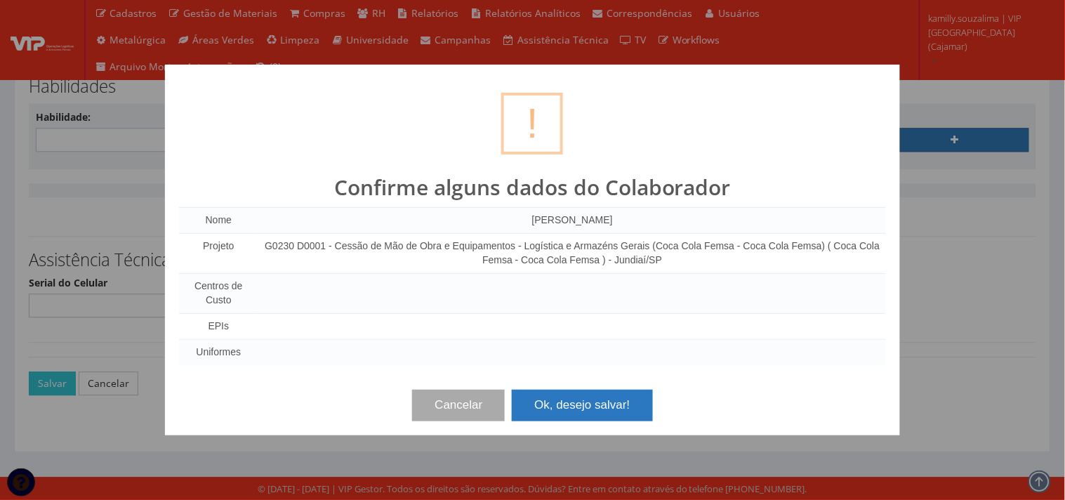
click at [591, 403] on button "Ok, desejo salvar!" at bounding box center [582, 405] width 140 height 31
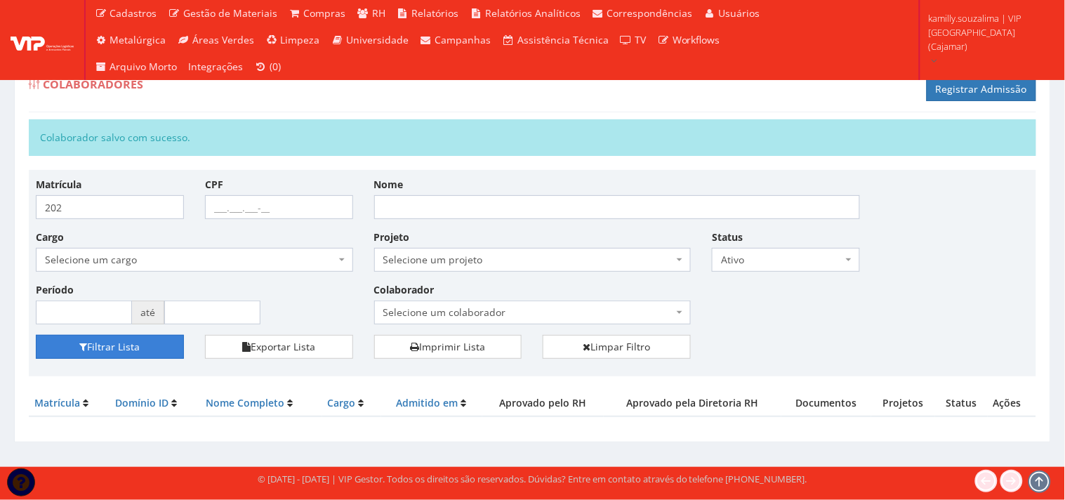
drag, startPoint x: 110, startPoint y: 341, endPoint x: 129, endPoint y: 339, distance: 18.4
click at [110, 341] on button "Filtrar Lista" at bounding box center [110, 347] width 148 height 24
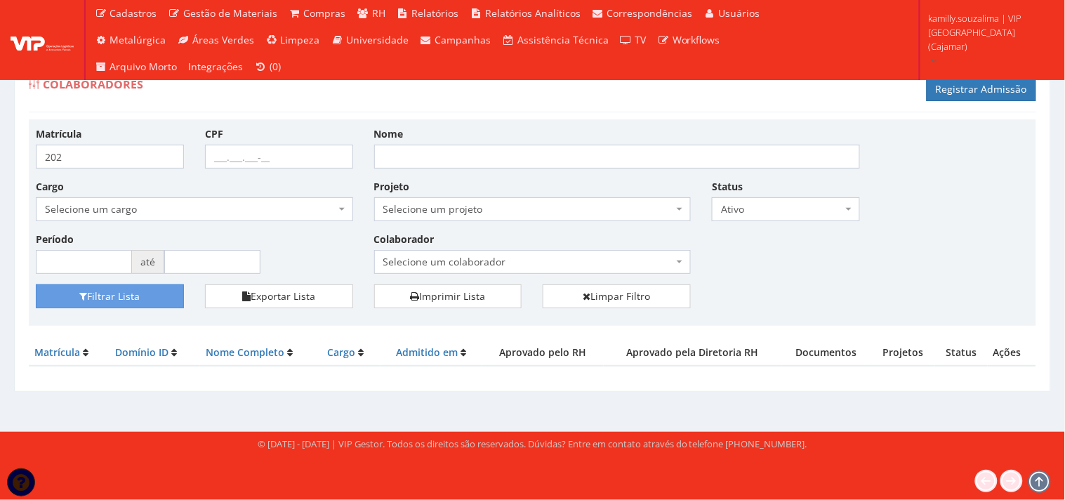
click at [748, 192] on div "Status Selecione um status Ativo e Afastado Desligado Ativo Aguardando Aprovaçã…" at bounding box center [786, 200] width 169 height 42
click at [749, 200] on span "Ativo" at bounding box center [786, 209] width 148 height 24
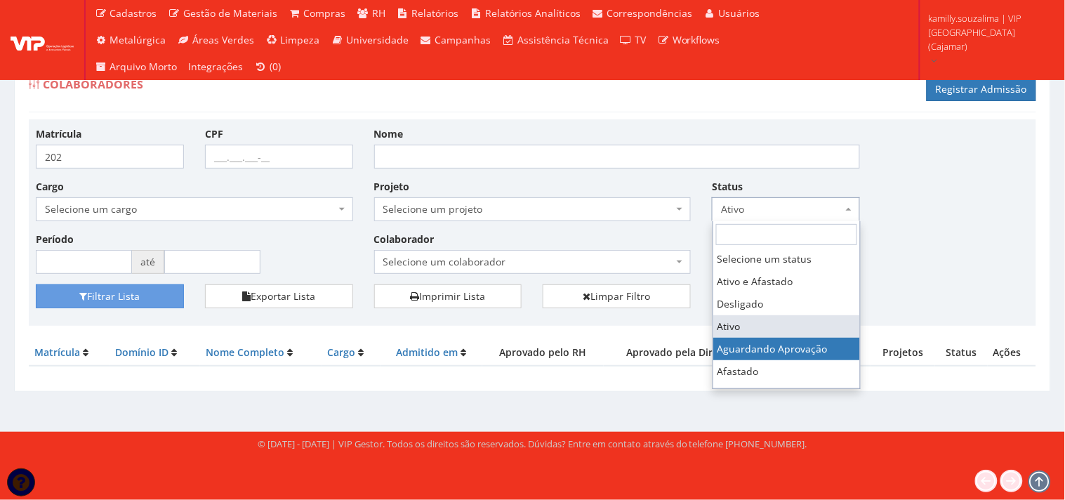
select select "2"
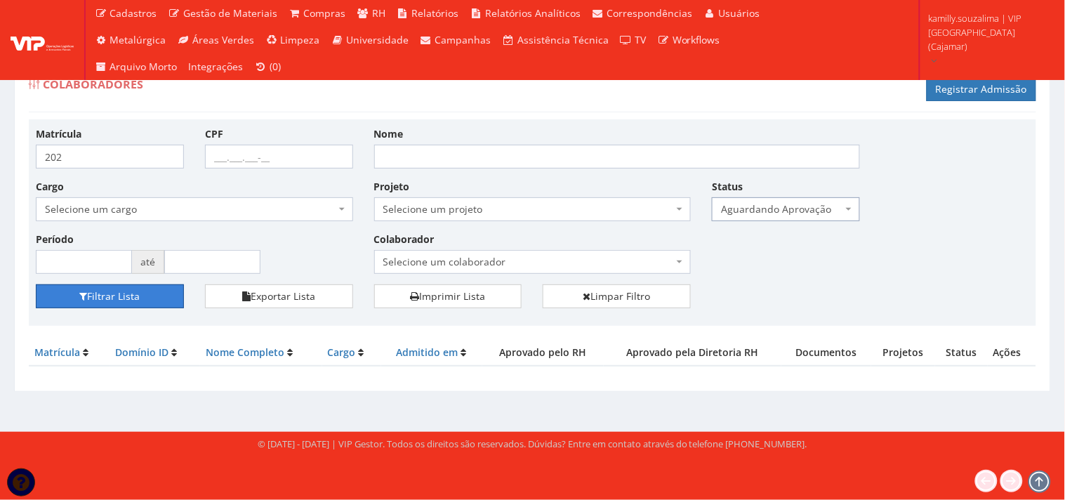
drag, startPoint x: 141, startPoint y: 298, endPoint x: 389, endPoint y: 272, distance: 249.3
click at [145, 298] on button "Filtrar Lista" at bounding box center [110, 296] width 148 height 24
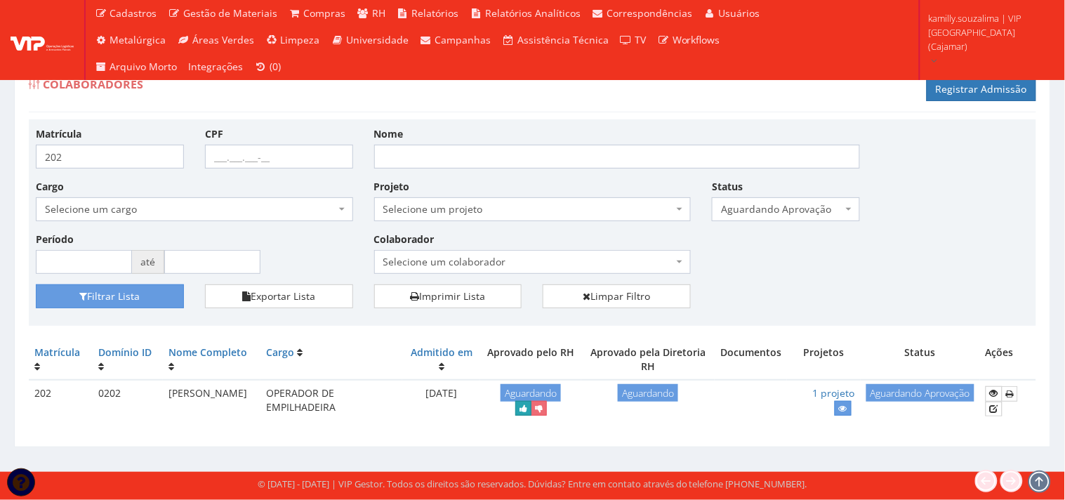
click at [527, 409] on icon "submit" at bounding box center [524, 409] width 8 height 10
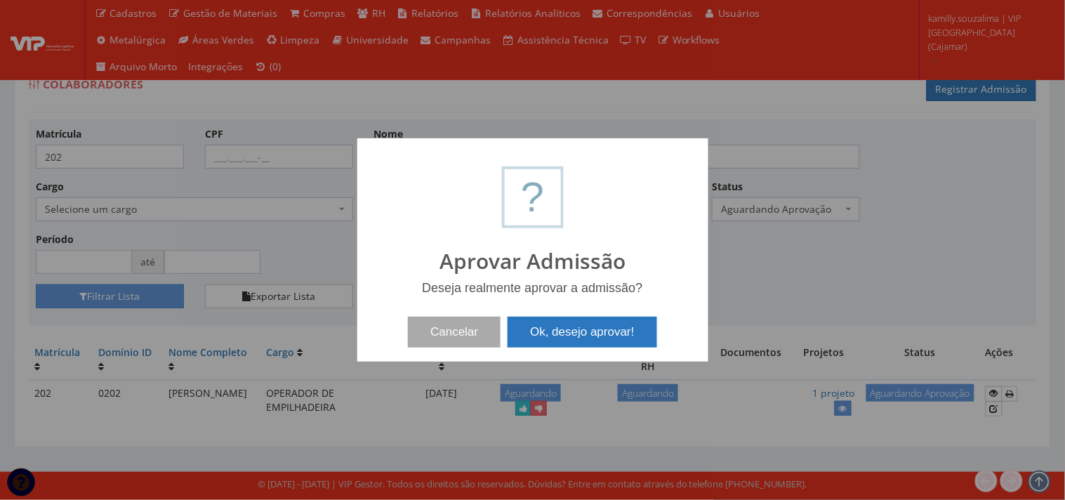
click at [578, 334] on button "Ok, desejo aprovar!" at bounding box center [582, 332] width 149 height 31
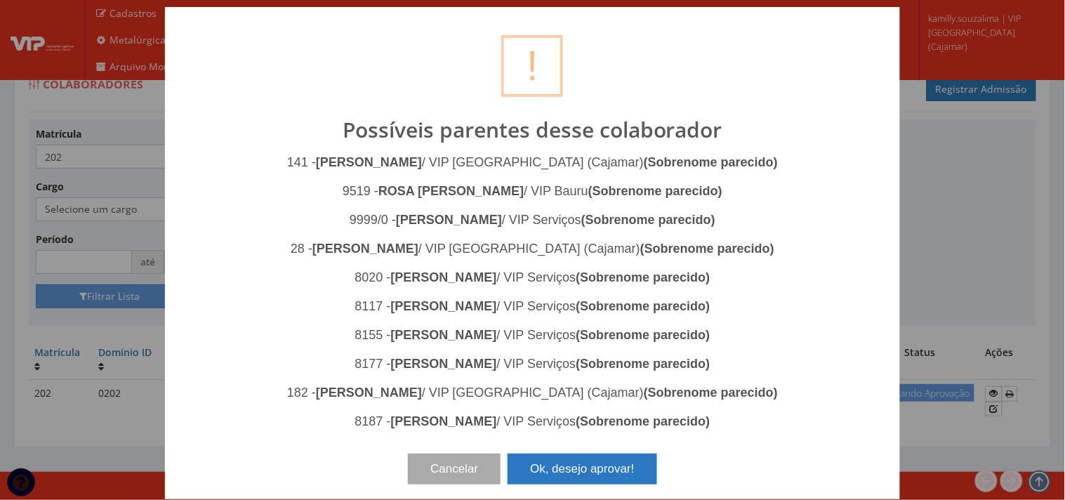
click at [565, 466] on button "Ok, desejo aprovar!" at bounding box center [582, 469] width 149 height 31
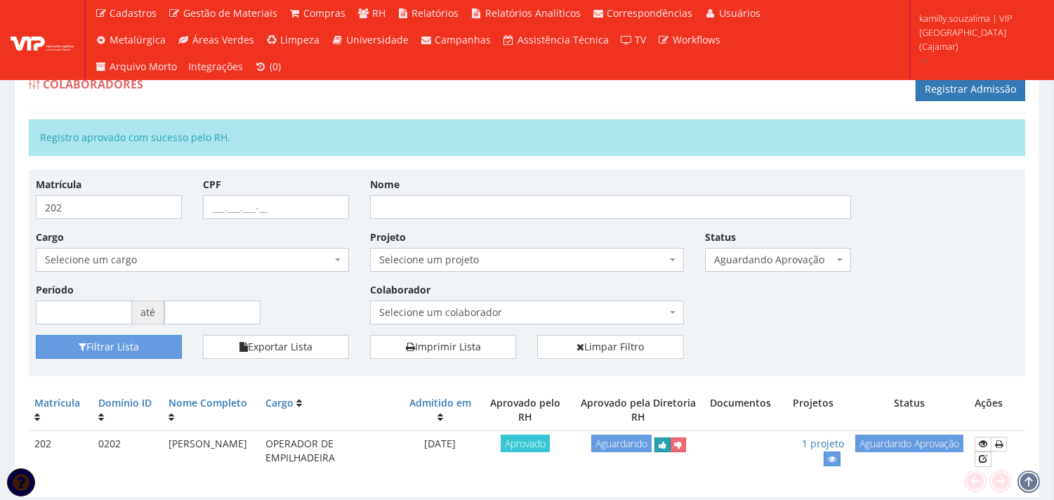
click at [666, 445] on icon "submit" at bounding box center [663, 445] width 8 height 10
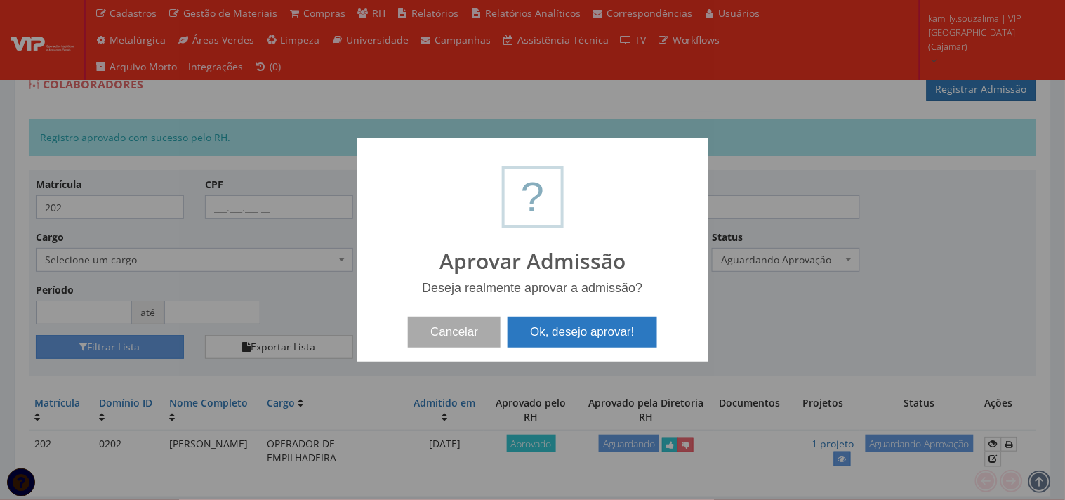
click at [587, 323] on button "Ok, desejo aprovar!" at bounding box center [582, 332] width 149 height 31
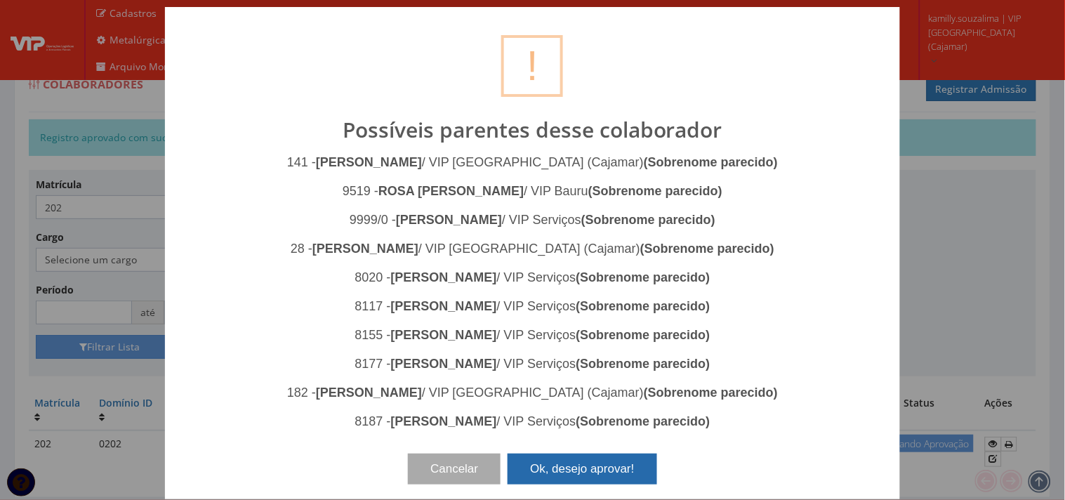
click at [581, 454] on button "Ok, desejo aprovar!" at bounding box center [582, 469] width 149 height 31
